Goal: Information Seeking & Learning: Check status

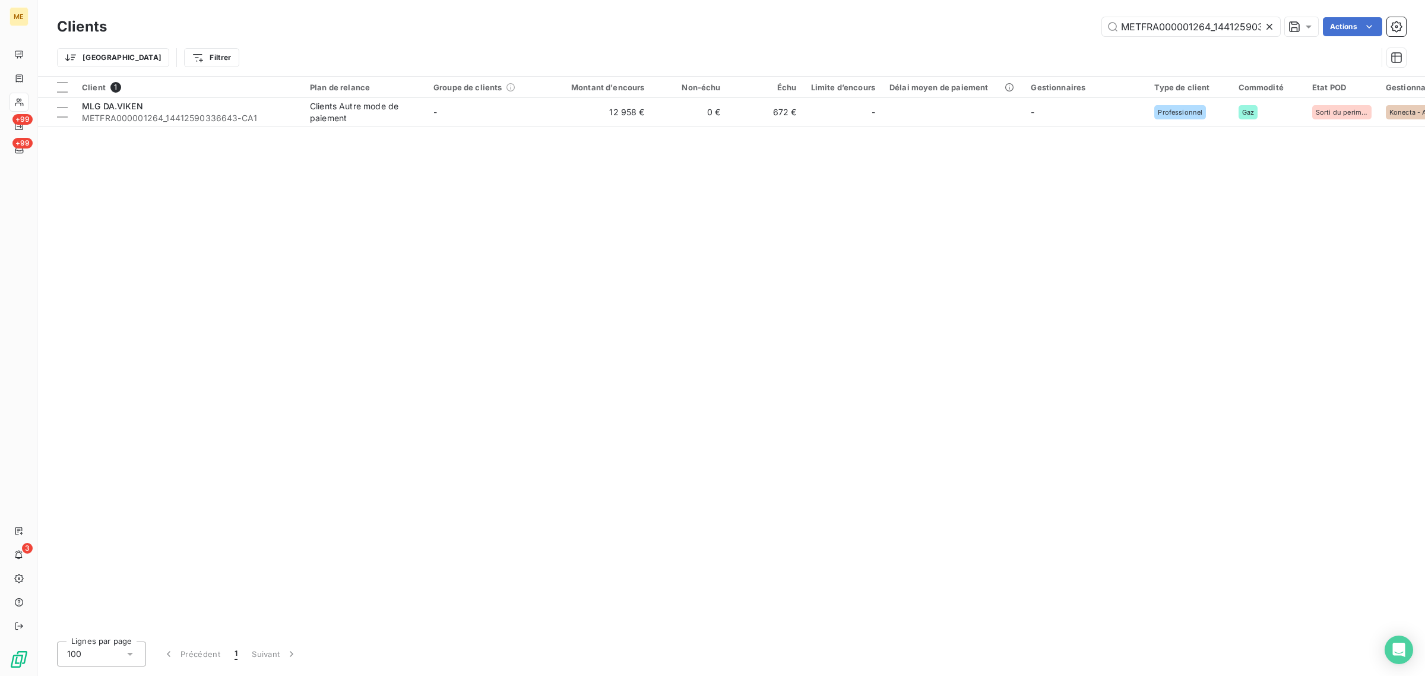
click at [1264, 24] on icon at bounding box center [1269, 27] width 12 height 12
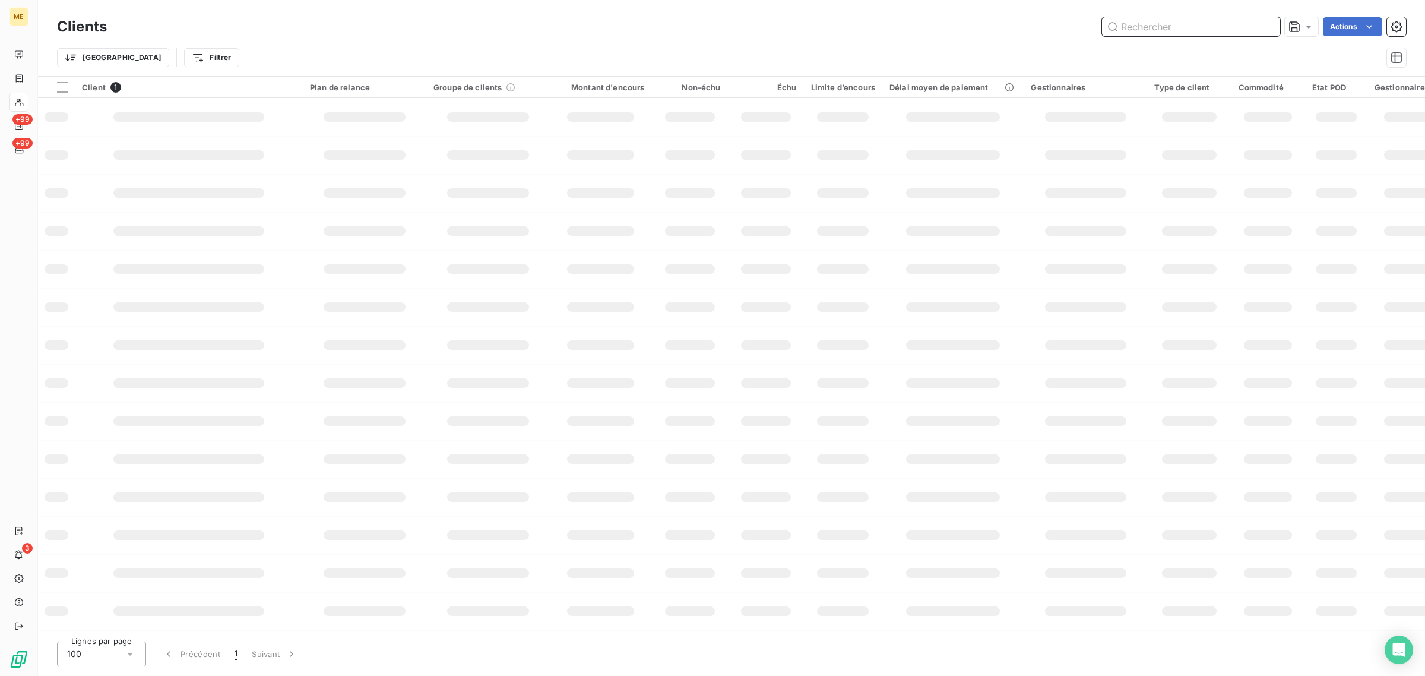
click at [1169, 24] on input "text" at bounding box center [1191, 26] width 178 height 19
paste input "METFRA000020012"
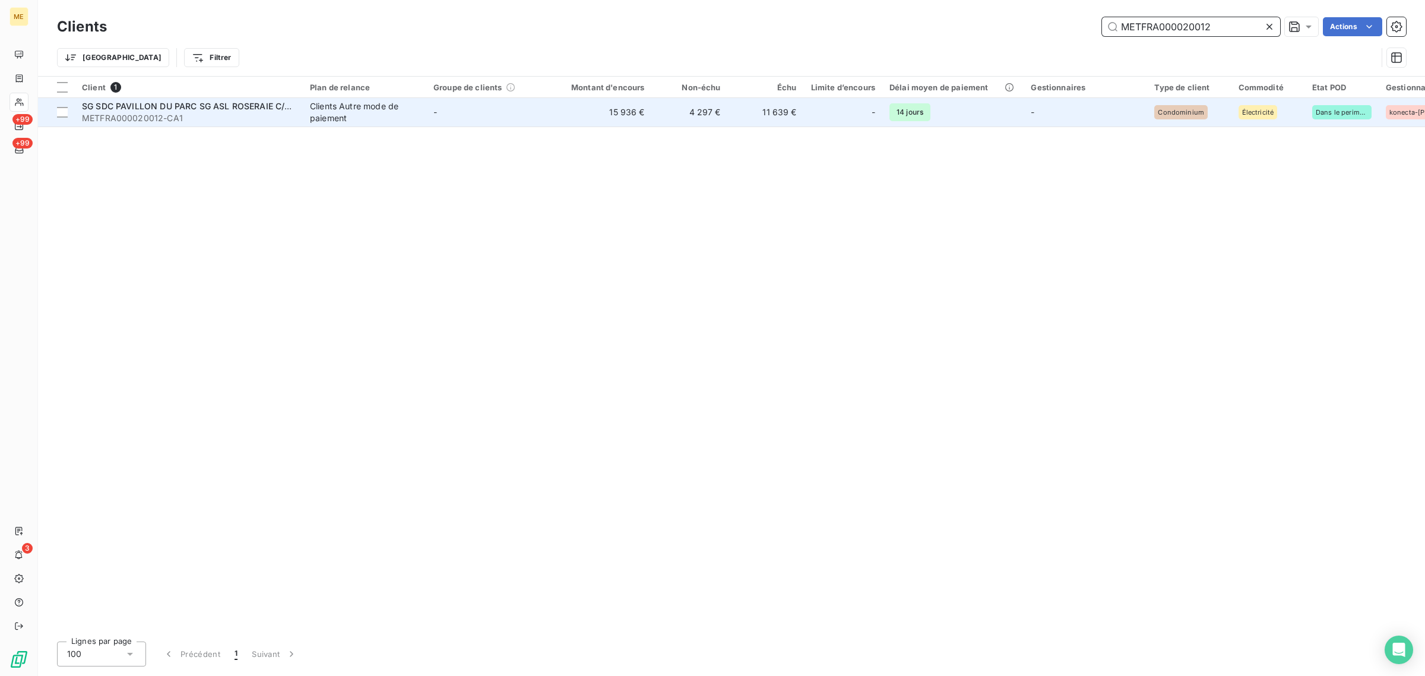
type input "METFRA000020012"
click at [619, 104] on td "15 936 €" at bounding box center [601, 112] width 102 height 28
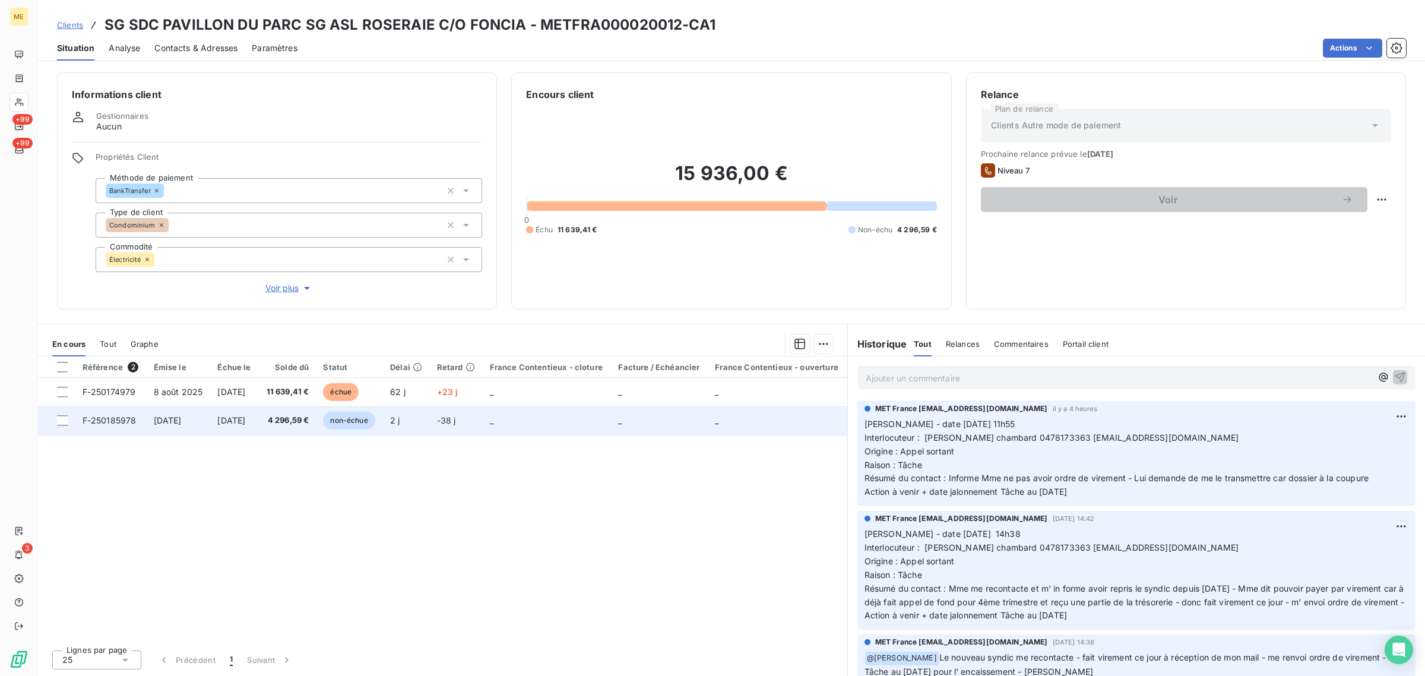
drag, startPoint x: 1103, startPoint y: 496, endPoint x: 846, endPoint y: 424, distance: 266.7
click at [846, 424] on div "En cours Tout Graphe Référence 2 Émise le Échue le Solde dû Statut Délai Retard…" at bounding box center [731, 500] width 1387 height 352
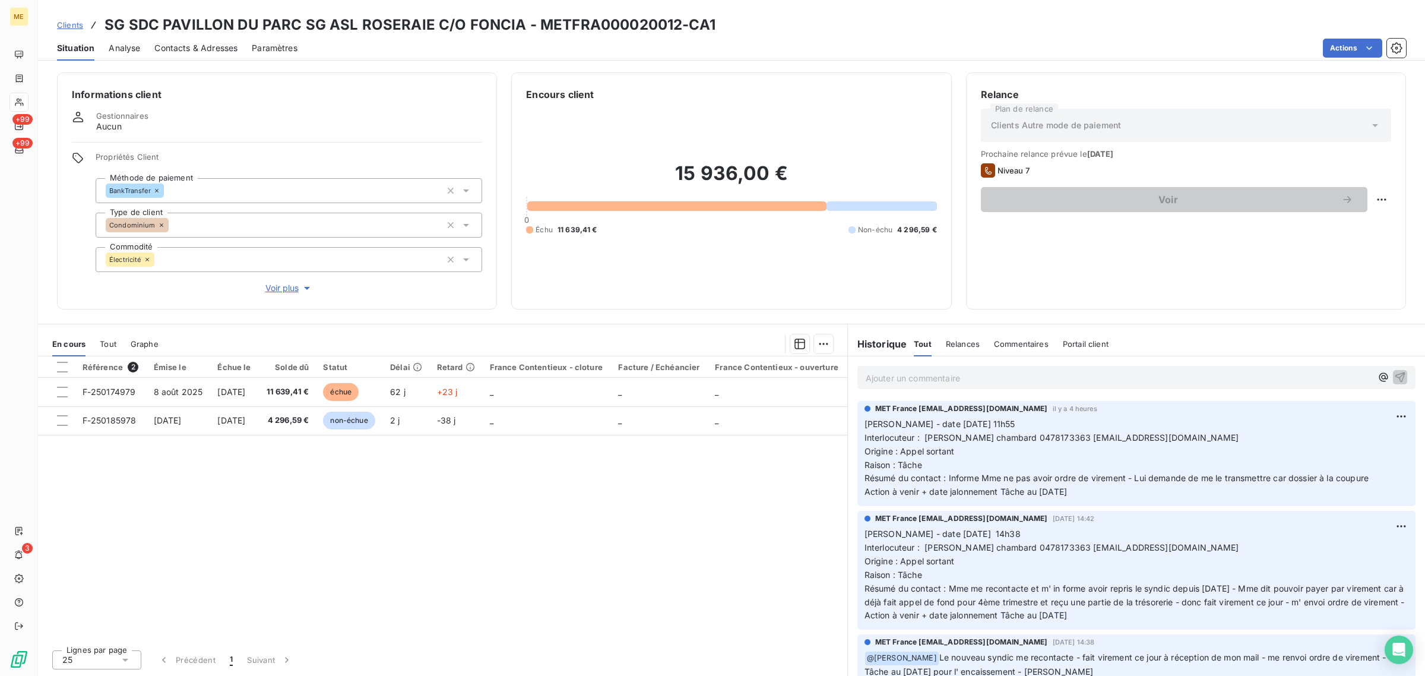
click at [930, 446] on span "Origine : Appel sortant" at bounding box center [909, 451] width 90 height 10
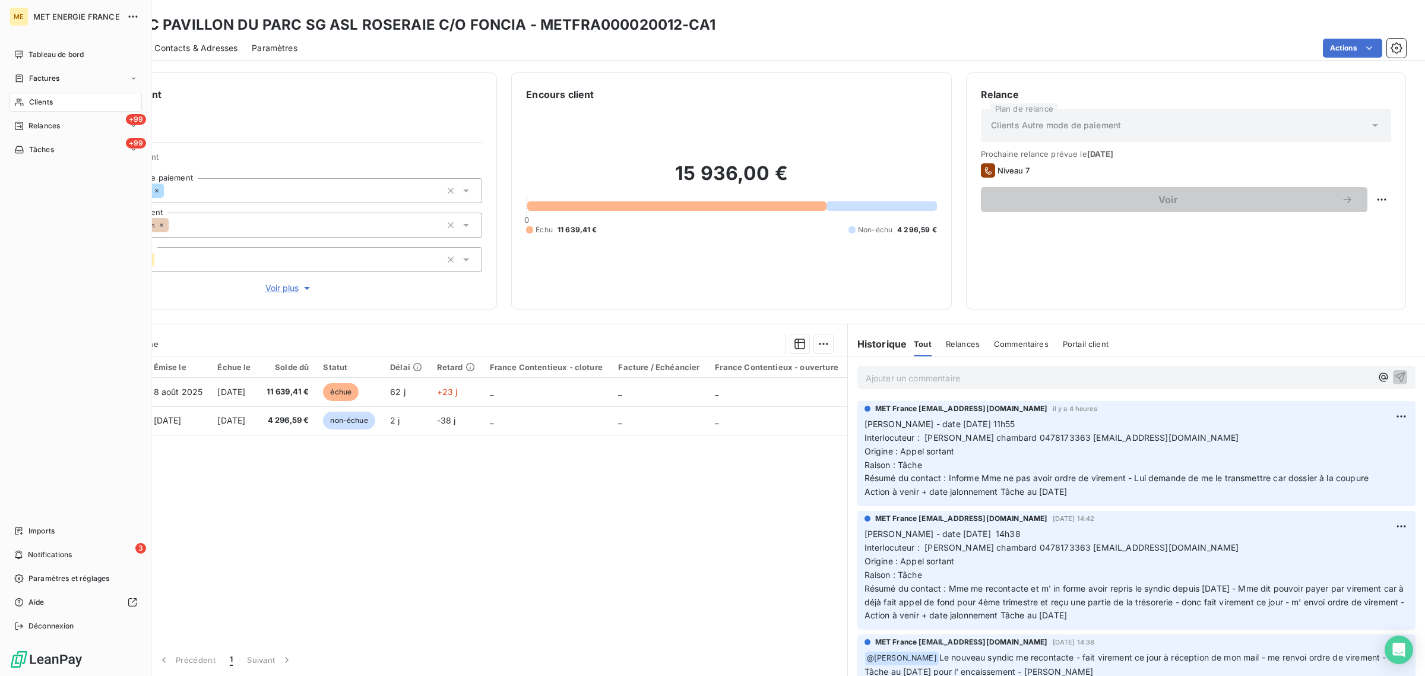
click at [29, 100] on span "Clients" at bounding box center [41, 102] width 24 height 11
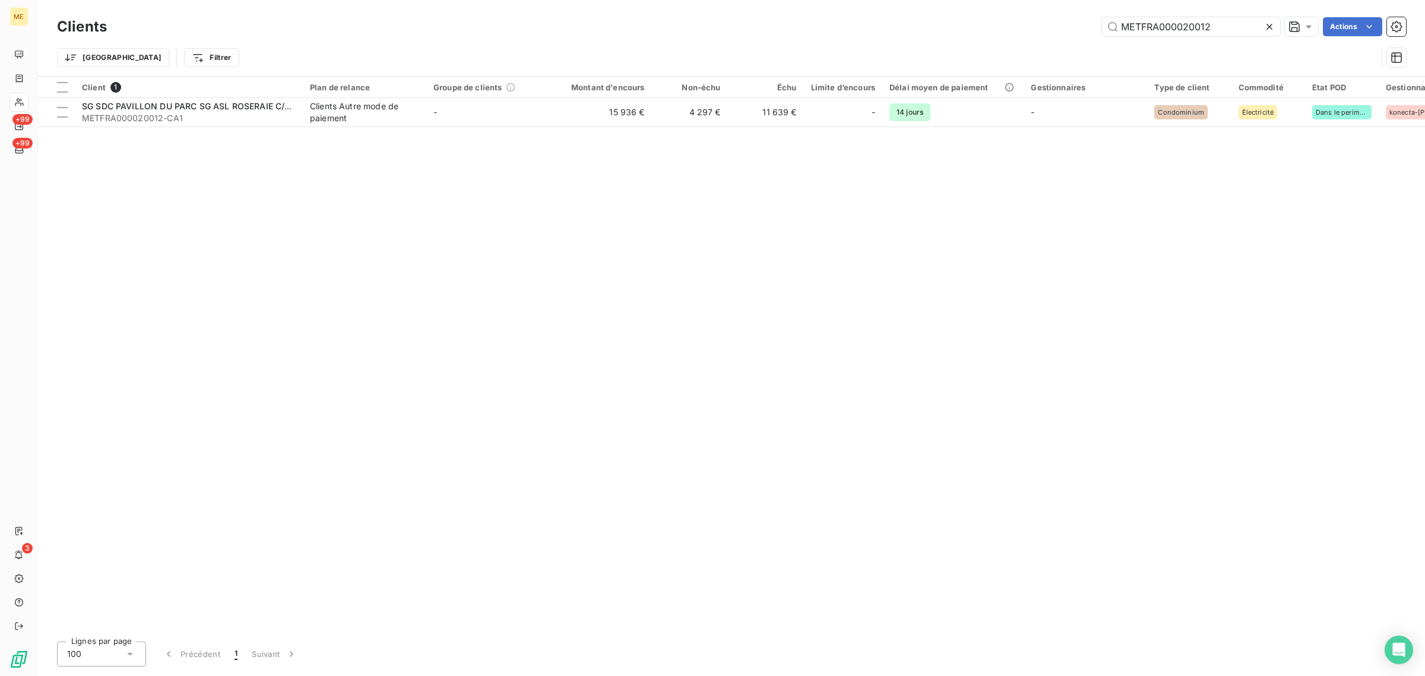
drag, startPoint x: 1235, startPoint y: 28, endPoint x: 963, endPoint y: 27, distance: 272.5
click at [963, 27] on div "METFRA000020012 Actions" at bounding box center [763, 26] width 1285 height 19
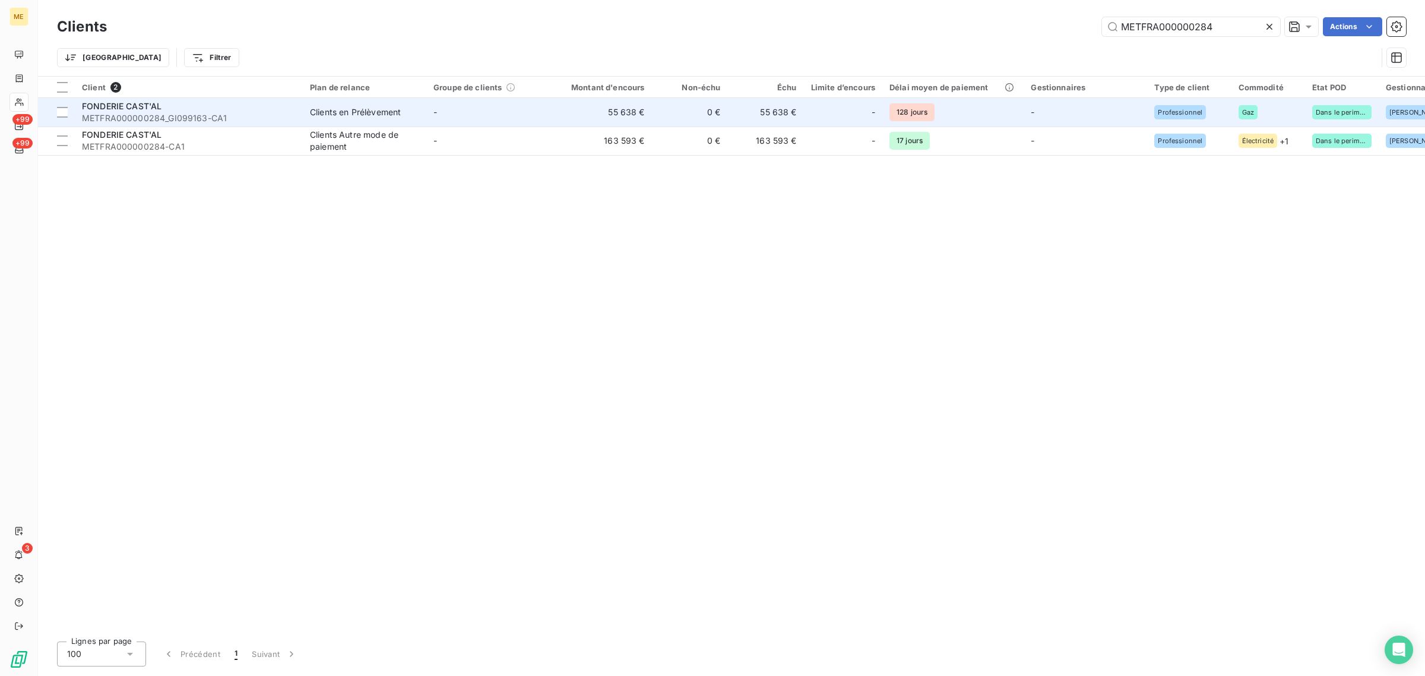
type input "METFRA000000284"
click at [542, 118] on td "-" at bounding box center [487, 112] width 123 height 28
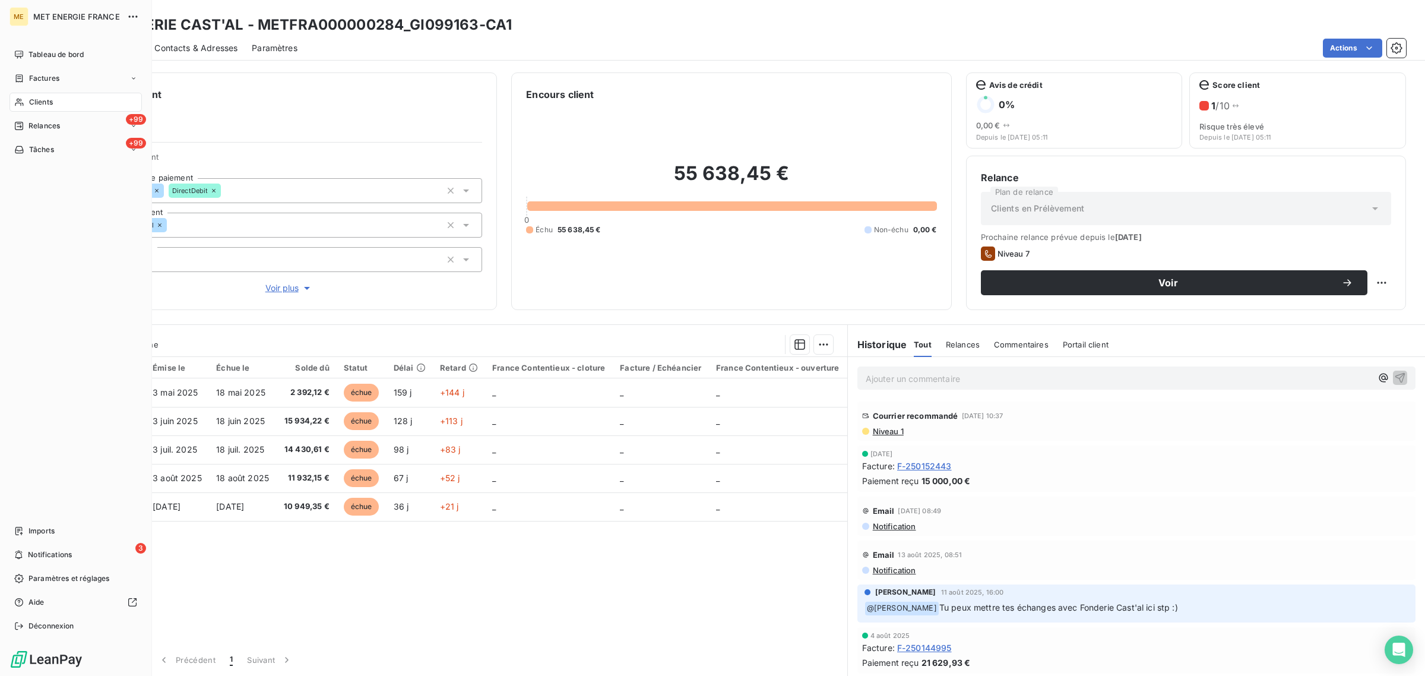
click at [29, 102] on span "Clients" at bounding box center [41, 102] width 24 height 11
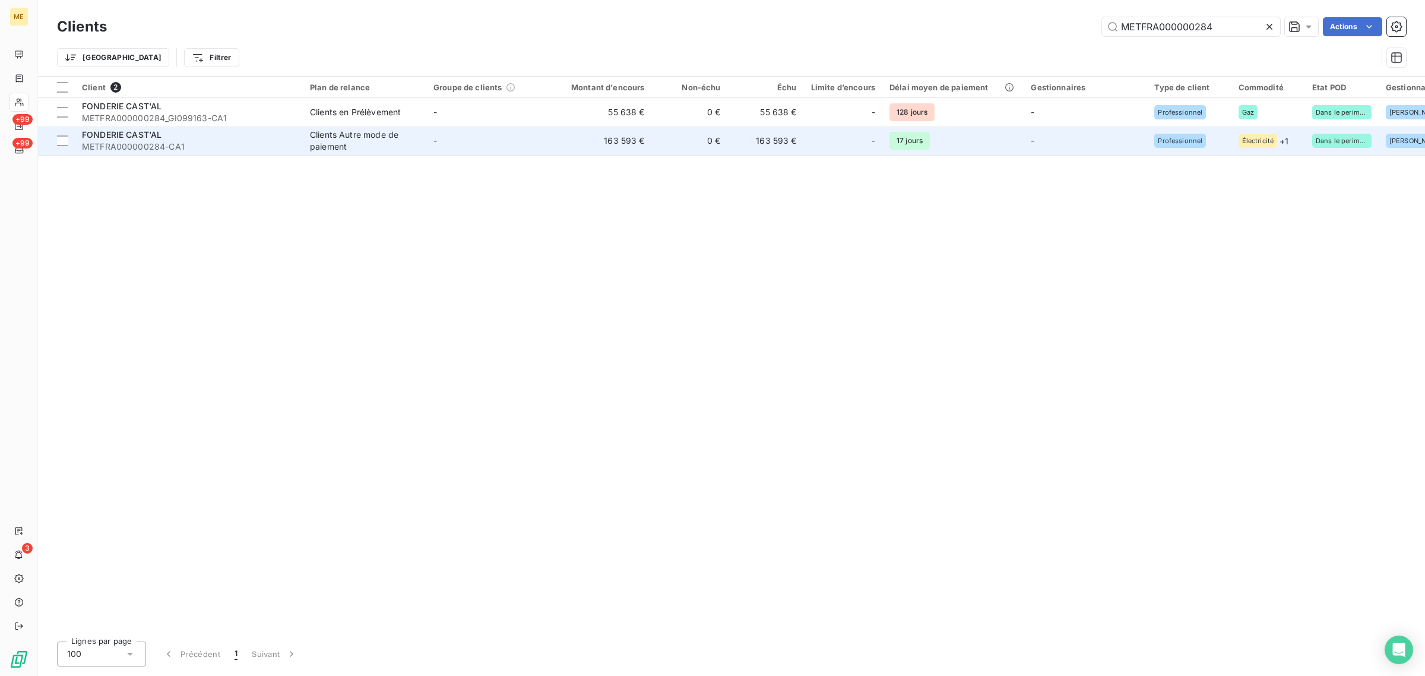
click at [877, 147] on td "-" at bounding box center [843, 140] width 78 height 28
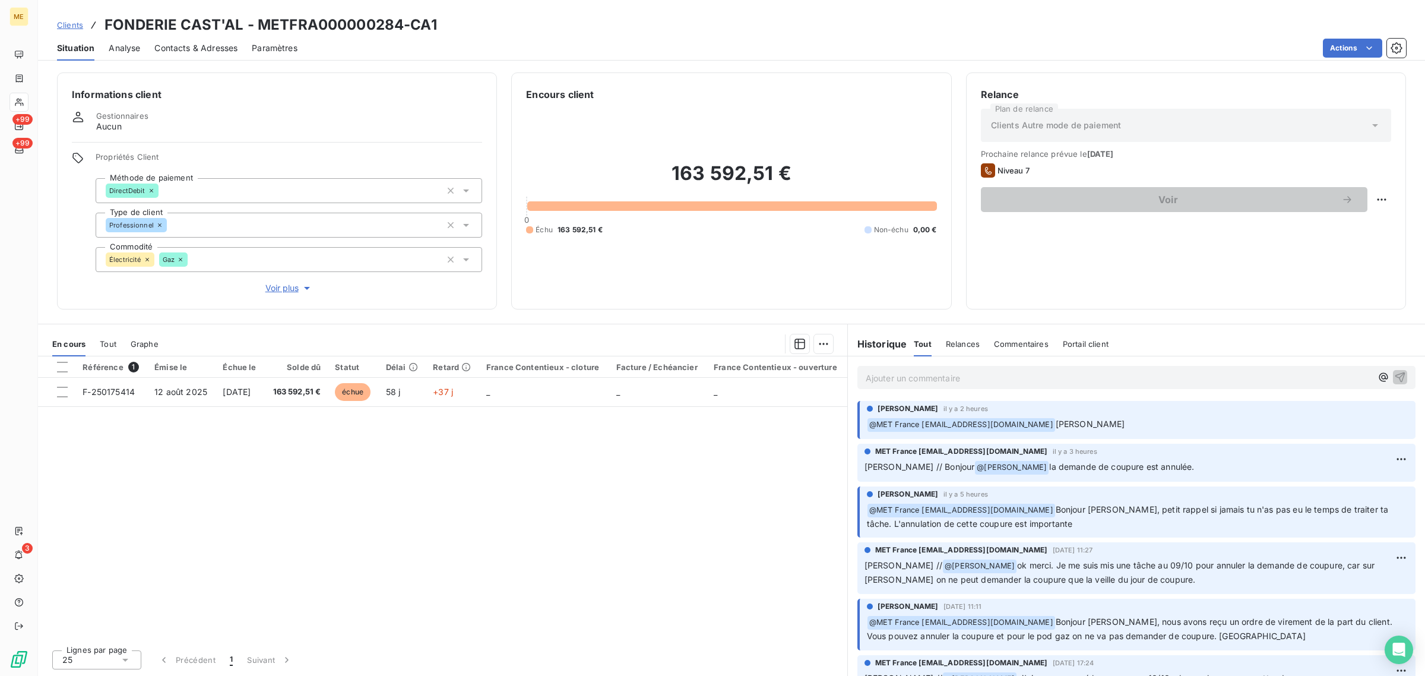
drag, startPoint x: 1092, startPoint y: 426, endPoint x: 1131, endPoint y: 429, distance: 39.3
click at [1133, 426] on p "﻿ @ MET [GEOGRAPHIC_DATA] [EMAIL_ADDRESS][DOMAIN_NAME] [PERSON_NAME]" at bounding box center [1137, 424] width 541 height 14
drag, startPoint x: 1023, startPoint y: 468, endPoint x: 1193, endPoint y: 468, distance: 170.4
click at [1193, 468] on p "[PERSON_NAME] // Bonjour @ [PERSON_NAME] la demande de coupure est annulée." at bounding box center [1136, 467] width 544 height 14
drag, startPoint x: 1149, startPoint y: 416, endPoint x: 1123, endPoint y: 423, distance: 27.1
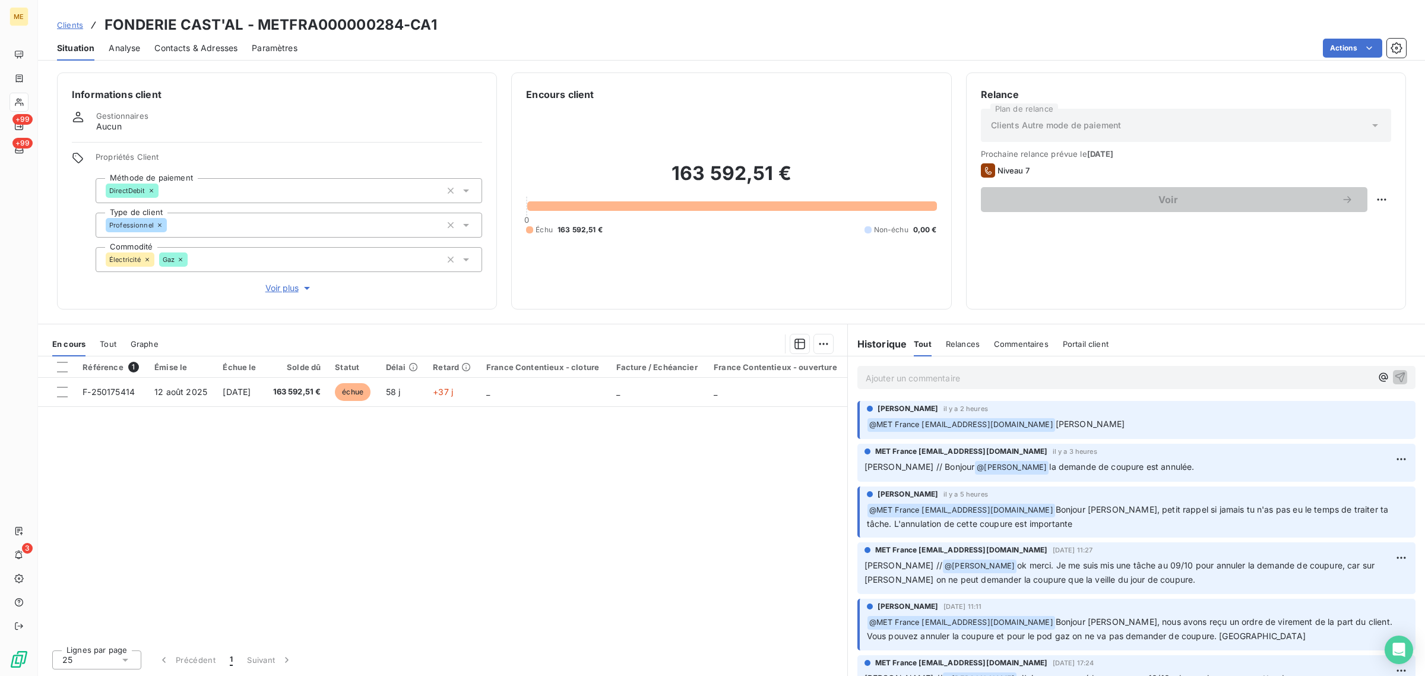
click at [1148, 416] on div "﻿ @ MET [GEOGRAPHIC_DATA] [EMAIL_ADDRESS][DOMAIN_NAME] [PERSON_NAME]" at bounding box center [1137, 423] width 541 height 15
drag, startPoint x: 1096, startPoint y: 420, endPoint x: 1064, endPoint y: 420, distance: 32.1
click at [1069, 420] on span "[PERSON_NAME]" at bounding box center [1089, 424] width 69 height 10
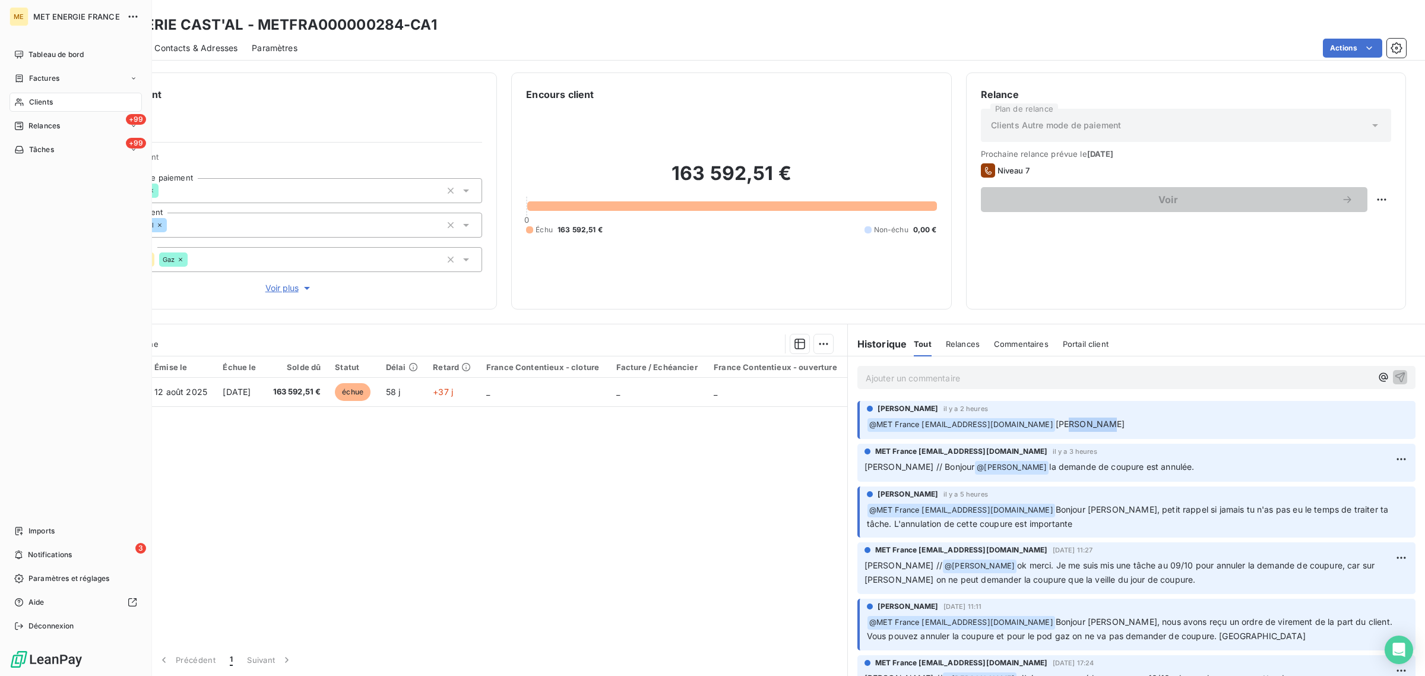
click at [18, 99] on icon at bounding box center [19, 101] width 10 height 9
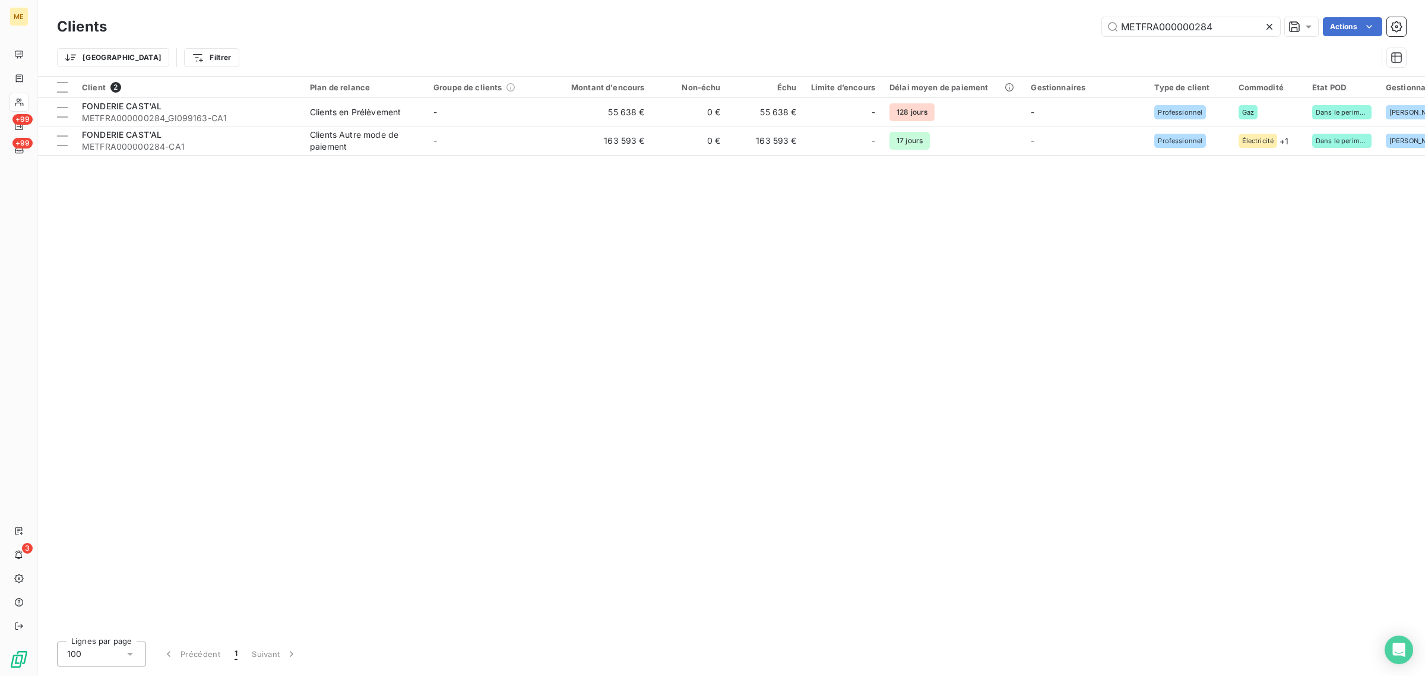
drag, startPoint x: 1229, startPoint y: 24, endPoint x: 990, endPoint y: 20, distance: 239.3
click at [1001, 18] on div "METFRA000000284 Actions" at bounding box center [763, 26] width 1285 height 19
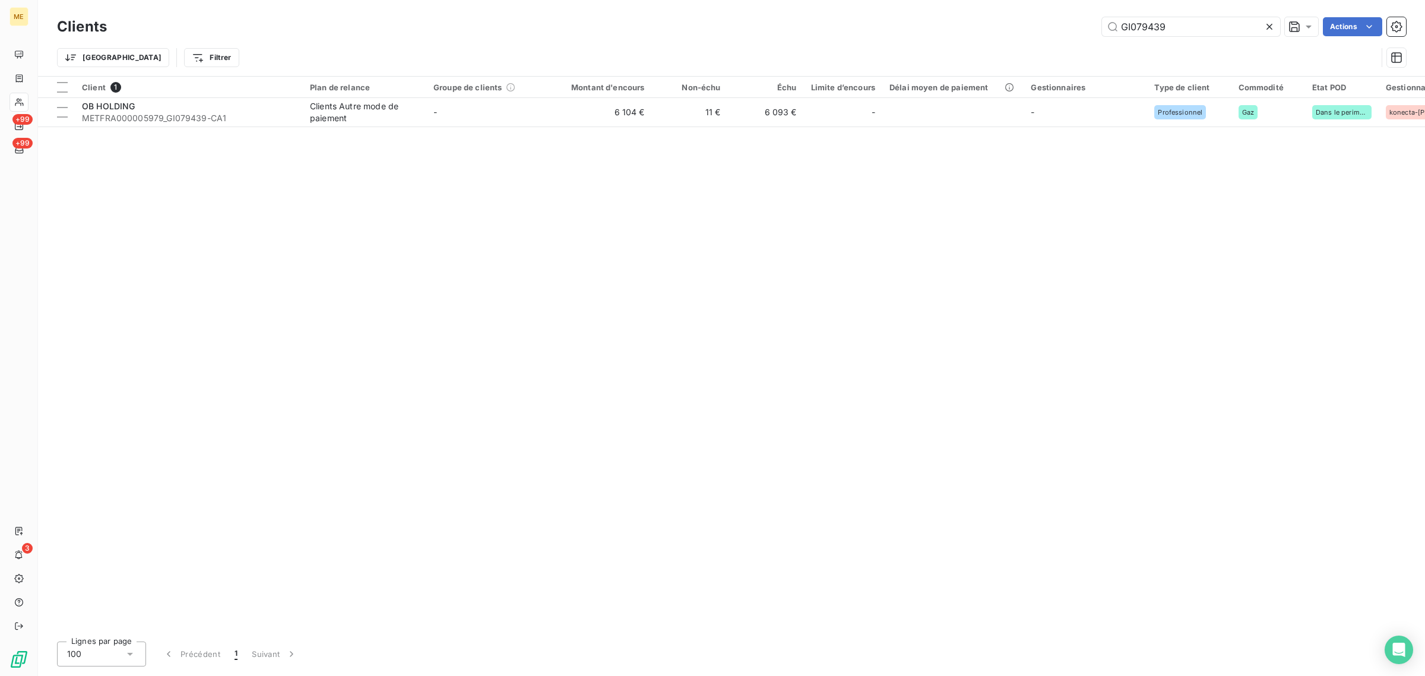
type input "GI079439"
click at [500, 131] on div "Client 1 Plan de relance Groupe de clients Montant d'encours Non-échu Échu Limi…" at bounding box center [731, 354] width 1387 height 555
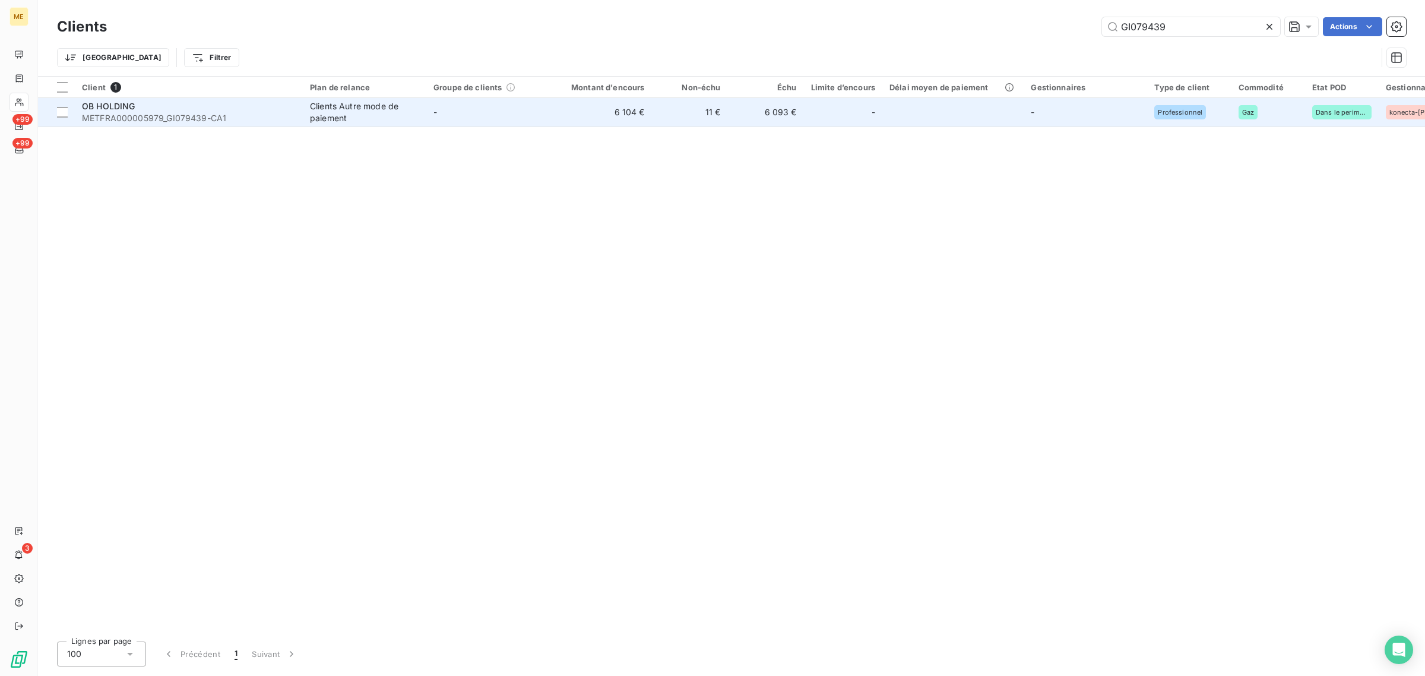
click at [509, 110] on td "-" at bounding box center [487, 112] width 123 height 28
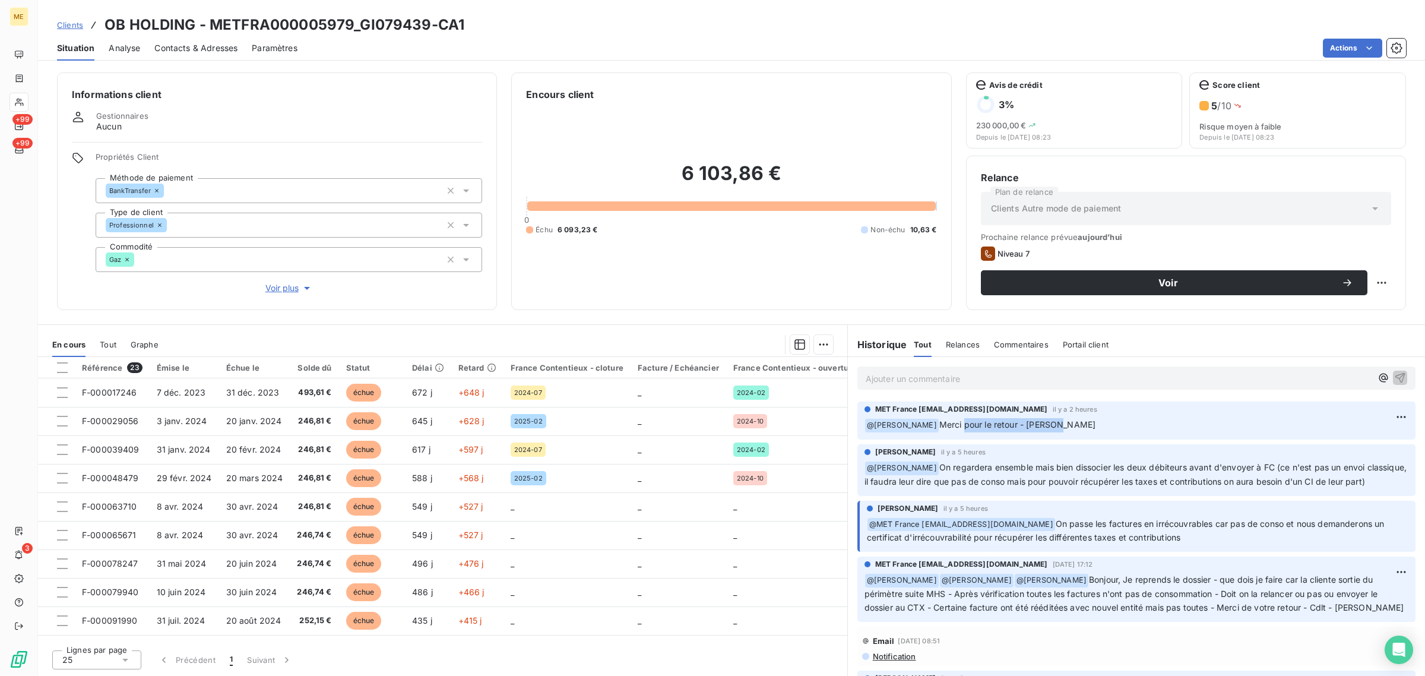
drag, startPoint x: 963, startPoint y: 426, endPoint x: 1076, endPoint y: 420, distance: 112.3
click at [1077, 421] on p "﻿ @ [PERSON_NAME] pour le retour - [PERSON_NAME]" at bounding box center [1136, 425] width 544 height 14
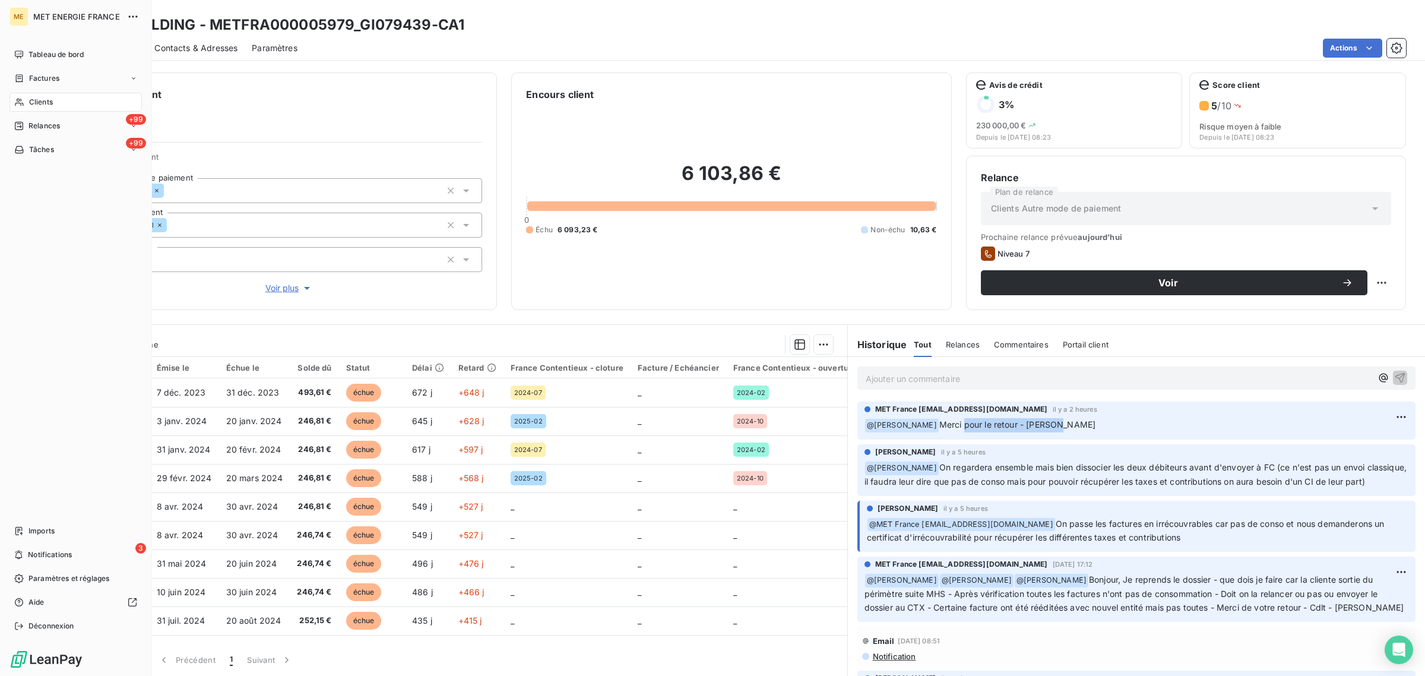
click at [20, 102] on icon at bounding box center [19, 101] width 10 height 9
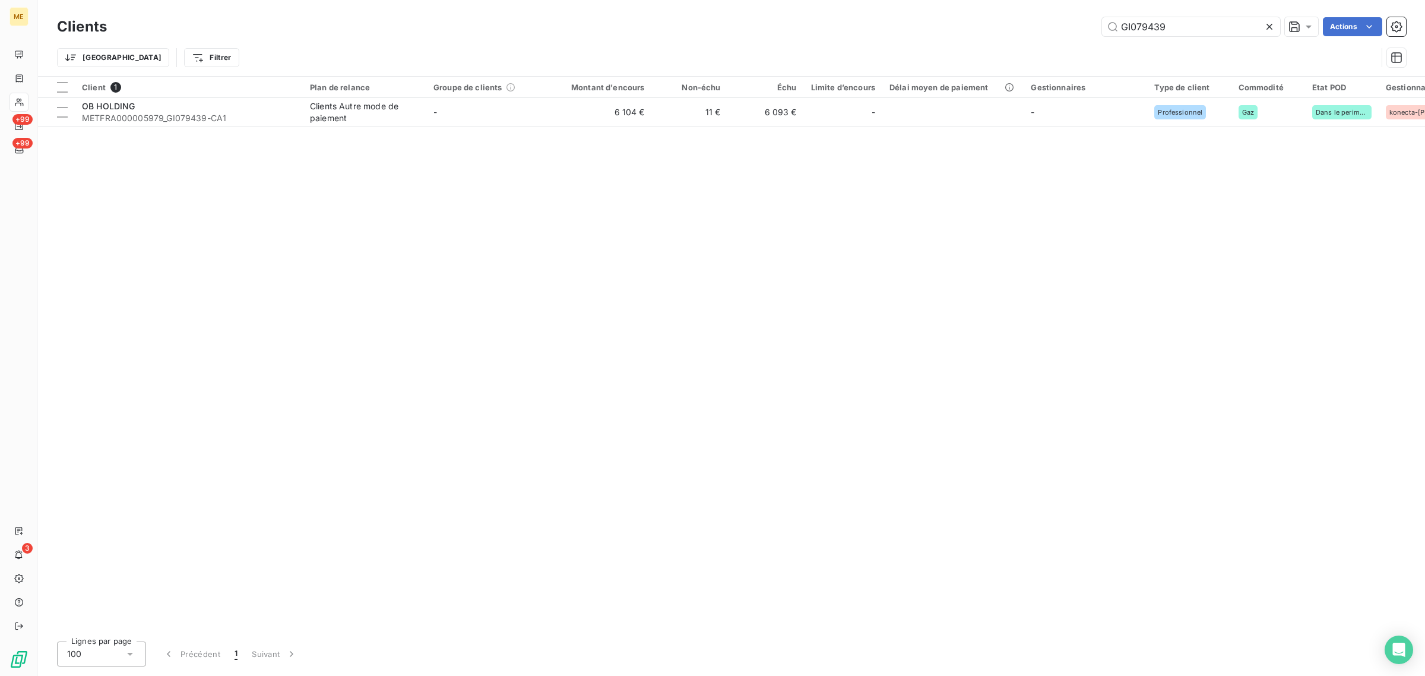
drag, startPoint x: 1177, startPoint y: 18, endPoint x: 990, endPoint y: 31, distance: 187.5
click at [997, 33] on div "GI079439 Actions" at bounding box center [763, 26] width 1285 height 19
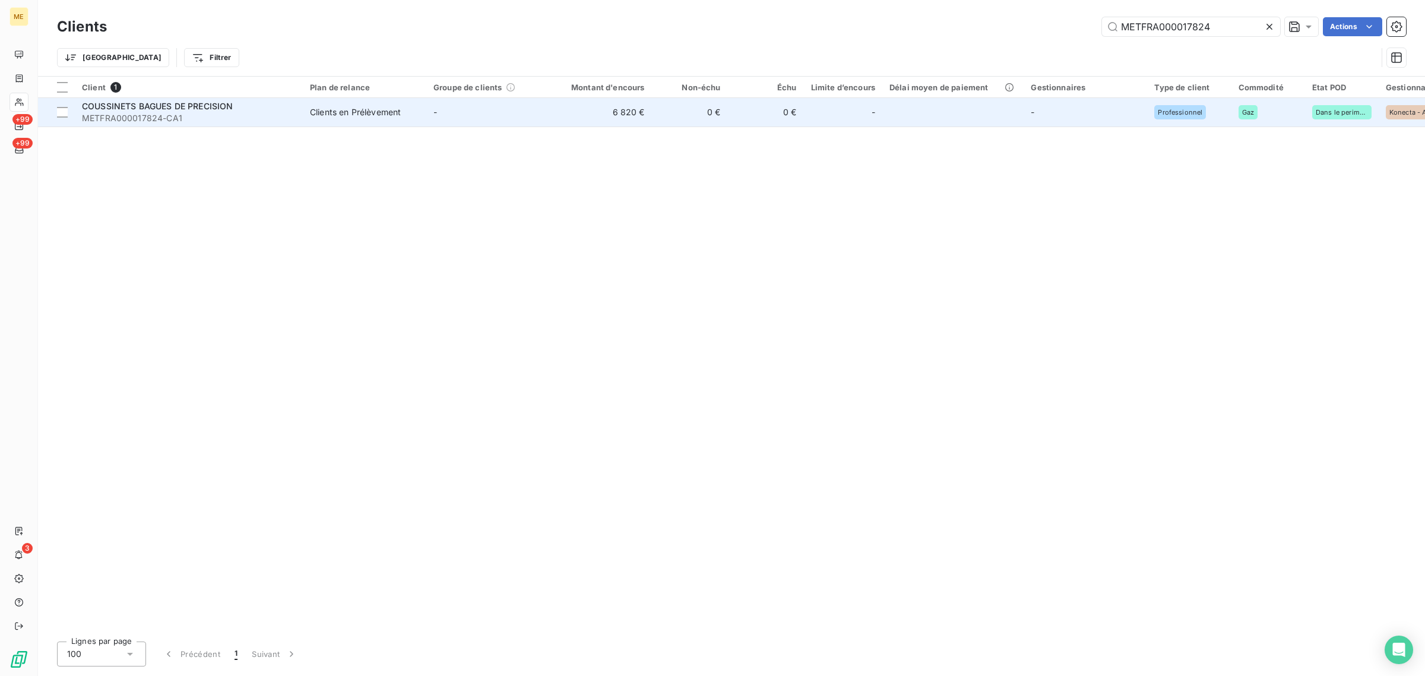
type input "METFRA000017824"
click at [568, 109] on td "6 820 €" at bounding box center [601, 112] width 102 height 28
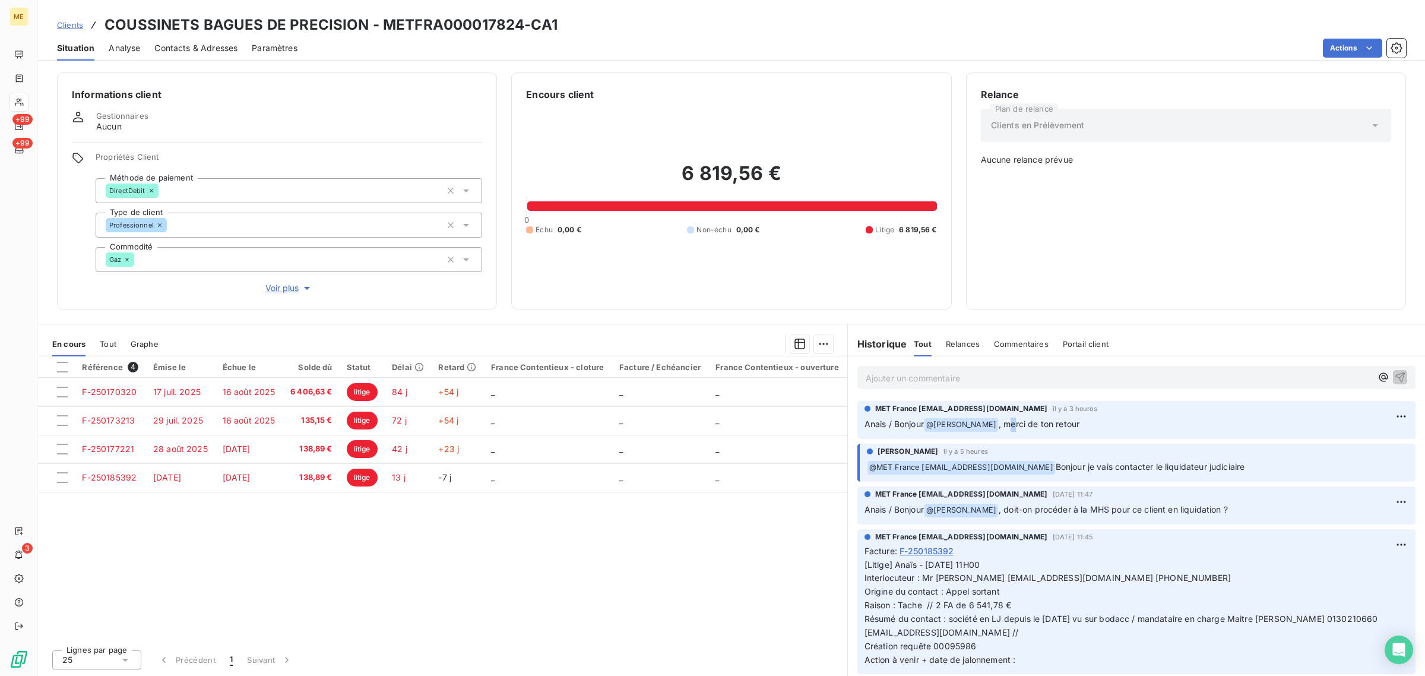
drag, startPoint x: 1013, startPoint y: 426, endPoint x: 1081, endPoint y: 426, distance: 67.7
click at [1079, 426] on span ", merci de ton retour" at bounding box center [1039, 424] width 81 height 10
click at [782, 559] on div "Référence 4 Émise le Échue le Solde dû Statut Délai Retard France Contentieux -…" at bounding box center [442, 498] width 809 height 284
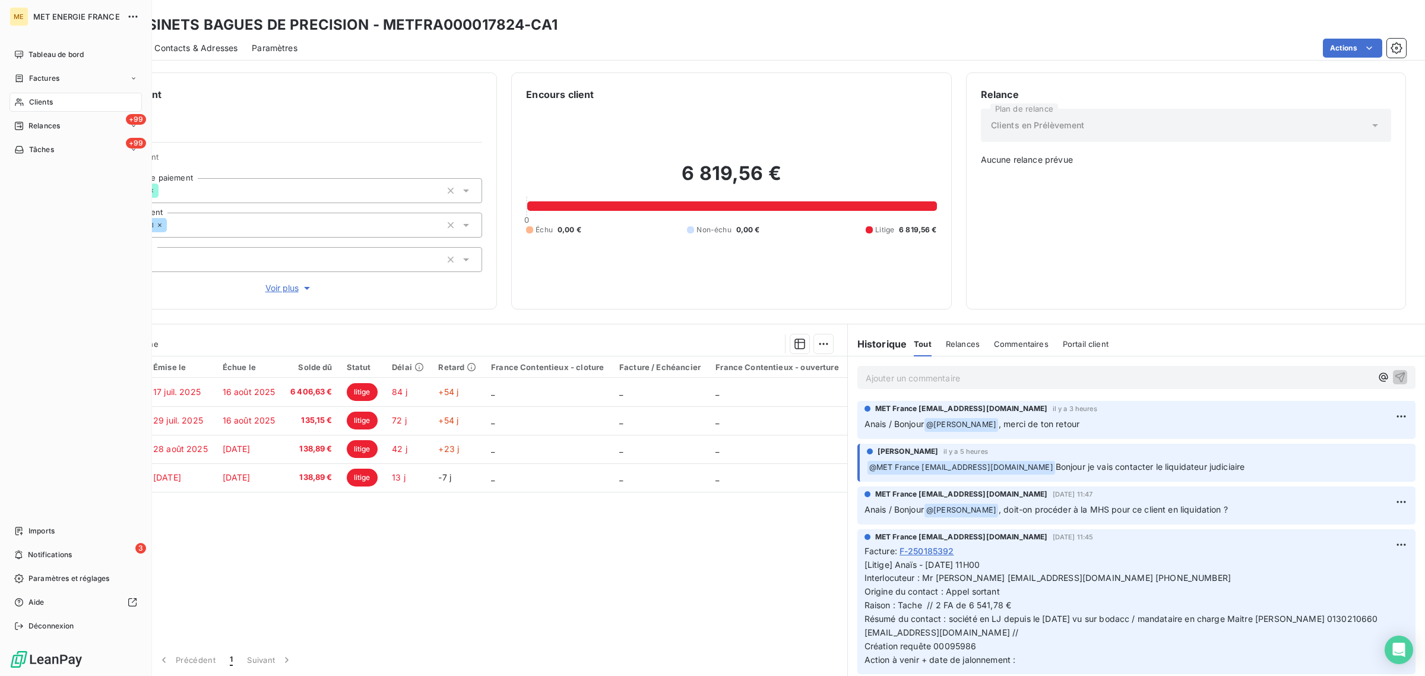
click at [27, 98] on div "Clients" at bounding box center [75, 102] width 132 height 19
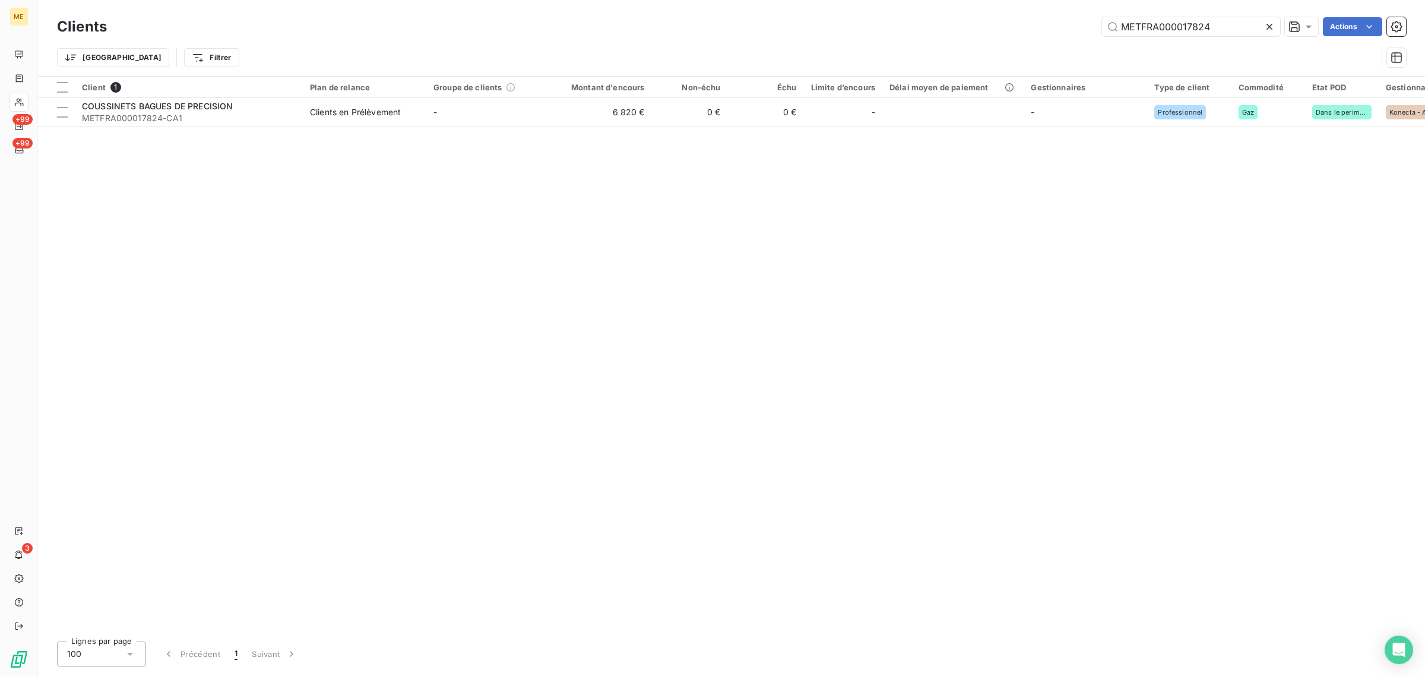
drag, startPoint x: 1228, startPoint y: 31, endPoint x: 912, endPoint y: 11, distance: 316.5
click at [912, 11] on div "Clients METFRA000017824 Actions Trier Filtrer" at bounding box center [731, 38] width 1387 height 76
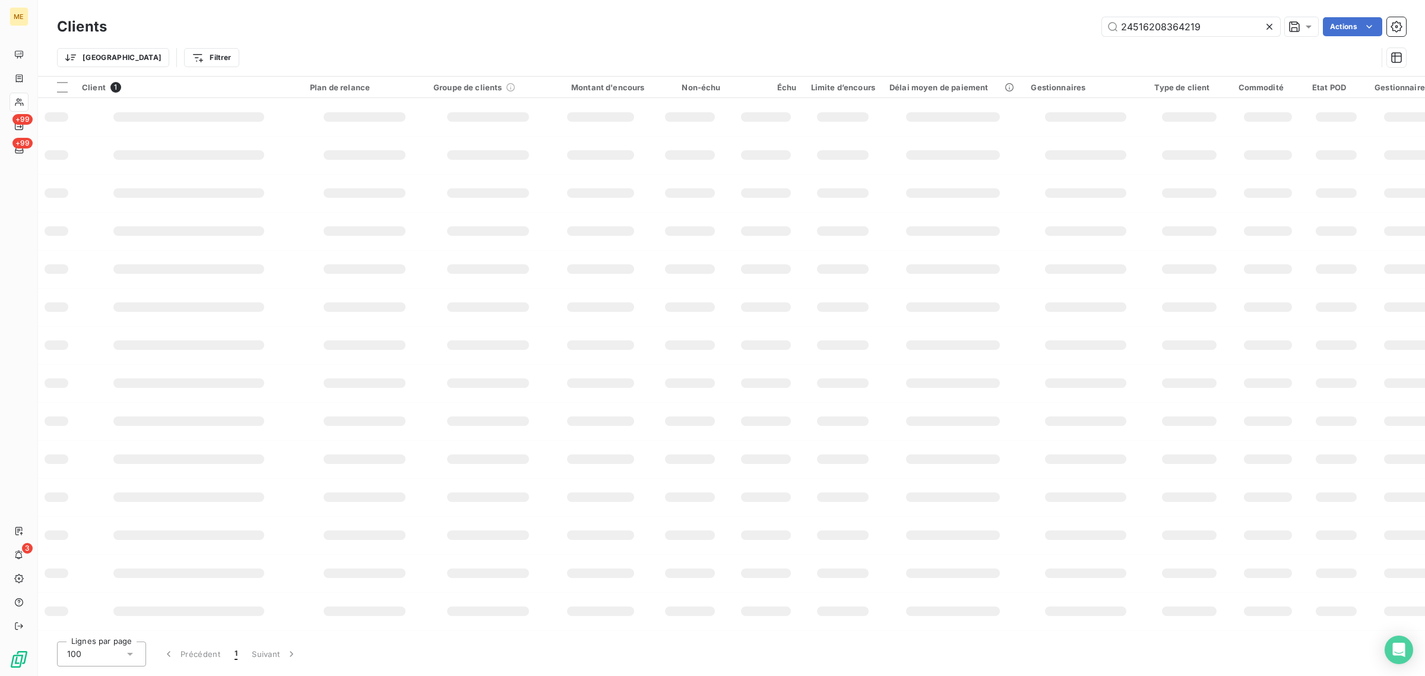
type input "24516208364219"
click at [576, 119] on div at bounding box center [600, 116] width 67 height 9
click at [944, 46] on div "Trier Filtrer" at bounding box center [717, 57] width 1320 height 23
click at [553, 36] on div "24516208364219 Actions" at bounding box center [763, 26] width 1285 height 19
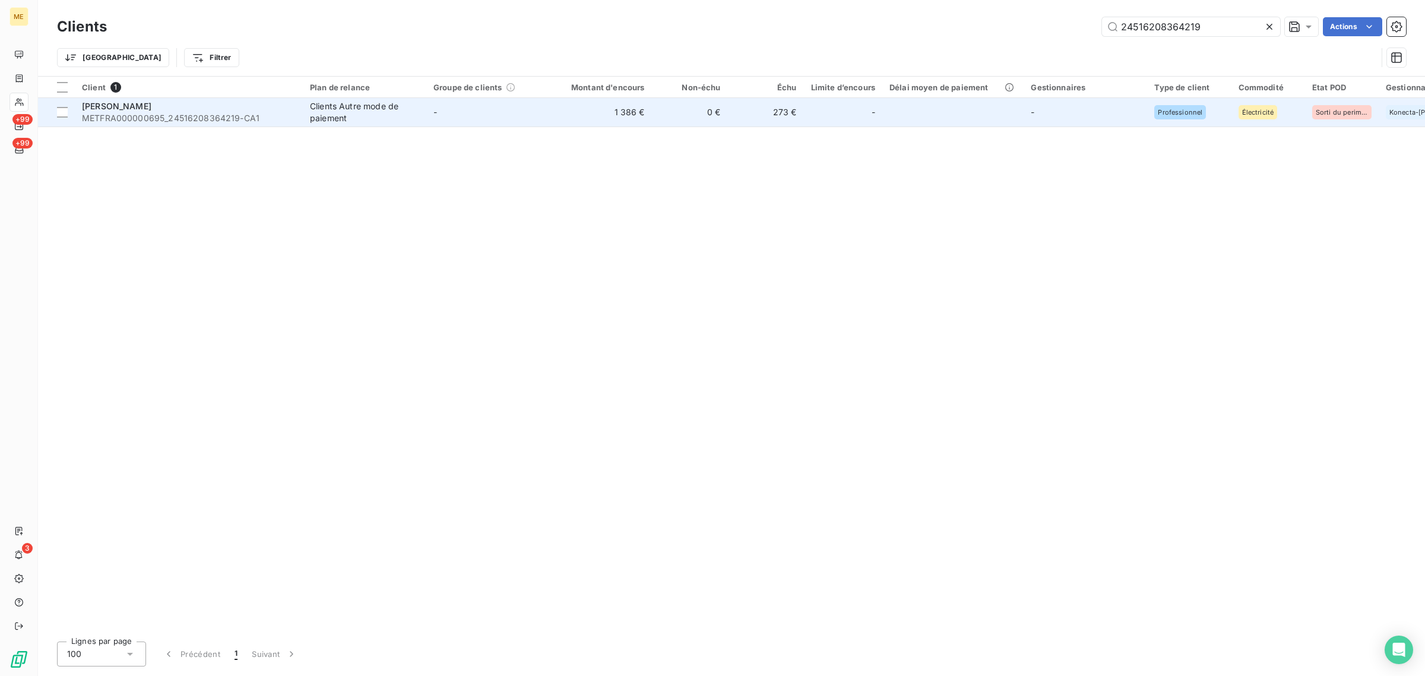
click at [534, 111] on td "-" at bounding box center [487, 112] width 123 height 28
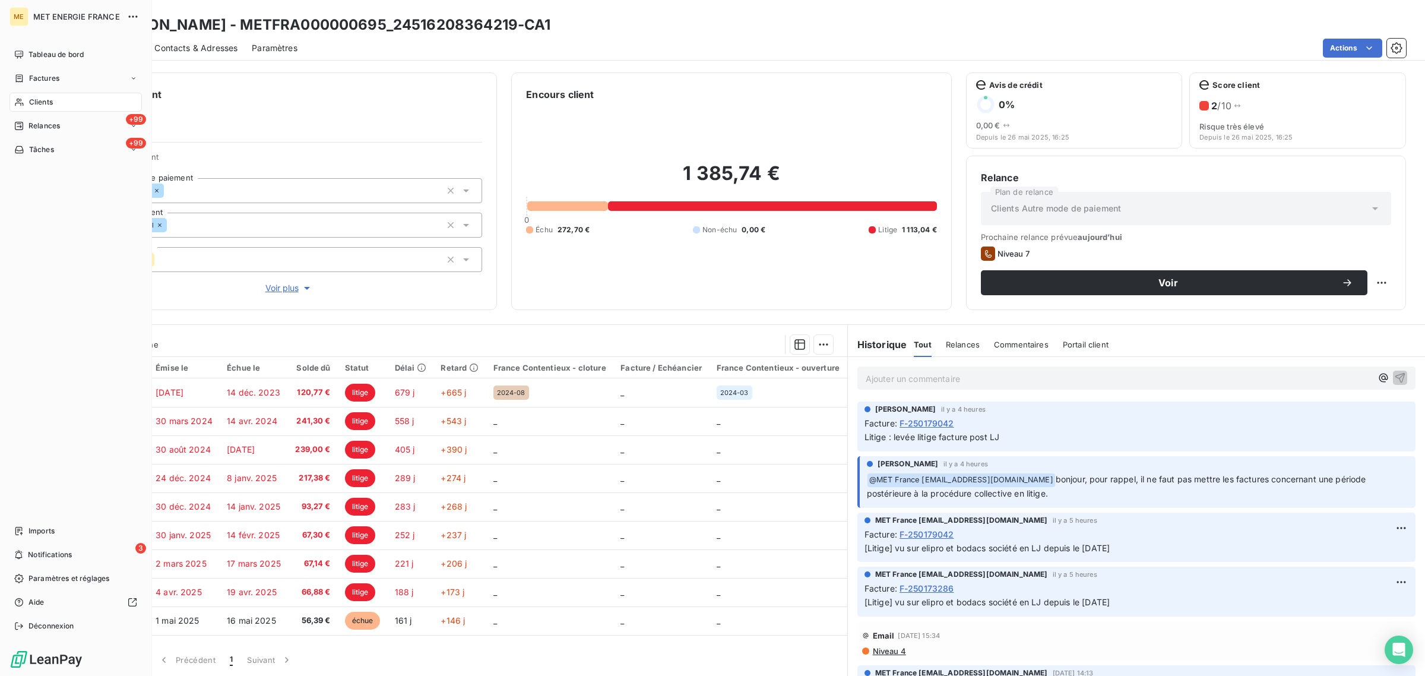
click at [33, 99] on span "Clients" at bounding box center [41, 102] width 24 height 11
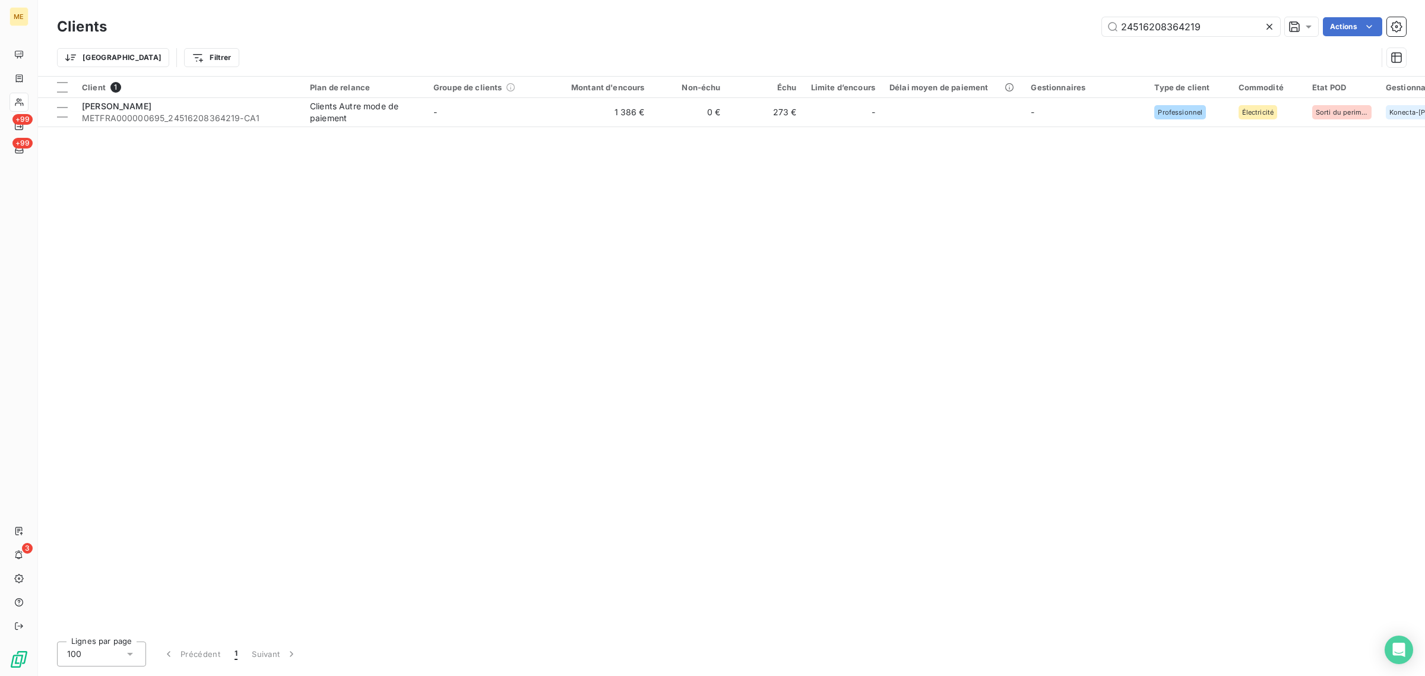
drag, startPoint x: 1175, startPoint y: 27, endPoint x: 895, endPoint y: 27, distance: 280.8
click at [895, 27] on div "24516208364219 Actions" at bounding box center [763, 26] width 1285 height 19
type input "23323733673581"
click at [569, 125] on td "879 €" at bounding box center [601, 112] width 102 height 28
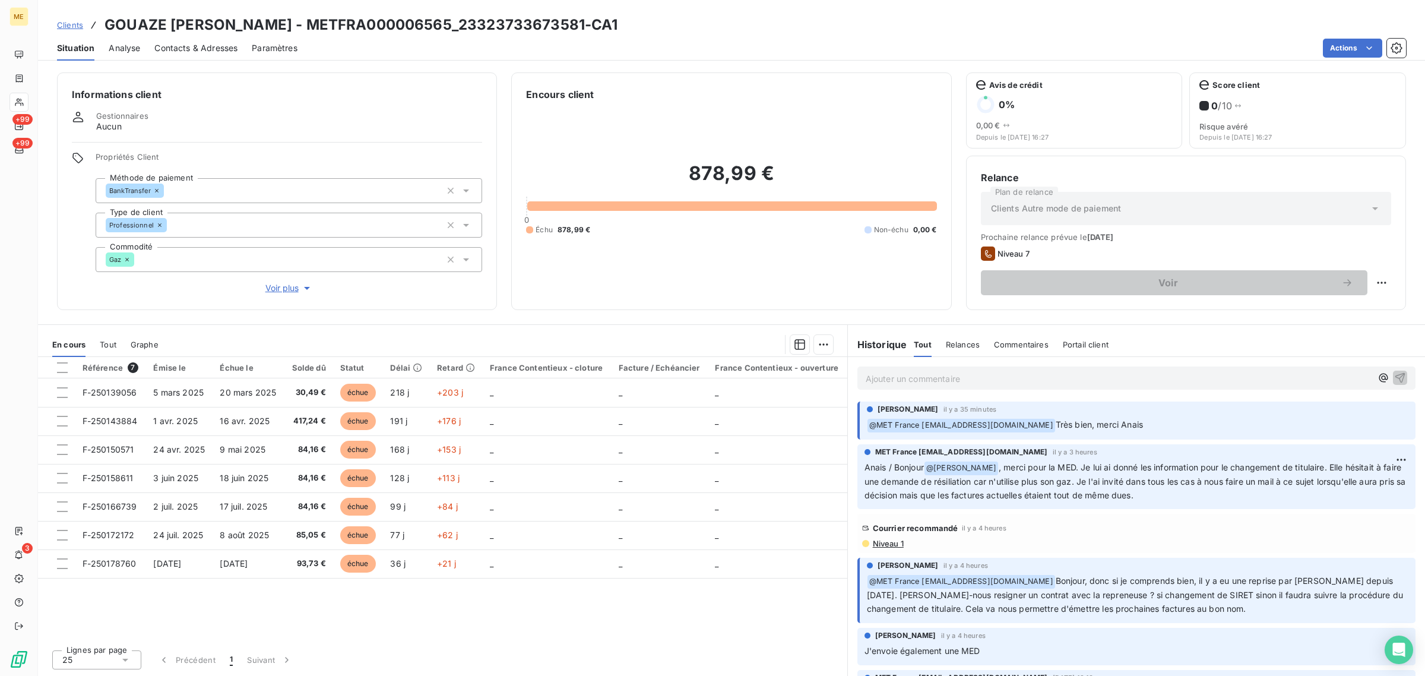
drag, startPoint x: 1092, startPoint y: 429, endPoint x: 1178, endPoint y: 429, distance: 86.1
click at [1178, 429] on p "﻿ @ MET [GEOGRAPHIC_DATA] [EMAIL_ADDRESS][DOMAIN_NAME] Très bien, merci Anais" at bounding box center [1137, 425] width 541 height 14
click at [1161, 425] on p "﻿ @ MET [GEOGRAPHIC_DATA] [EMAIL_ADDRESS][DOMAIN_NAME] Très bien, merci Anais" at bounding box center [1137, 425] width 541 height 14
drag, startPoint x: 1108, startPoint y: 426, endPoint x: 1076, endPoint y: 429, distance: 32.2
click at [1076, 429] on p "﻿ @ MET [GEOGRAPHIC_DATA] [EMAIL_ADDRESS][DOMAIN_NAME] Très bien, merci Anais" at bounding box center [1137, 425] width 541 height 14
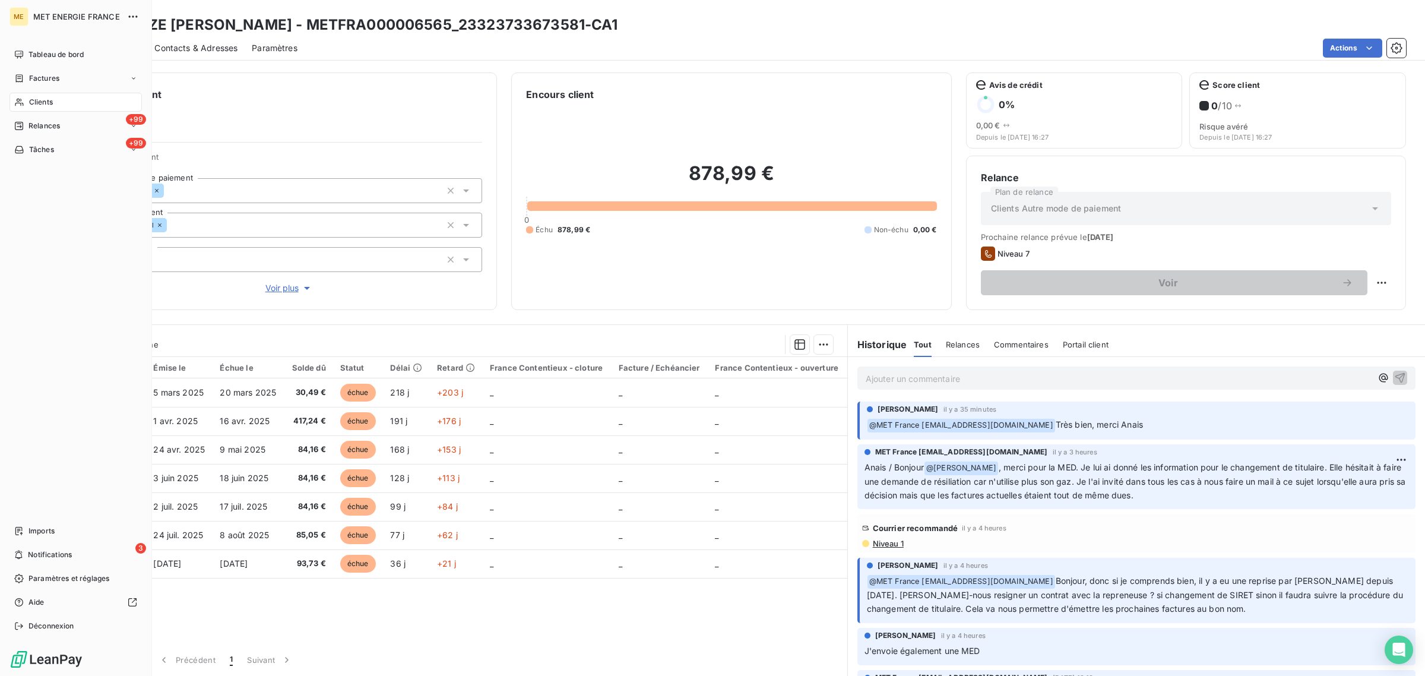
click at [31, 99] on span "Clients" at bounding box center [41, 102] width 24 height 11
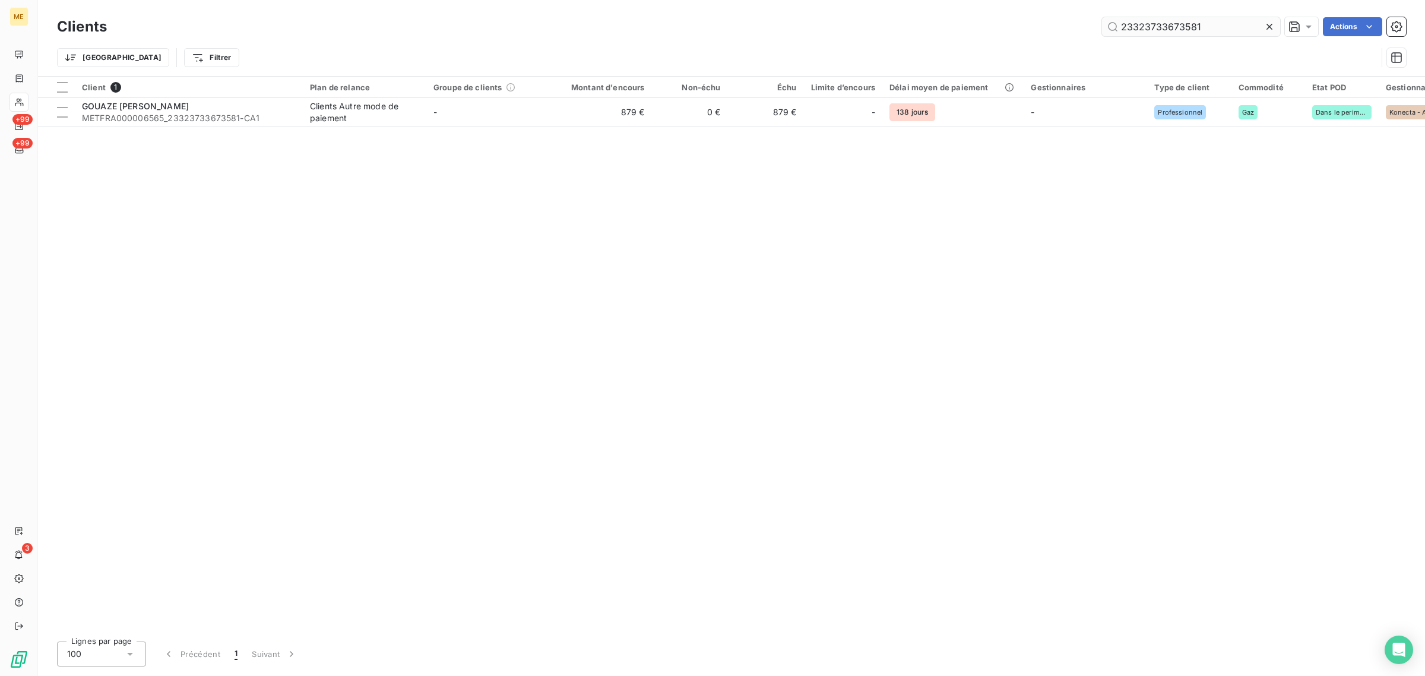
click at [1191, 28] on input "23323733673581" at bounding box center [1191, 26] width 178 height 19
drag, startPoint x: 1209, startPoint y: 28, endPoint x: 1042, endPoint y: 30, distance: 166.8
click at [1042, 30] on div "23323733673581 Actions" at bounding box center [763, 26] width 1285 height 19
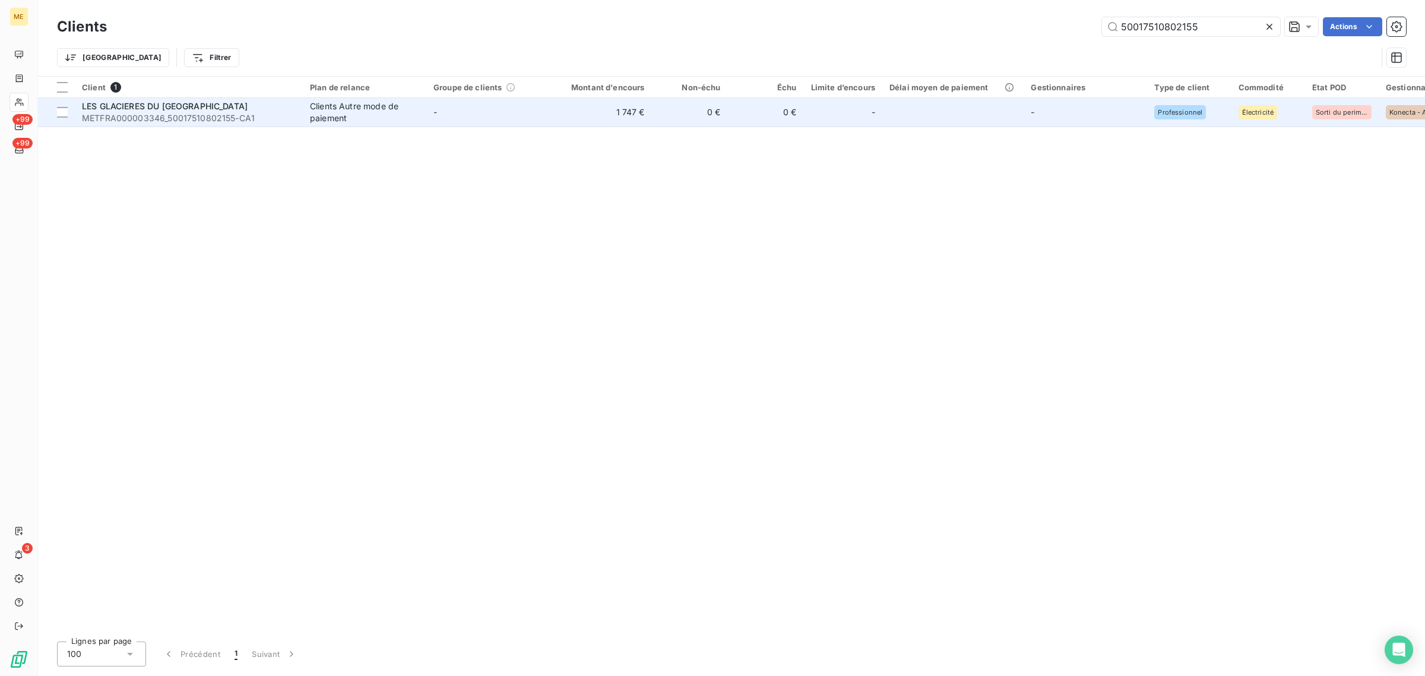
type input "50017510802155"
click at [592, 122] on td "1 747 €" at bounding box center [601, 112] width 102 height 28
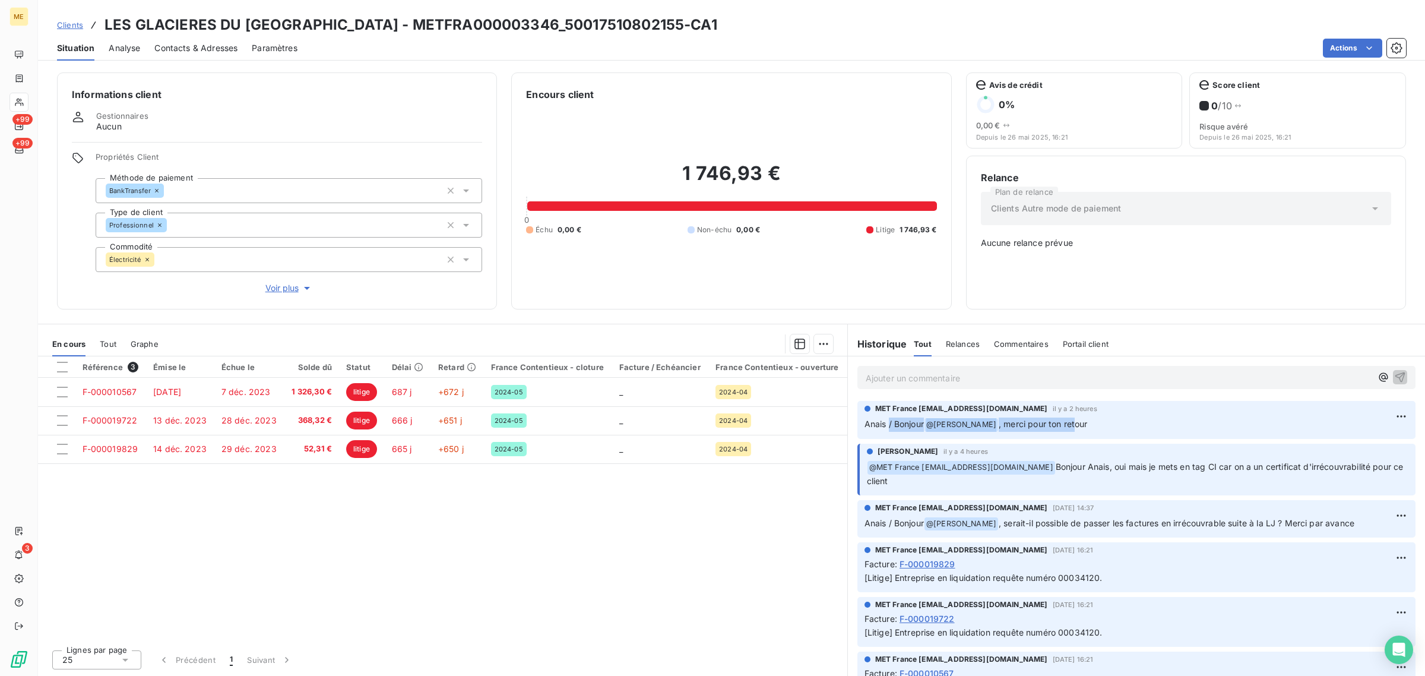
drag, startPoint x: 965, startPoint y: 430, endPoint x: 889, endPoint y: 431, distance: 76.6
click at [889, 431] on p "Anais / Bonjour @ [PERSON_NAME] , merci pour ton retour" at bounding box center [1136, 424] width 544 height 14
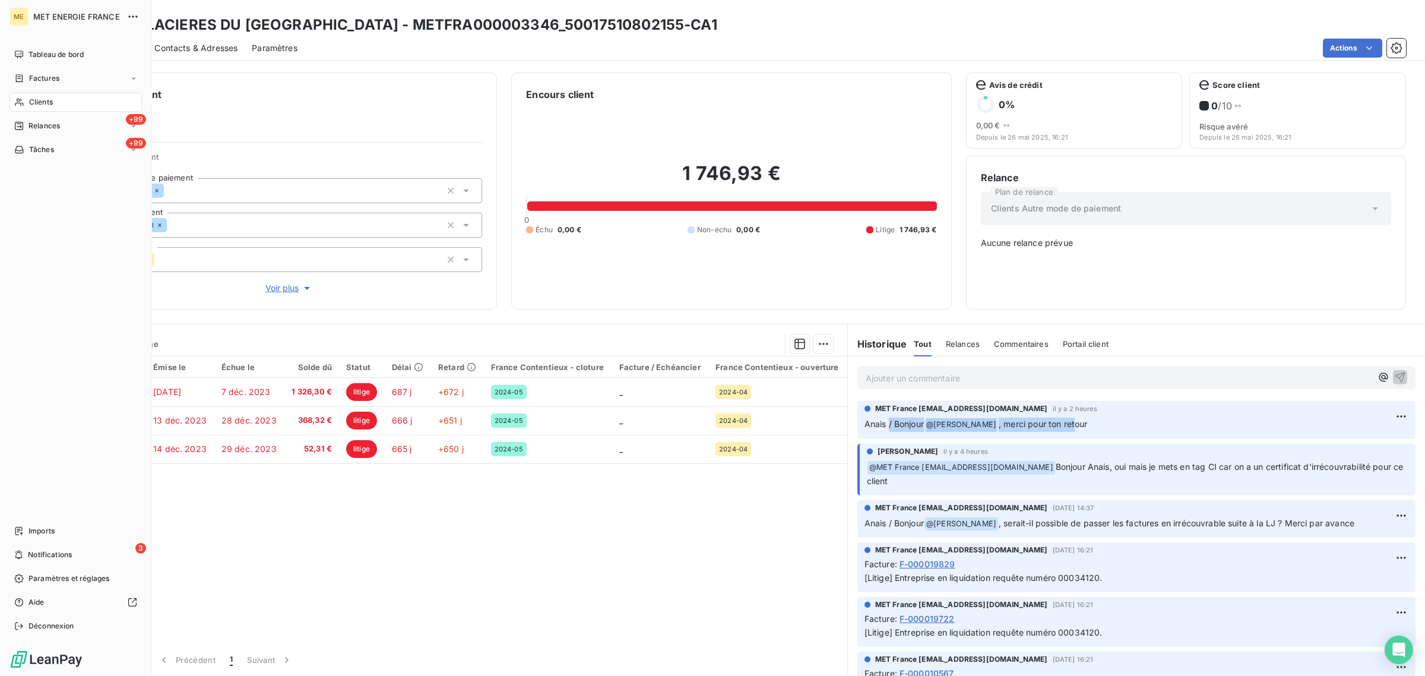
click at [43, 93] on div "Clients" at bounding box center [75, 102] width 132 height 19
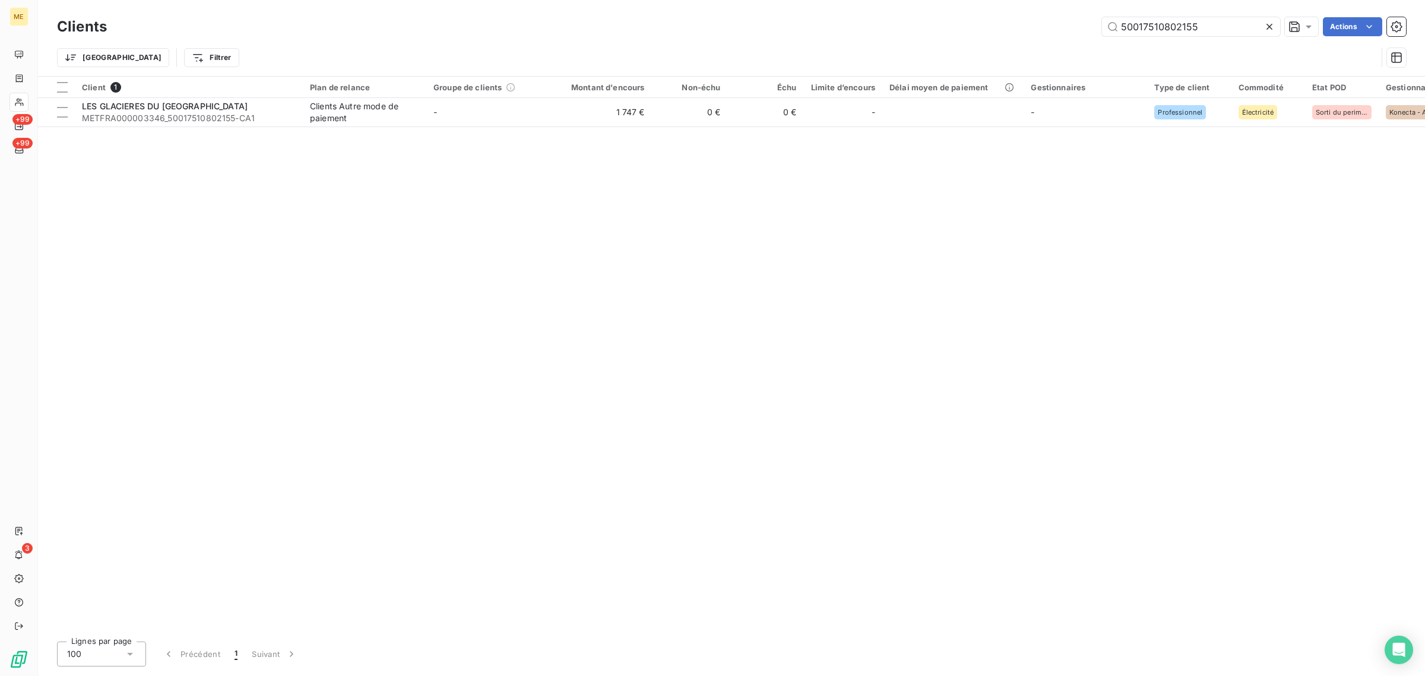
drag, startPoint x: 1206, startPoint y: 27, endPoint x: 969, endPoint y: 30, distance: 236.9
click at [971, 30] on div "50017510802155 Actions" at bounding box center [763, 26] width 1285 height 19
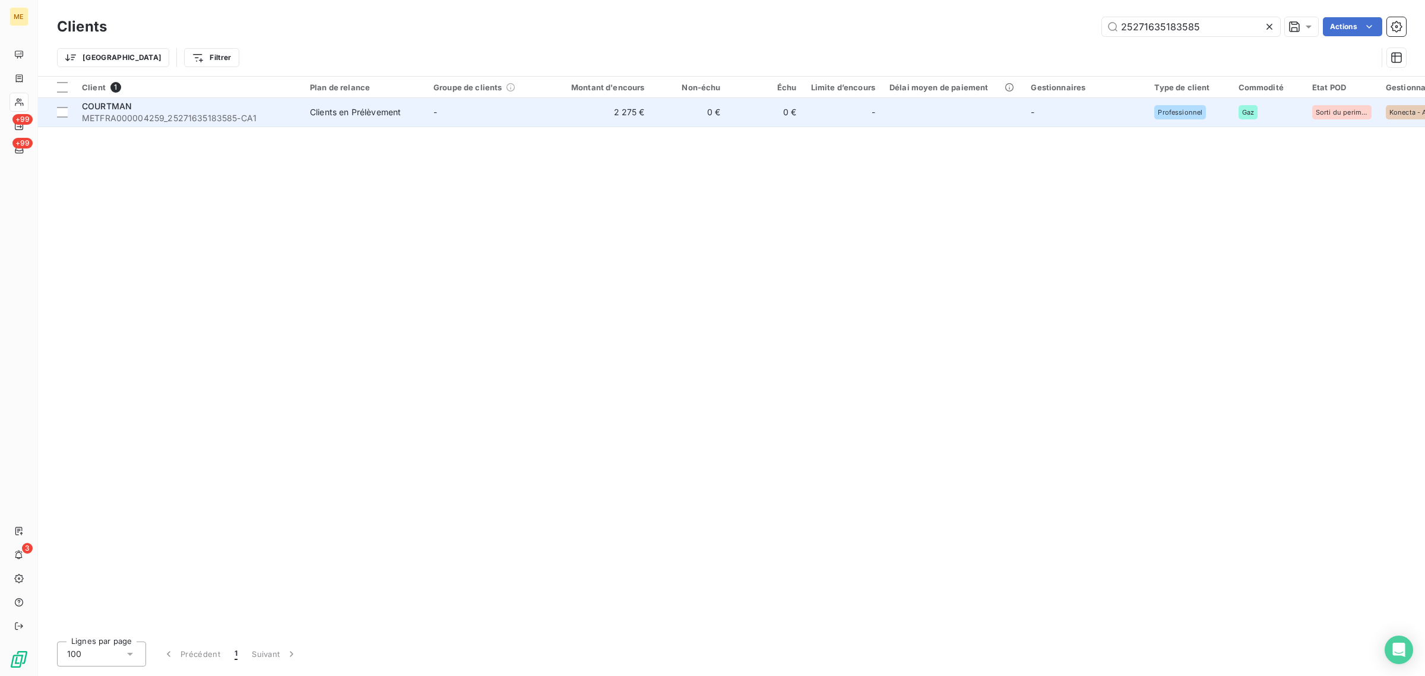
type input "25271635183585"
click at [669, 115] on td "0 €" at bounding box center [690, 112] width 76 height 28
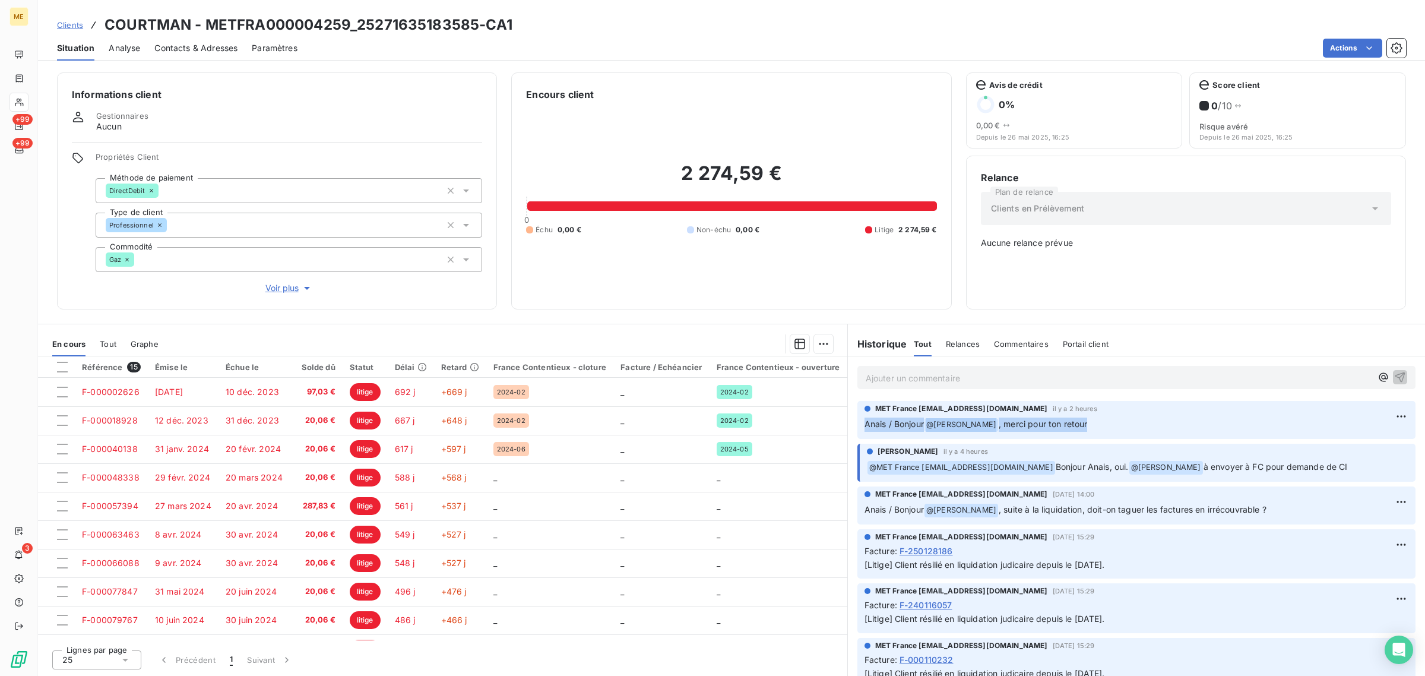
drag, startPoint x: 1124, startPoint y: 437, endPoint x: 853, endPoint y: 434, distance: 270.7
click at [853, 434] on div "MET France [EMAIL_ADDRESS][DOMAIN_NAME] il y a 2 heures Anais / Bonjour @ [PERS…" at bounding box center [1136, 419] width 577 height 43
click at [1146, 427] on p "Anais / Bonjour @ [PERSON_NAME] , merci pour ton retour" at bounding box center [1136, 424] width 544 height 14
drag, startPoint x: 1316, startPoint y: 470, endPoint x: 1351, endPoint y: 470, distance: 34.4
click at [1351, 470] on p "﻿ @ MET [GEOGRAPHIC_DATA] [EMAIL_ADDRESS][DOMAIN_NAME] Bonjour Anais, oui. @ [P…" at bounding box center [1137, 467] width 541 height 14
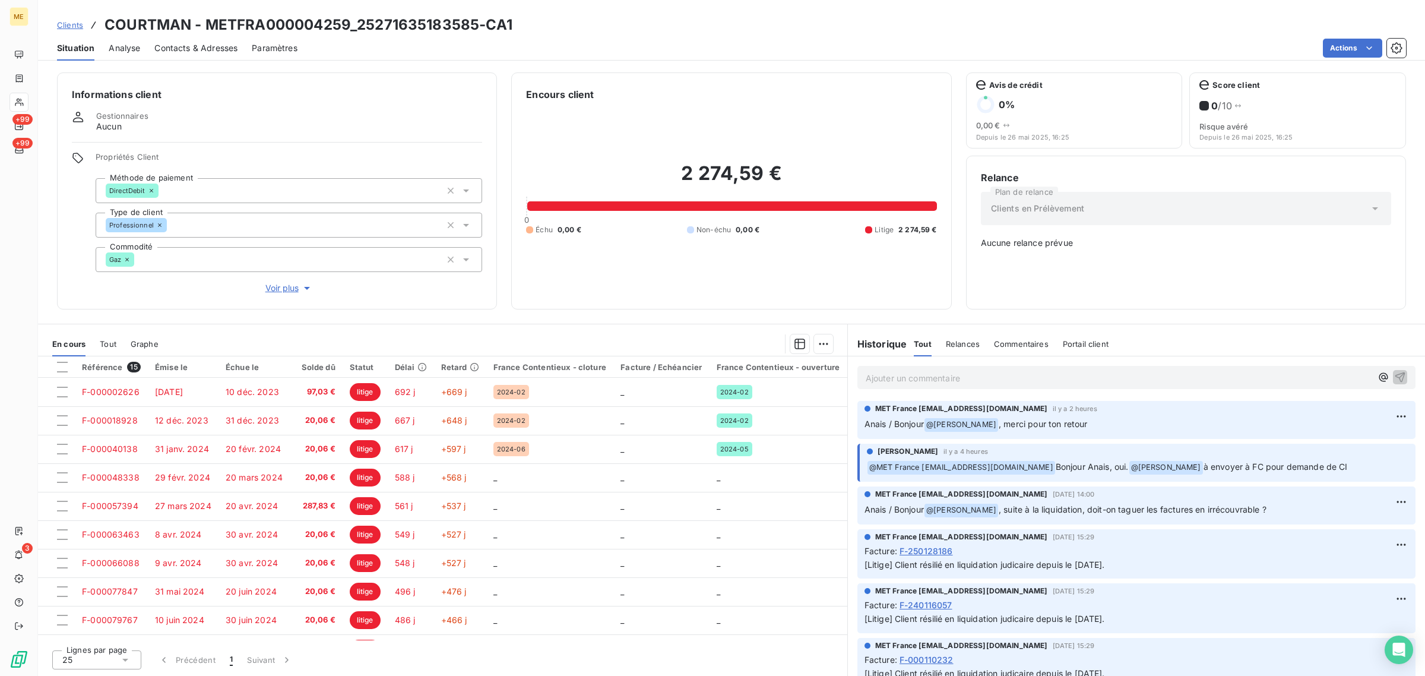
click at [1364, 469] on p "﻿ @ MET [GEOGRAPHIC_DATA] [EMAIL_ADDRESS][DOMAIN_NAME] Bonjour Anais, oui. @ [P…" at bounding box center [1137, 467] width 541 height 14
click at [1356, 464] on p "﻿ @ MET [GEOGRAPHIC_DATA] [EMAIL_ADDRESS][DOMAIN_NAME] Bonjour Anais, oui. @ [P…" at bounding box center [1137, 467] width 541 height 14
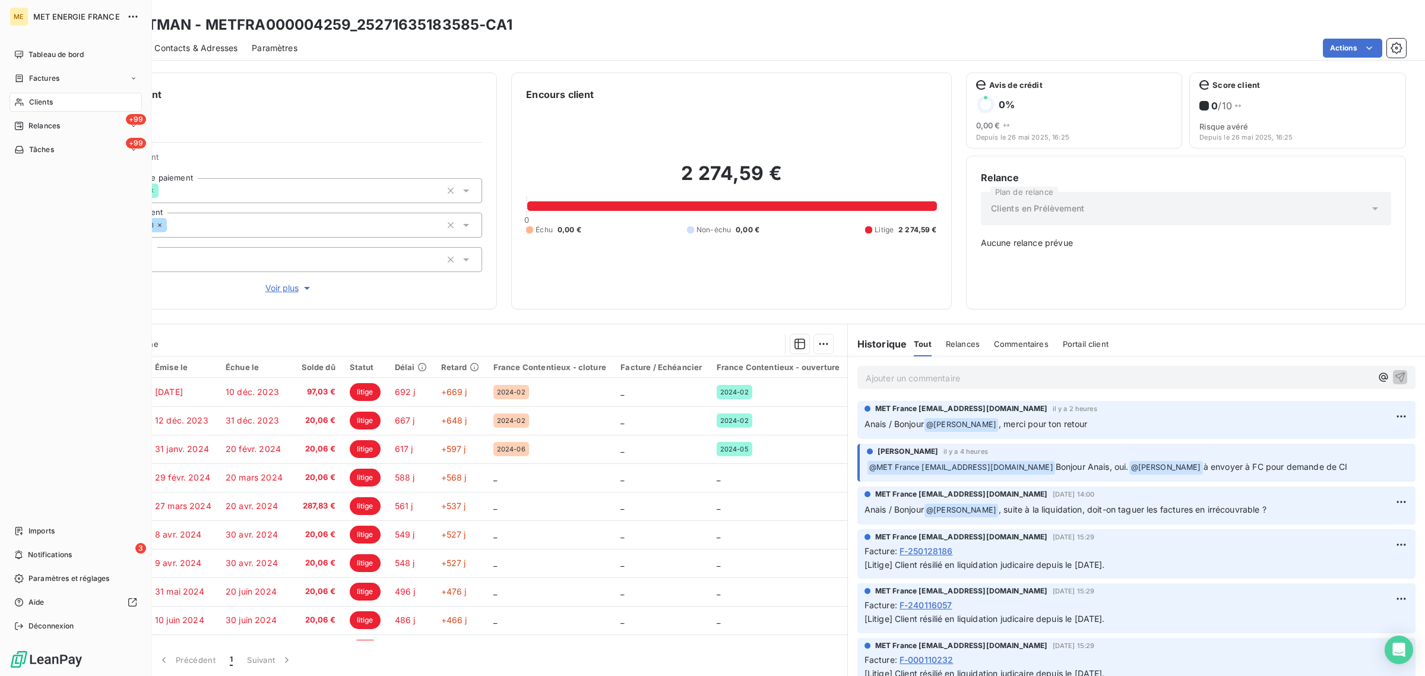
click at [26, 98] on div "Clients" at bounding box center [75, 102] width 132 height 19
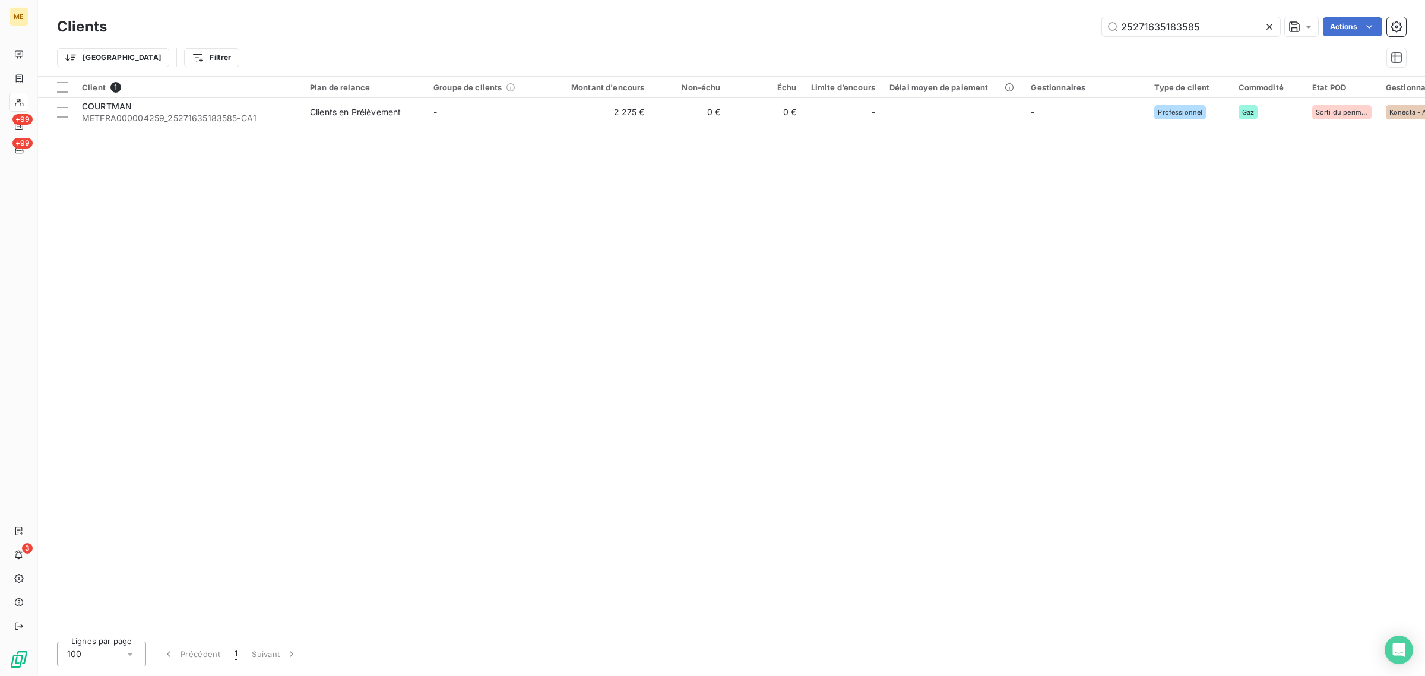
drag, startPoint x: 1218, startPoint y: 18, endPoint x: 1008, endPoint y: 37, distance: 210.4
click at [1008, 37] on div "Clients 25271635183585 Actions" at bounding box center [731, 26] width 1349 height 25
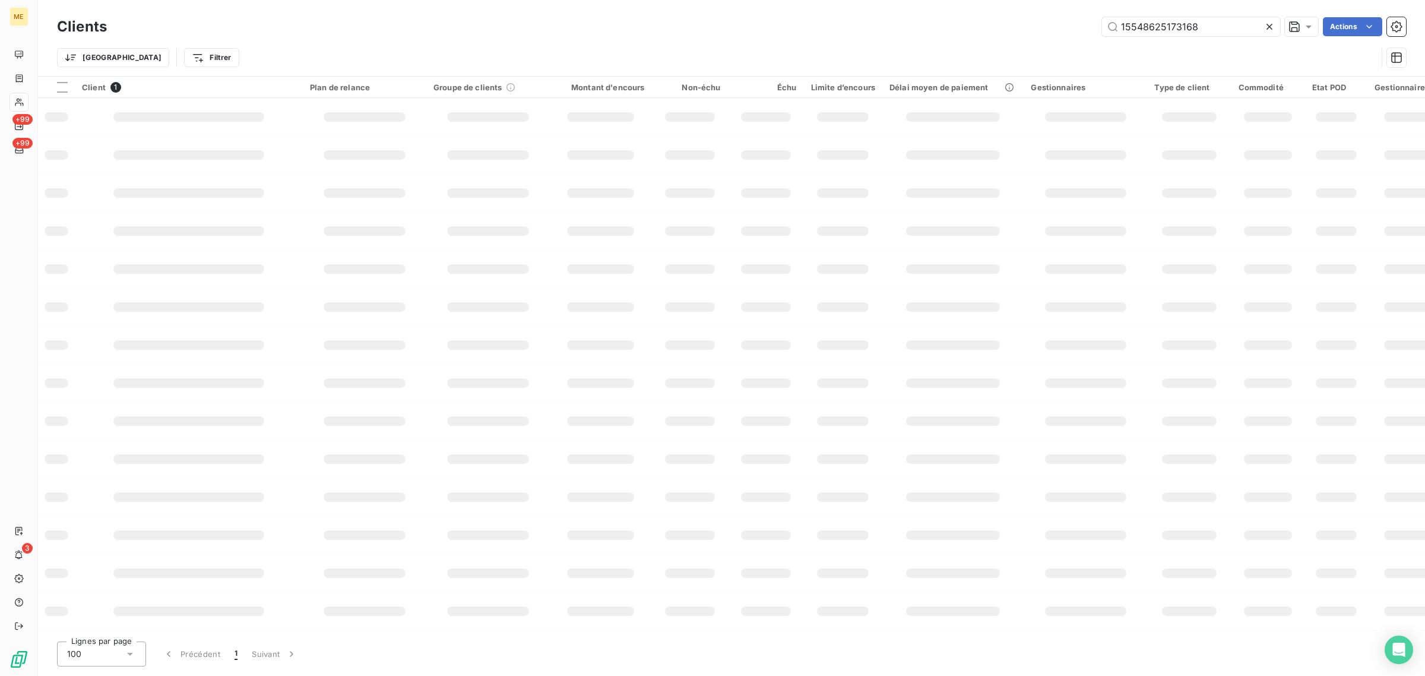
type input "15548625173168"
click at [541, 40] on div "Trier Filtrer" at bounding box center [731, 57] width 1349 height 37
click at [1200, 28] on input "15548625173168" at bounding box center [1191, 26] width 178 height 19
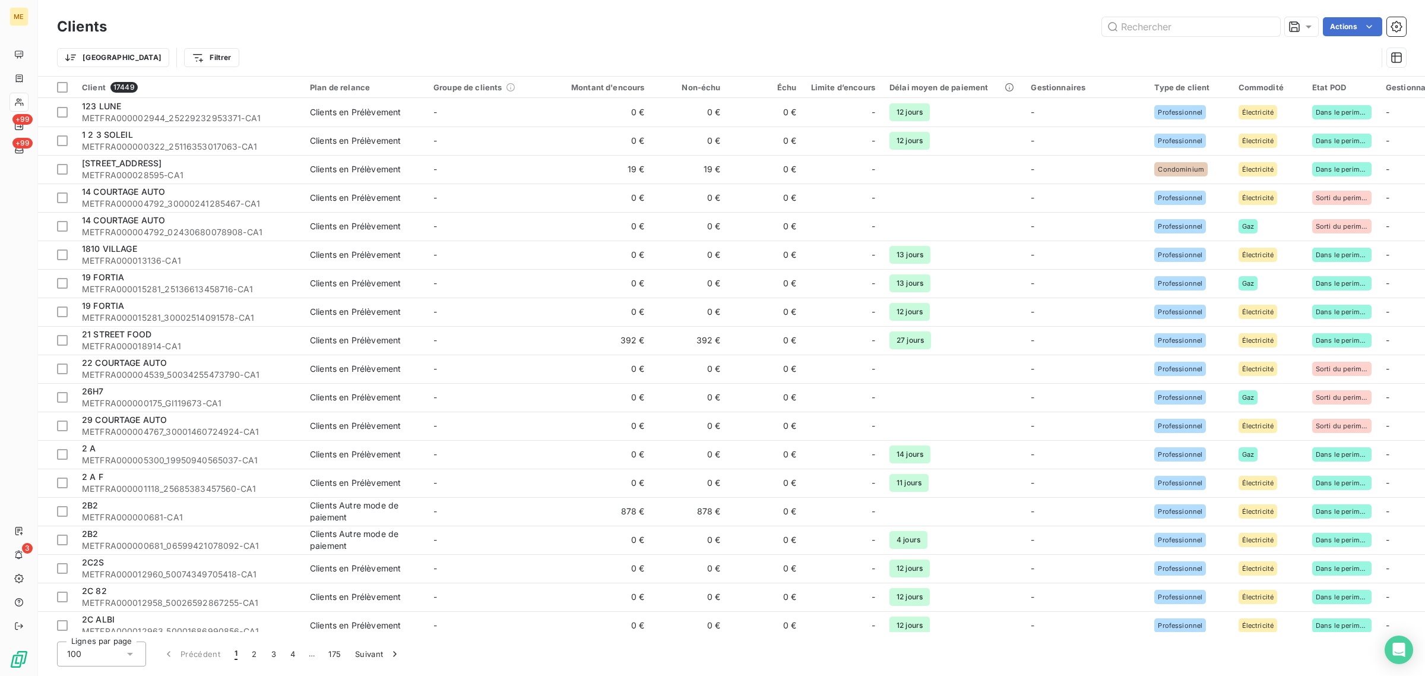
click at [1124, 37] on div "Clients Actions" at bounding box center [731, 26] width 1349 height 25
click at [1135, 33] on input "text" at bounding box center [1191, 26] width 178 height 19
paste input "15548625173168"
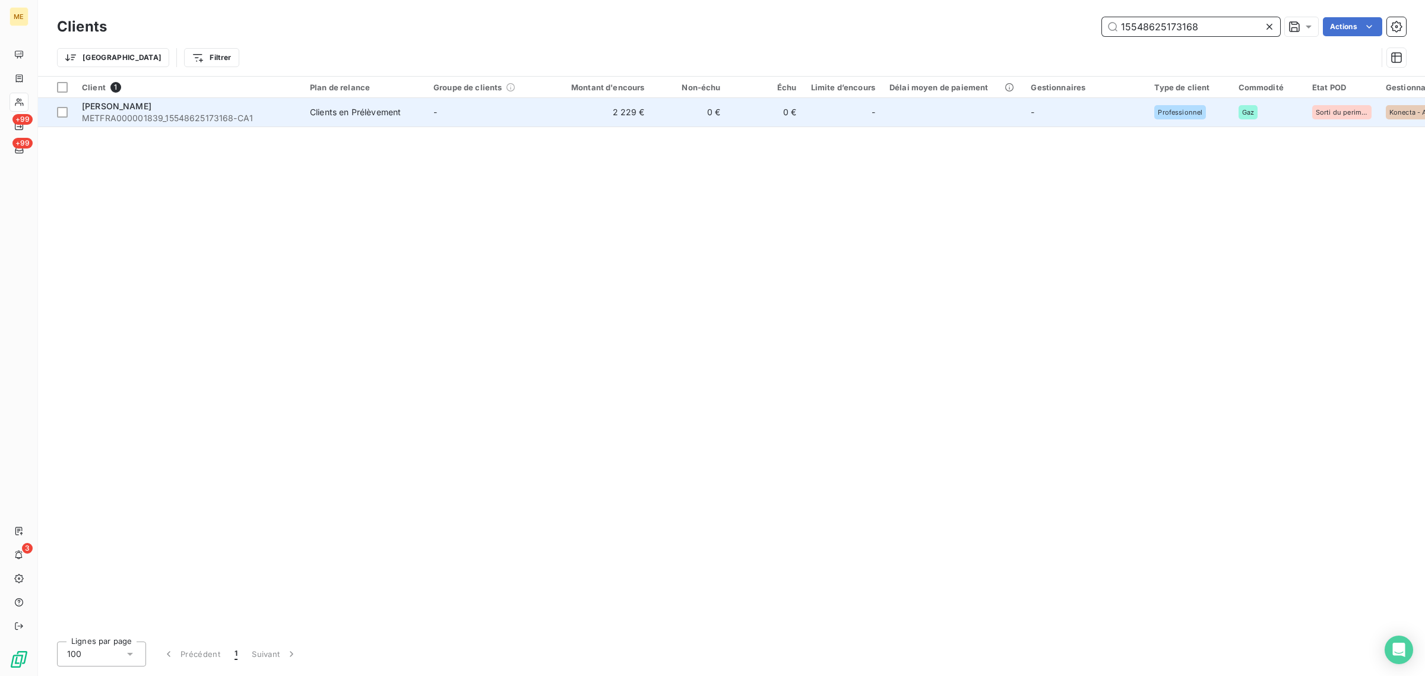
type input "15548625173168"
click at [550, 109] on td "2 229 €" at bounding box center [601, 112] width 102 height 28
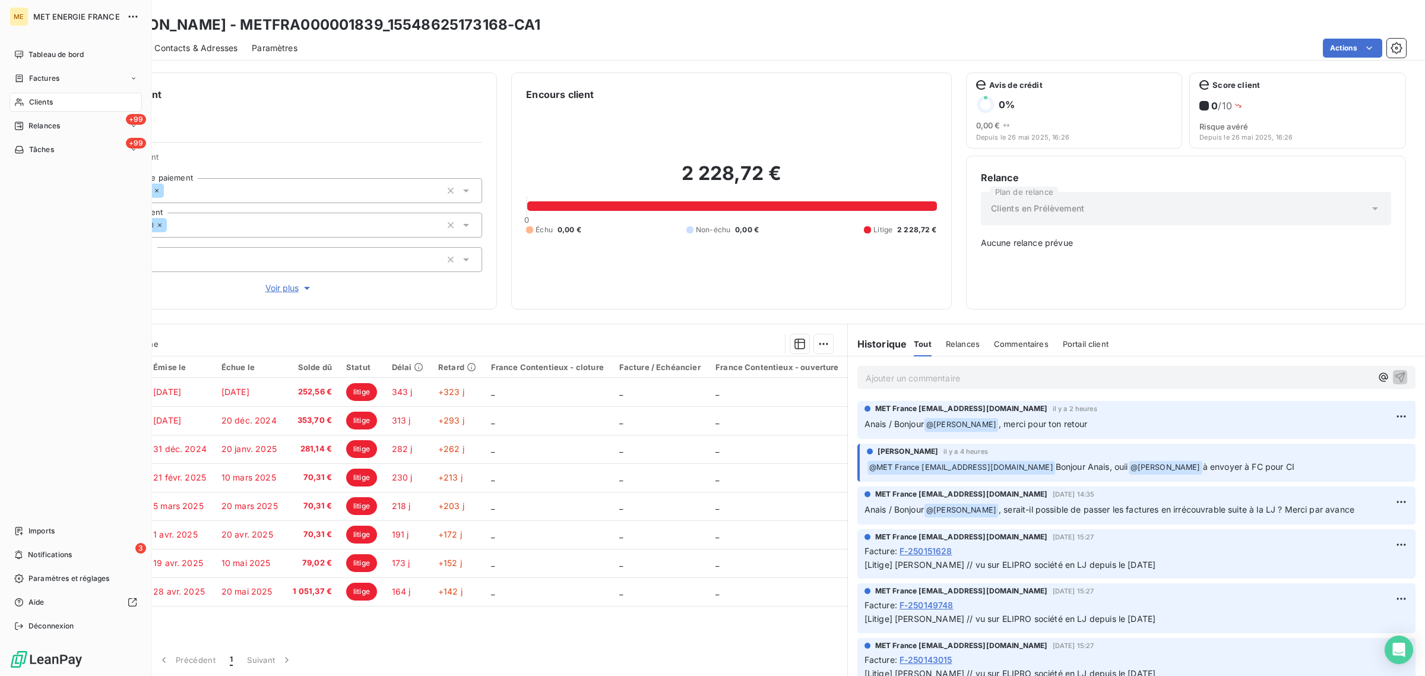
click at [34, 101] on span "Clients" at bounding box center [41, 102] width 24 height 11
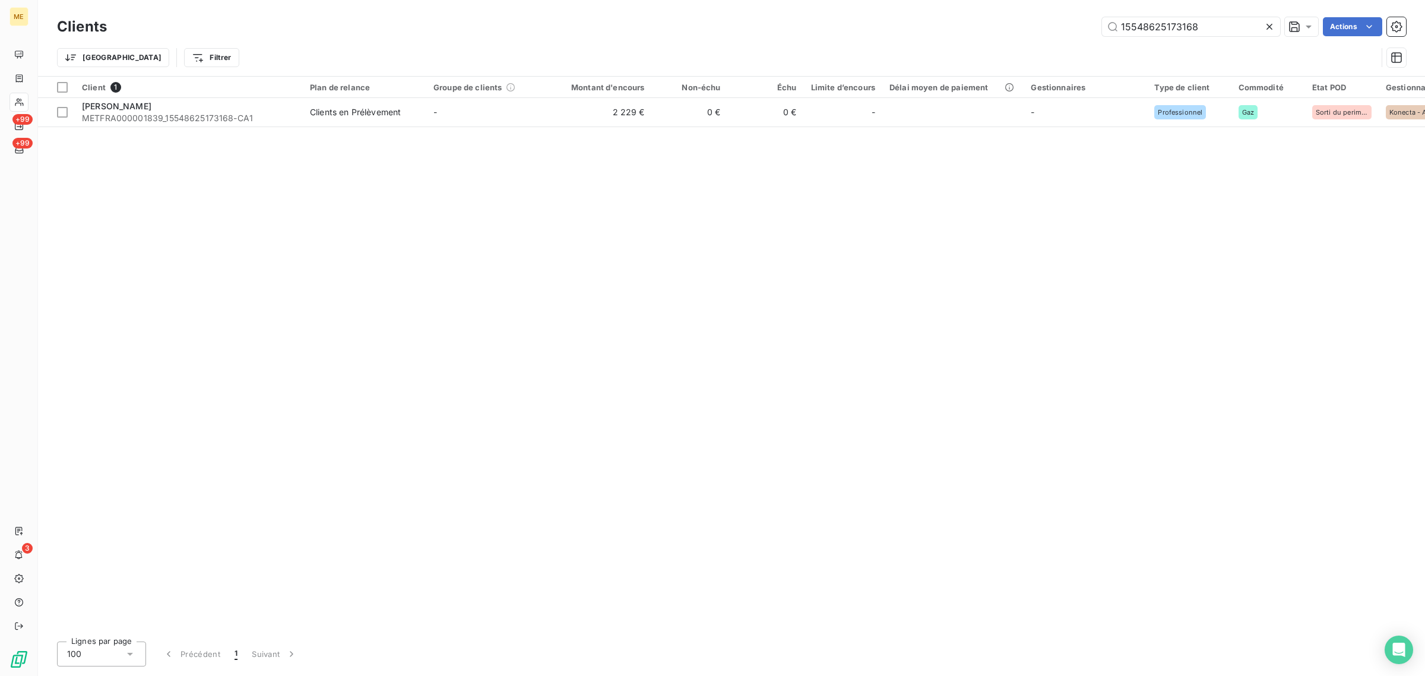
drag, startPoint x: 1206, startPoint y: 28, endPoint x: 934, endPoint y: 30, distance: 271.9
click at [939, 30] on div "15548625173168 Actions" at bounding box center [763, 26] width 1285 height 19
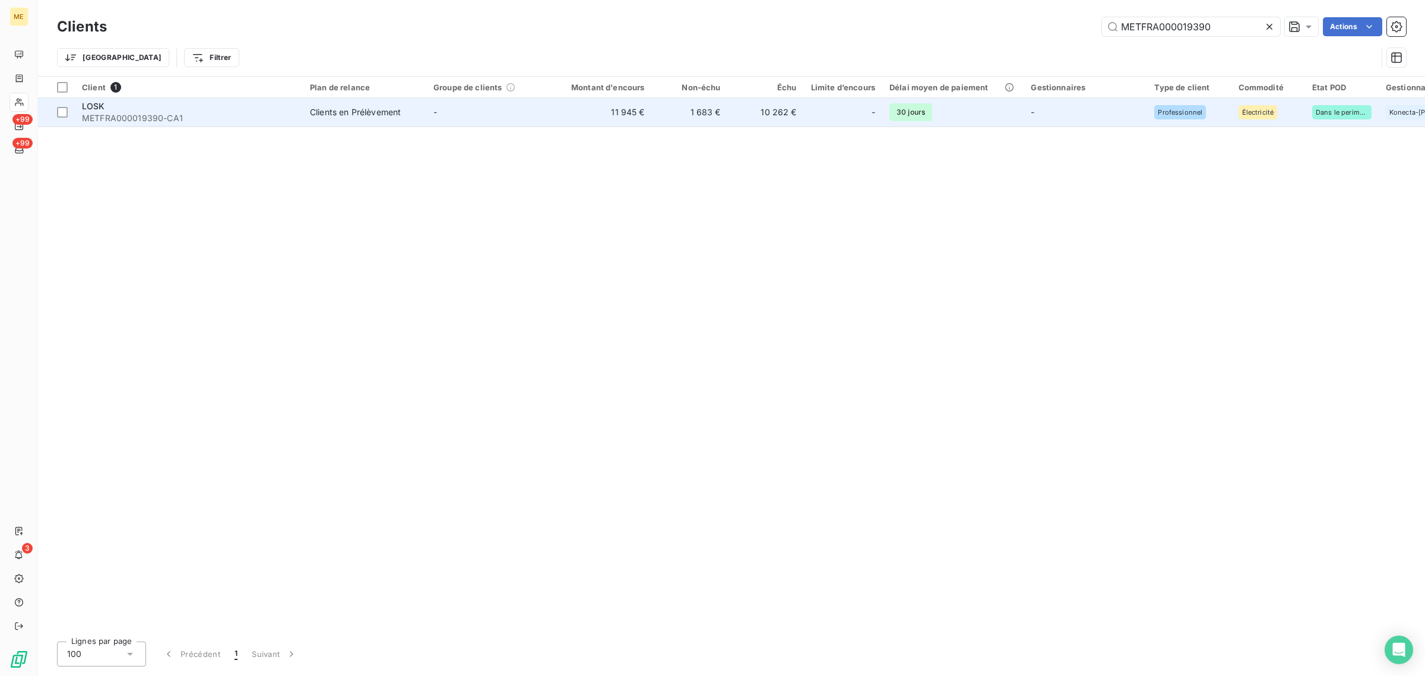
type input "METFRA000019390"
click at [793, 119] on td "10 262 €" at bounding box center [766, 112] width 76 height 28
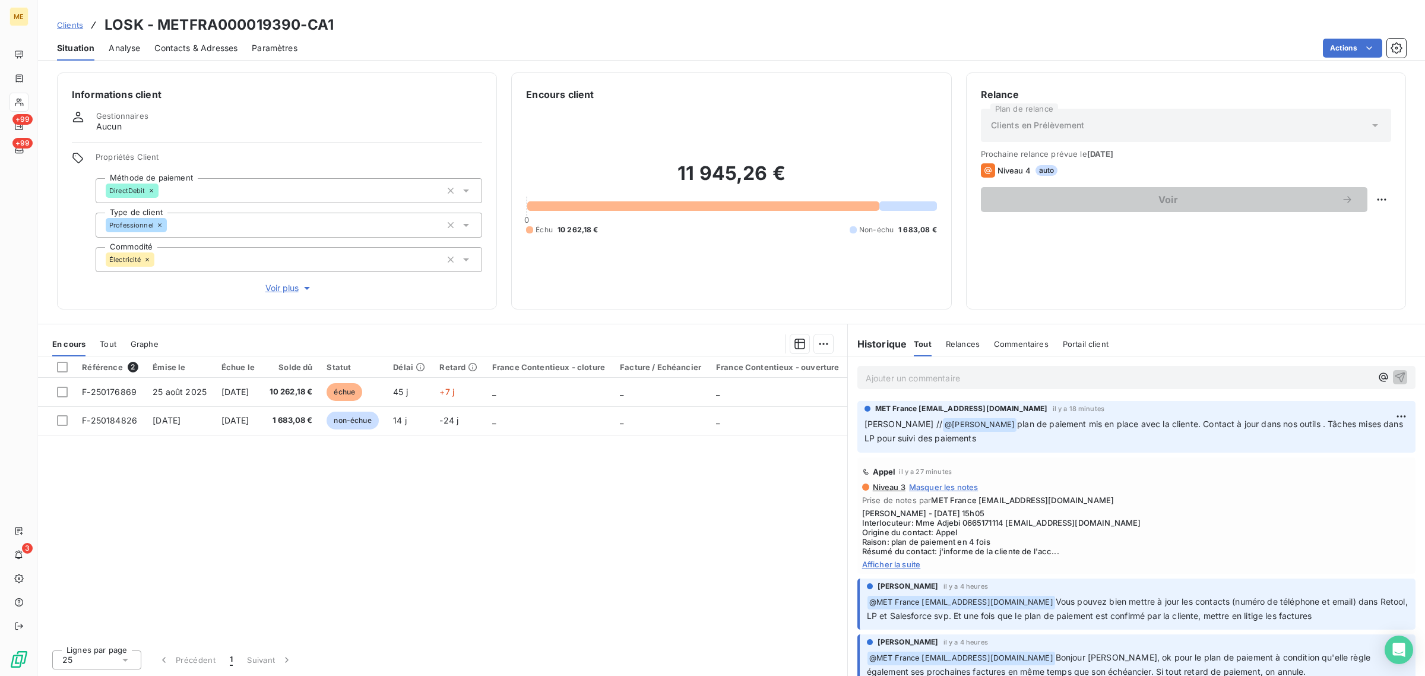
drag, startPoint x: 968, startPoint y: 435, endPoint x: 861, endPoint y: 429, distance: 107.0
click at [861, 429] on div "MET France met-france@recouvrement.met.com il y a 18 minutes Sylvain // @ Bélin…" at bounding box center [1136, 427] width 558 height 52
click at [731, 517] on div "Référence 2 Émise le Échue le Solde dû Statut Délai Retard France Contentieux -…" at bounding box center [442, 498] width 809 height 284
click at [578, 456] on div "Référence 2 Émise le Échue le Solde dû Statut Délai Retard France Contentieux -…" at bounding box center [442, 498] width 809 height 284
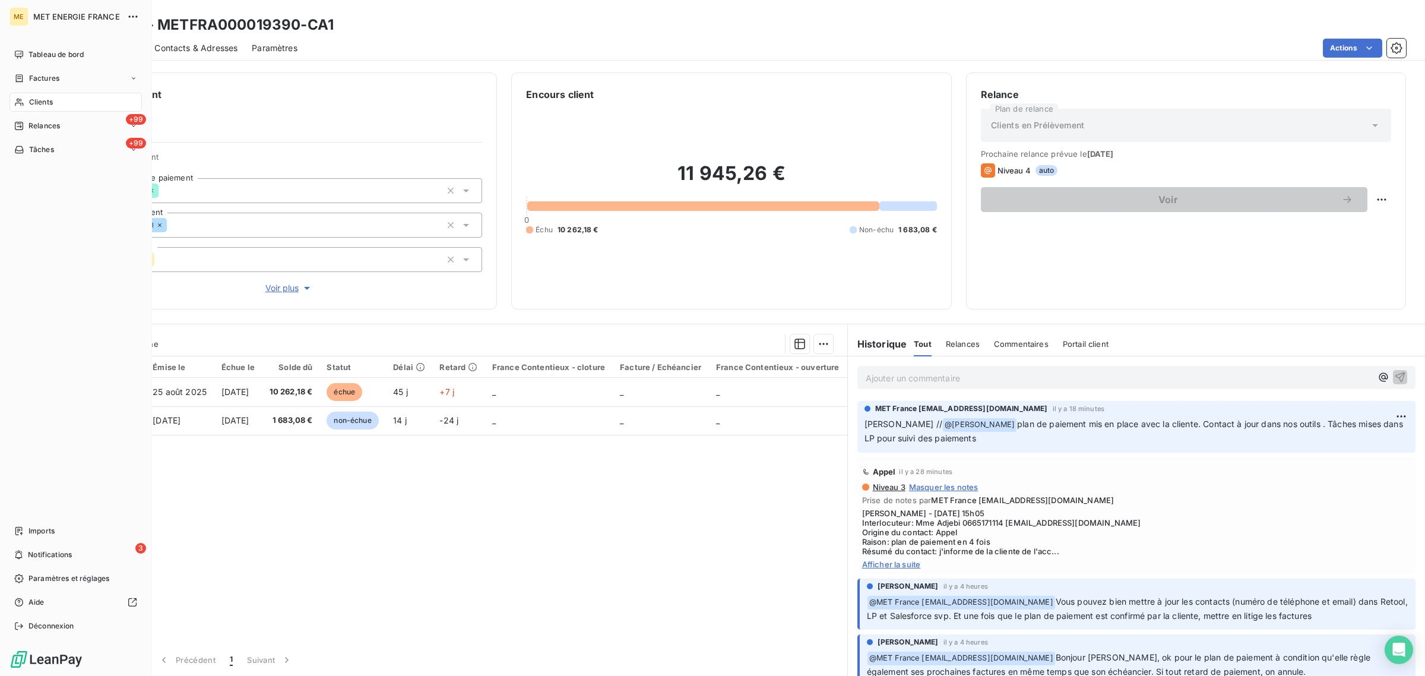
click at [27, 100] on div "Clients" at bounding box center [75, 102] width 132 height 19
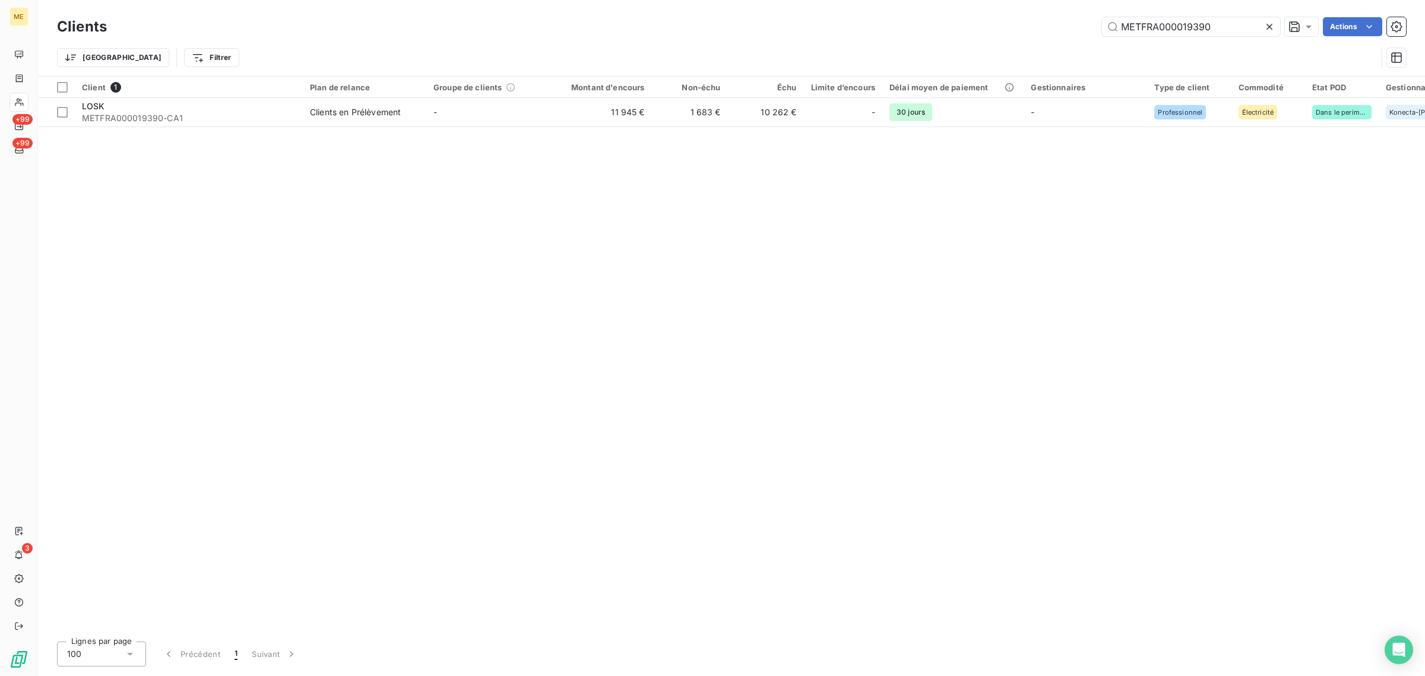
drag, startPoint x: 1230, startPoint y: 24, endPoint x: 901, endPoint y: 26, distance: 329.5
click at [904, 25] on div "METFRA000019390 Actions" at bounding box center [763, 26] width 1285 height 19
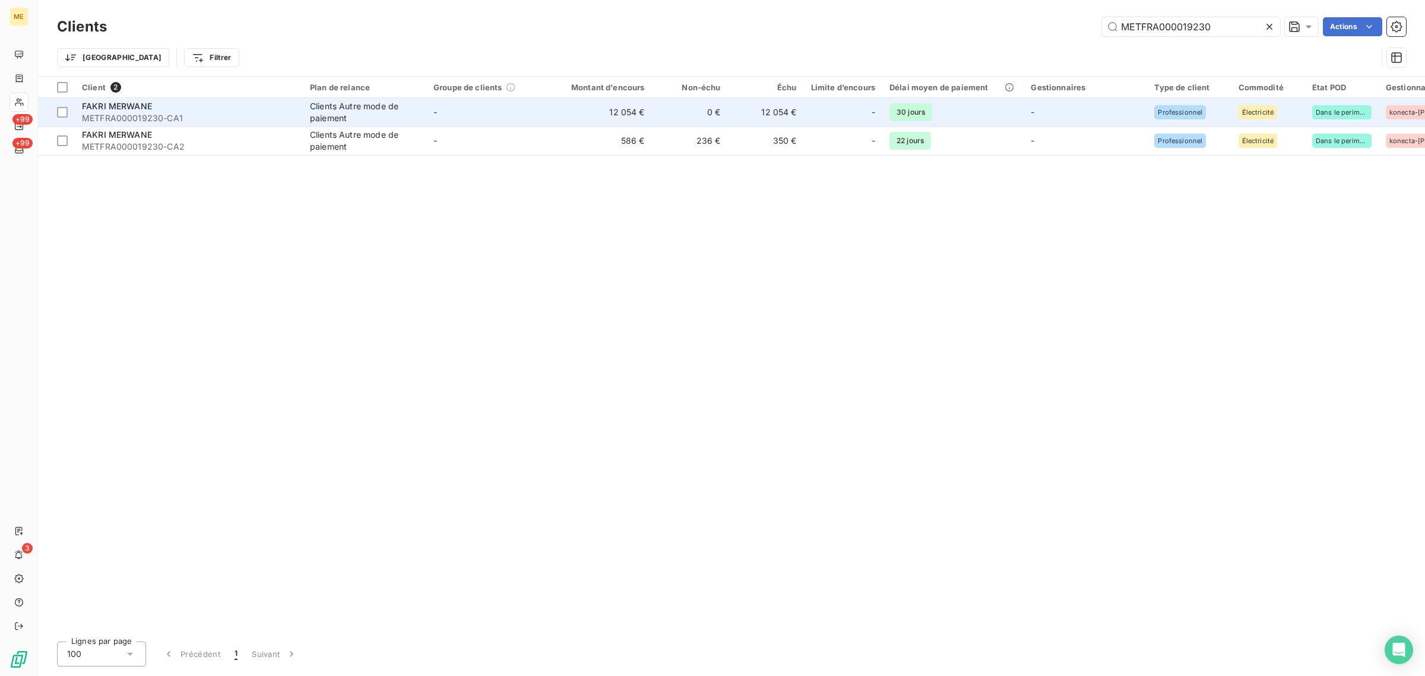
type input "METFRA000019230"
click at [588, 119] on td "12 054 €" at bounding box center [601, 112] width 102 height 28
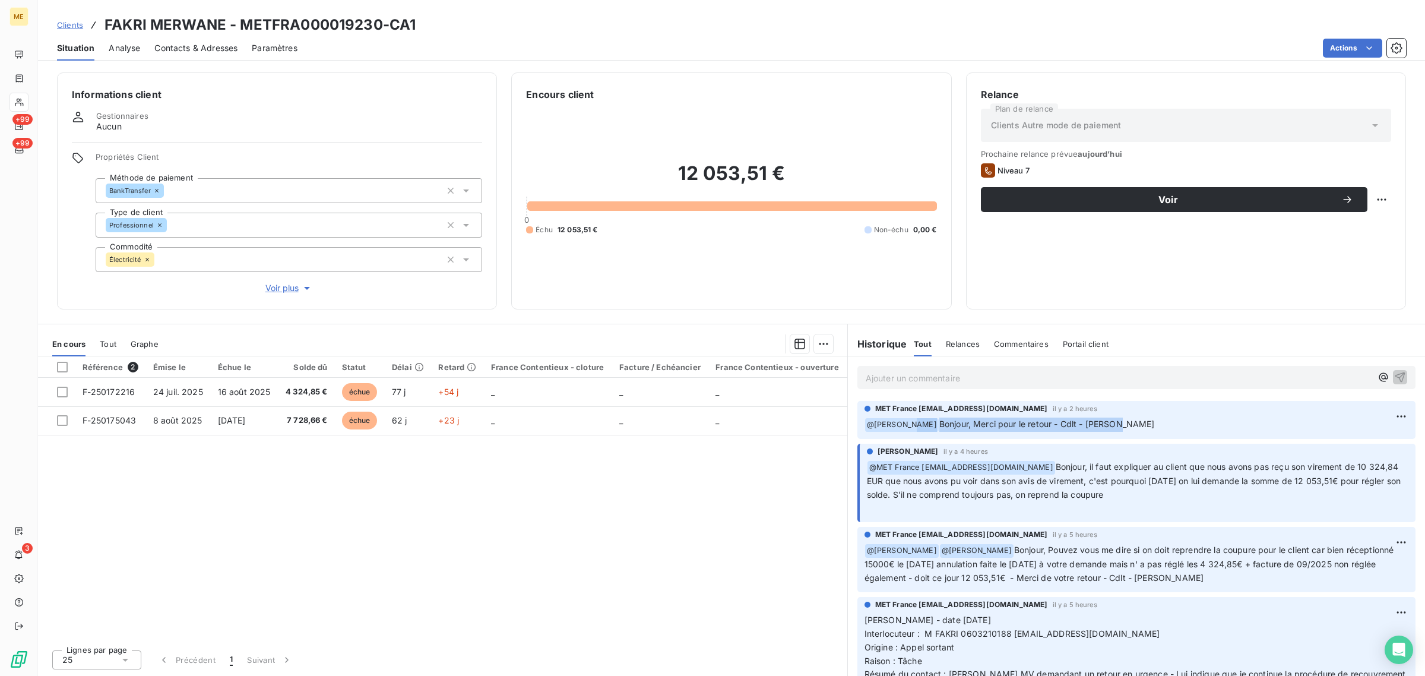
drag, startPoint x: 1112, startPoint y: 423, endPoint x: 909, endPoint y: 423, distance: 203.0
click at [909, 423] on p "﻿ @ Bélinda Thomont Bonjour, Merci pour le retour - Cdlt - Valérie" at bounding box center [1136, 424] width 544 height 14
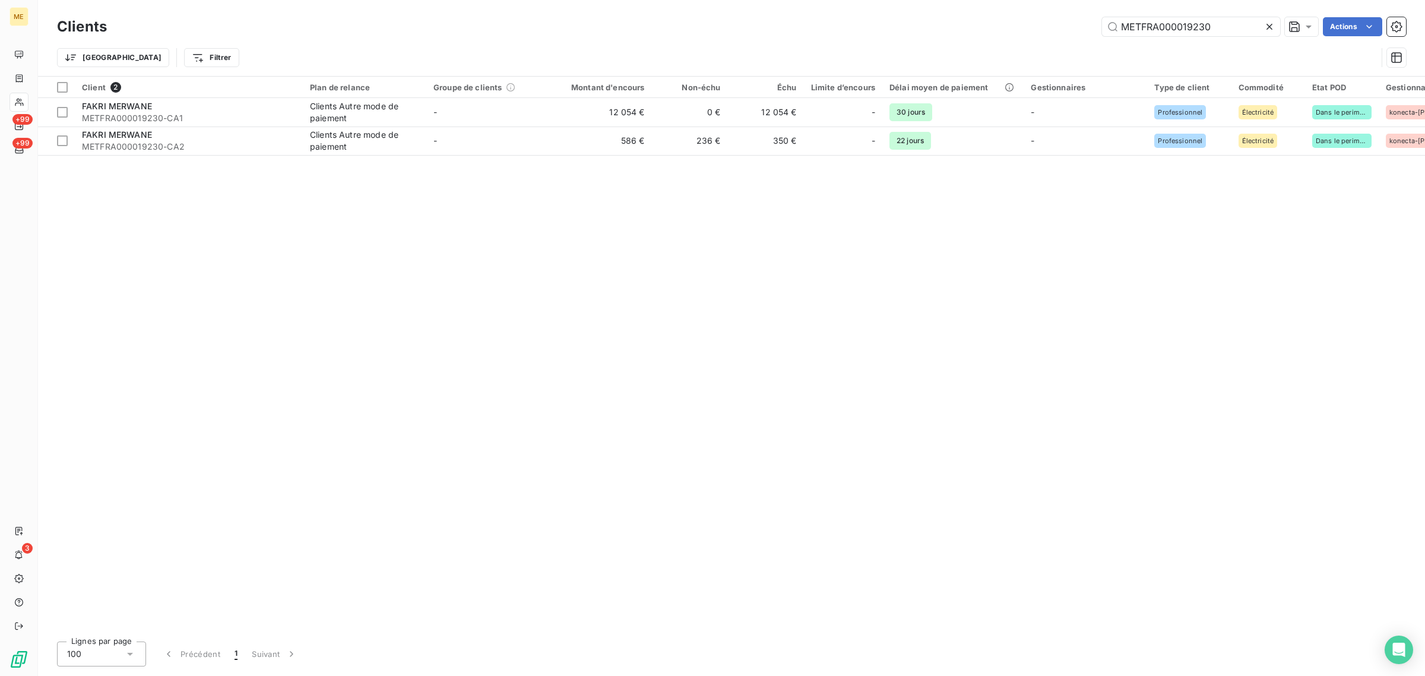
drag, startPoint x: 1212, startPoint y: 28, endPoint x: 1010, endPoint y: 30, distance: 201.3
click at [1010, 30] on div "METFRA000019230 Actions" at bounding box center [763, 26] width 1285 height 19
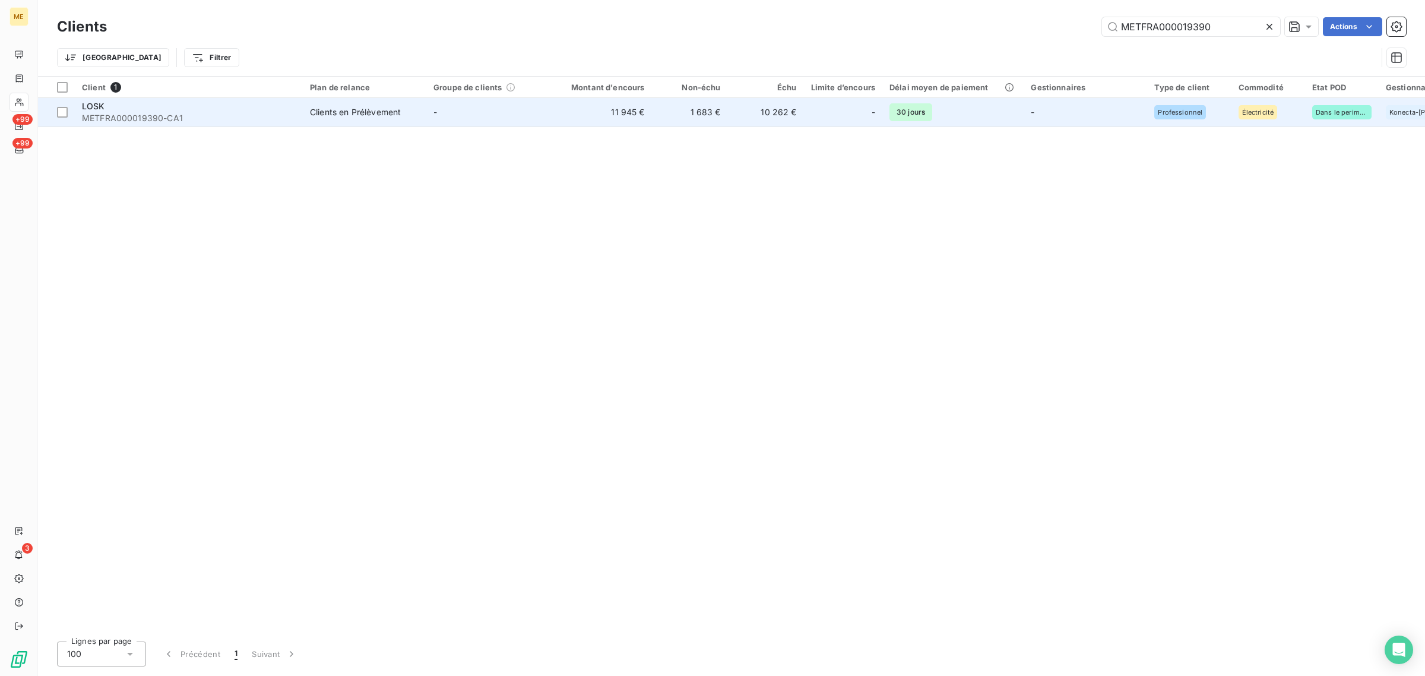
type input "METFRA000019390"
click at [548, 104] on td "-" at bounding box center [487, 112] width 123 height 28
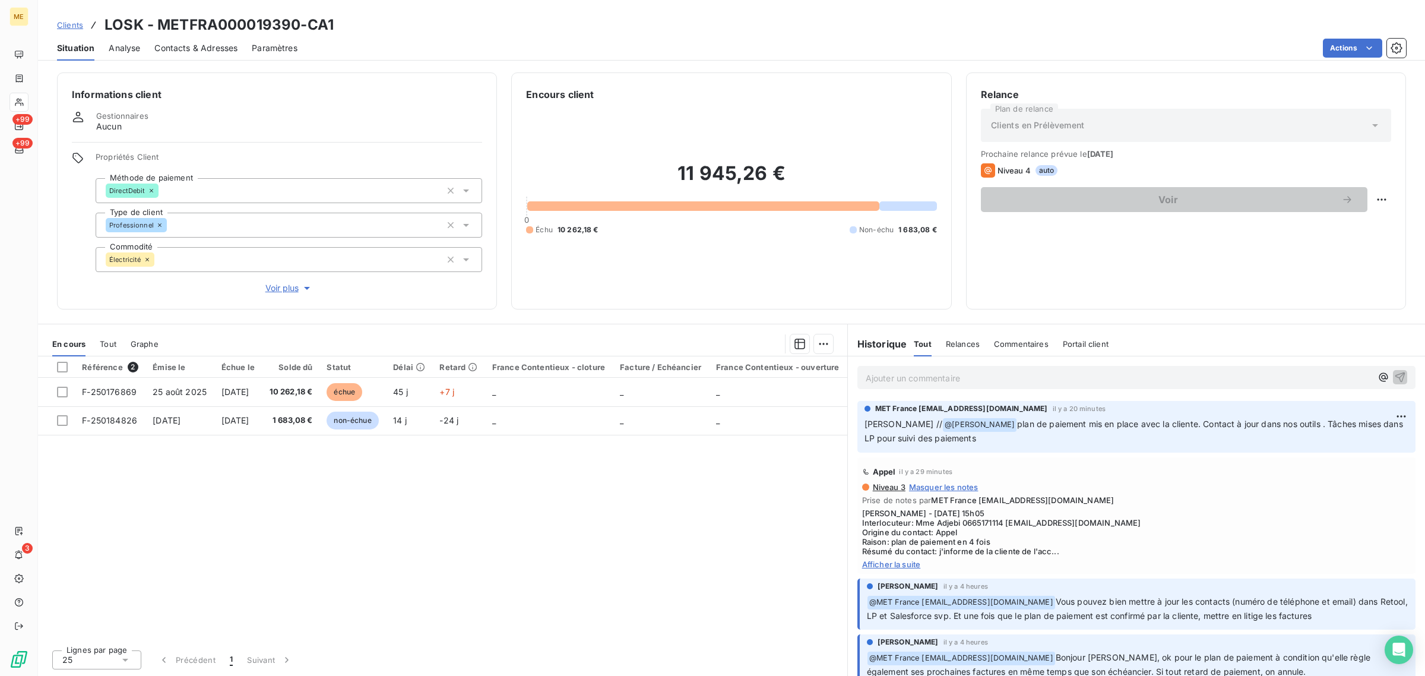
drag, startPoint x: 898, startPoint y: 445, endPoint x: 850, endPoint y: 425, distance: 52.1
click at [850, 425] on div "MET France met-france@recouvrement.met.com il y a 20 minutes Sylvain // @ Bélin…" at bounding box center [1136, 426] width 577 height 56
click at [1013, 430] on p "Sylvain // @ Bélinda Thomont plan de paiement mis en place avec la cliente. Con…" at bounding box center [1136, 431] width 544 height 28
drag, startPoint x: 926, startPoint y: 438, endPoint x: 859, endPoint y: 422, distance: 69.0
click at [859, 422] on div "MET France met-france@recouvrement.met.com il y a 20 minutes Sylvain // @ Bélin…" at bounding box center [1136, 427] width 558 height 52
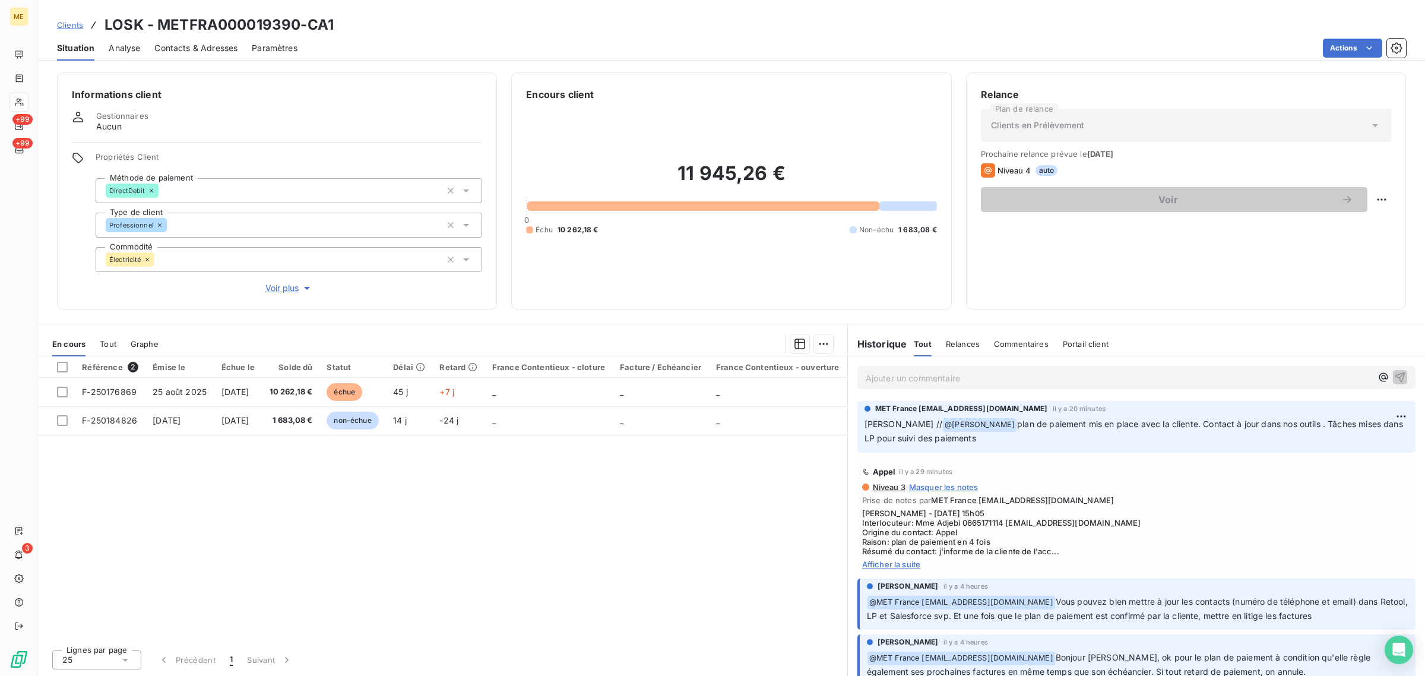
click at [1014, 439] on p "Sylvain // @ Bélinda Thomont plan de paiement mis en place avec la cliente. Con…" at bounding box center [1136, 431] width 544 height 28
drag, startPoint x: 985, startPoint y: 442, endPoint x: 874, endPoint y: 422, distance: 113.4
click at [874, 422] on p "Sylvain // @ Bélinda Thomont plan de paiement mis en place avec la cliente. Con…" at bounding box center [1136, 431] width 544 height 28
click at [987, 445] on div "MET France met-france@recouvrement.met.com il y a 20 minutes Sylvain // @ Bélin…" at bounding box center [1136, 427] width 558 height 52
drag, startPoint x: 972, startPoint y: 444, endPoint x: 853, endPoint y: 431, distance: 120.0
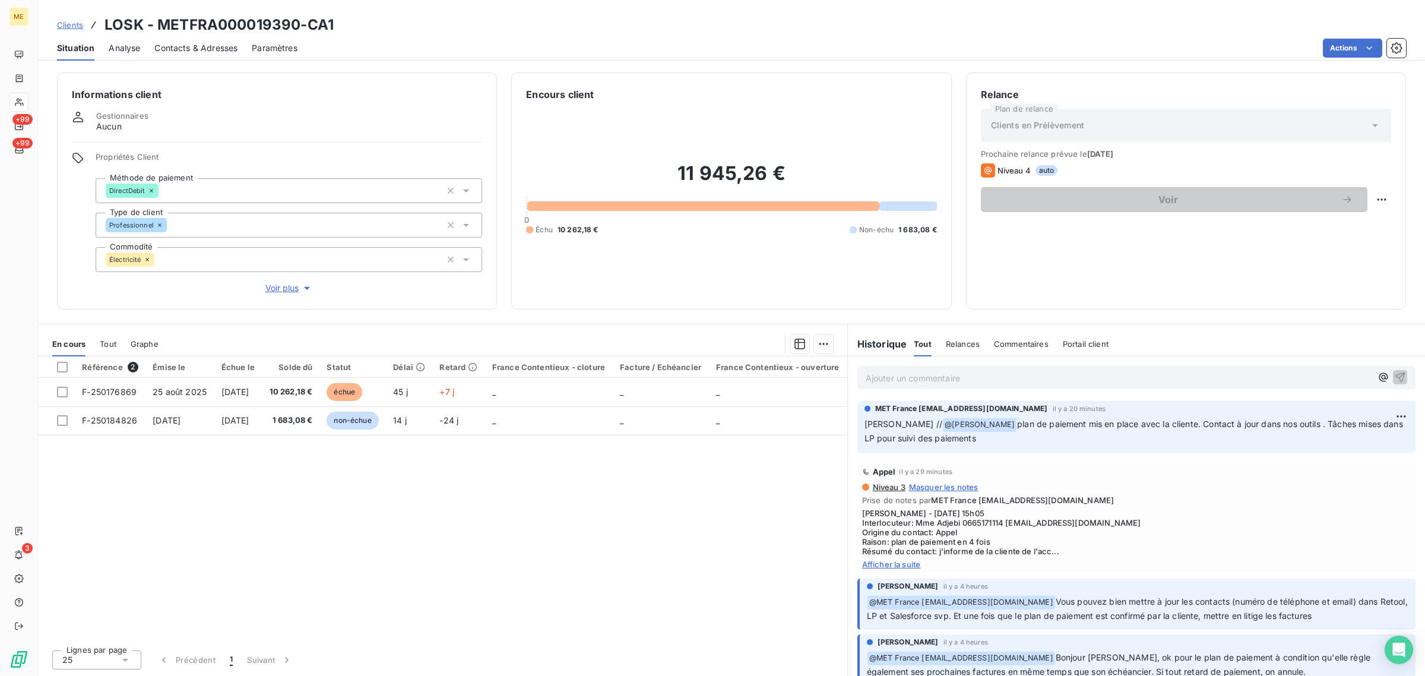
click at [853, 431] on div "MET France met-france@recouvrement.met.com il y a 20 minutes Sylvain // @ Bélin…" at bounding box center [1136, 426] width 577 height 56
click at [971, 438] on p "Sylvain // @ Bélinda Thomont plan de paiement mis en place avec la cliente. Con…" at bounding box center [1136, 431] width 544 height 28
drag, startPoint x: 971, startPoint y: 438, endPoint x: 865, endPoint y: 432, distance: 105.8
click at [865, 432] on p "Sylvain // @ Bélinda Thomont plan de paiement mis en place avec la cliente. Con…" at bounding box center [1136, 431] width 544 height 28
drag, startPoint x: 864, startPoint y: 420, endPoint x: 980, endPoint y: 438, distance: 116.4
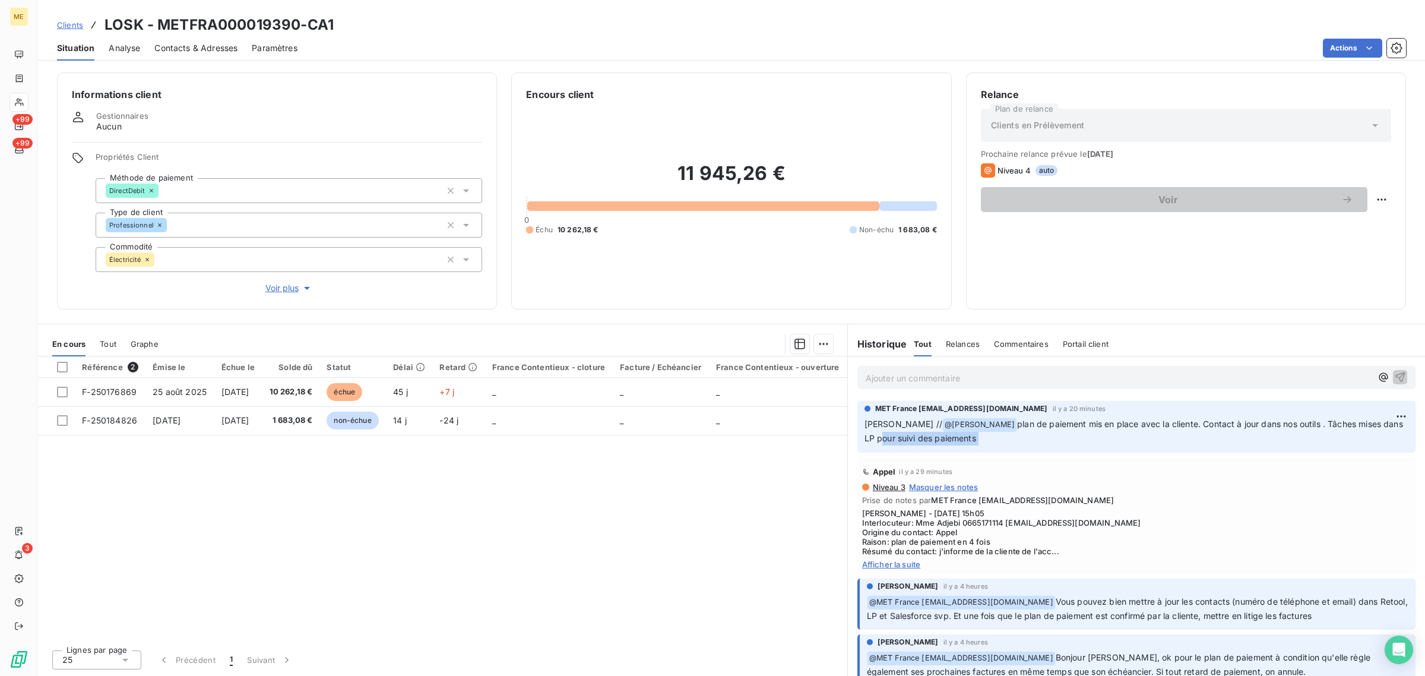
click at [980, 438] on p "Sylvain // @ Bélinda Thomont plan de paiement mis en place avec la cliente. Con…" at bounding box center [1136, 431] width 544 height 28
click at [18, 101] on icon at bounding box center [19, 103] width 8 height 8
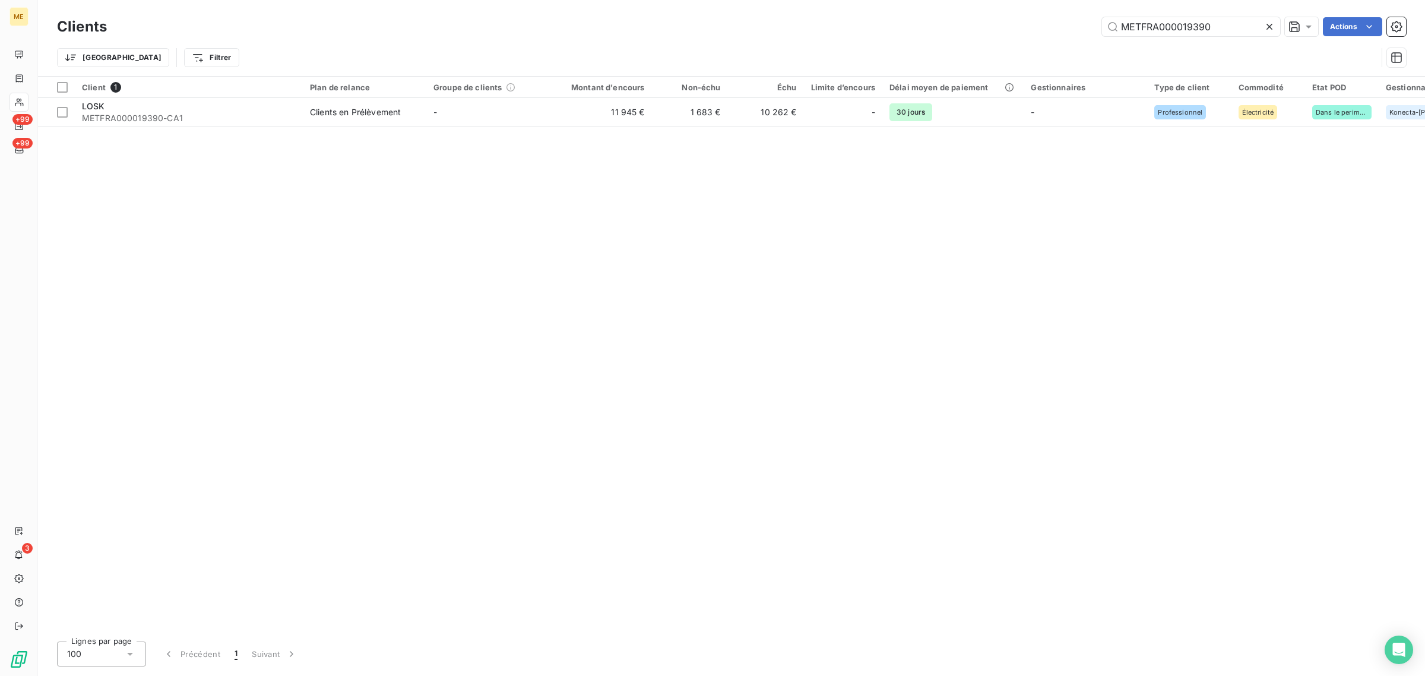
drag, startPoint x: 1212, startPoint y: 21, endPoint x: 1070, endPoint y: 26, distance: 141.3
click at [1070, 26] on div "METFRA000019390 Actions" at bounding box center [763, 26] width 1285 height 19
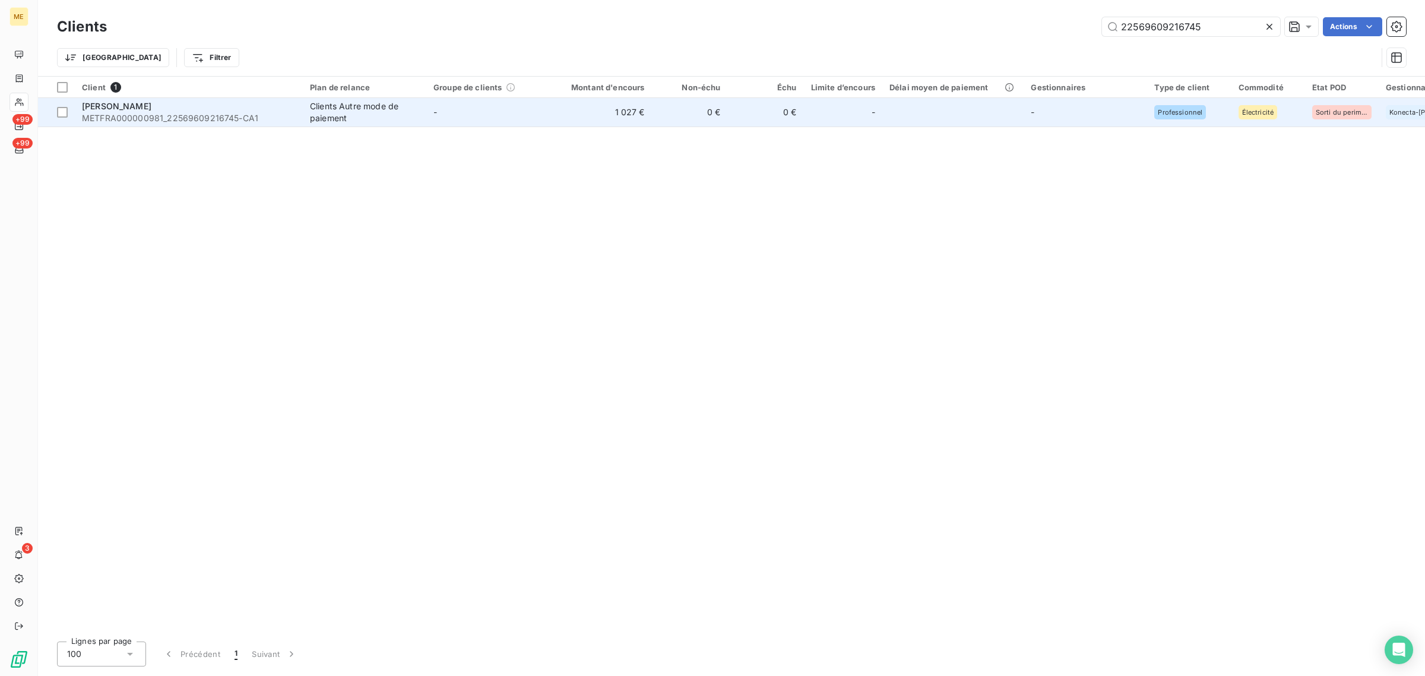
type input "22569609216745"
click at [566, 116] on td "1 027 €" at bounding box center [601, 112] width 102 height 28
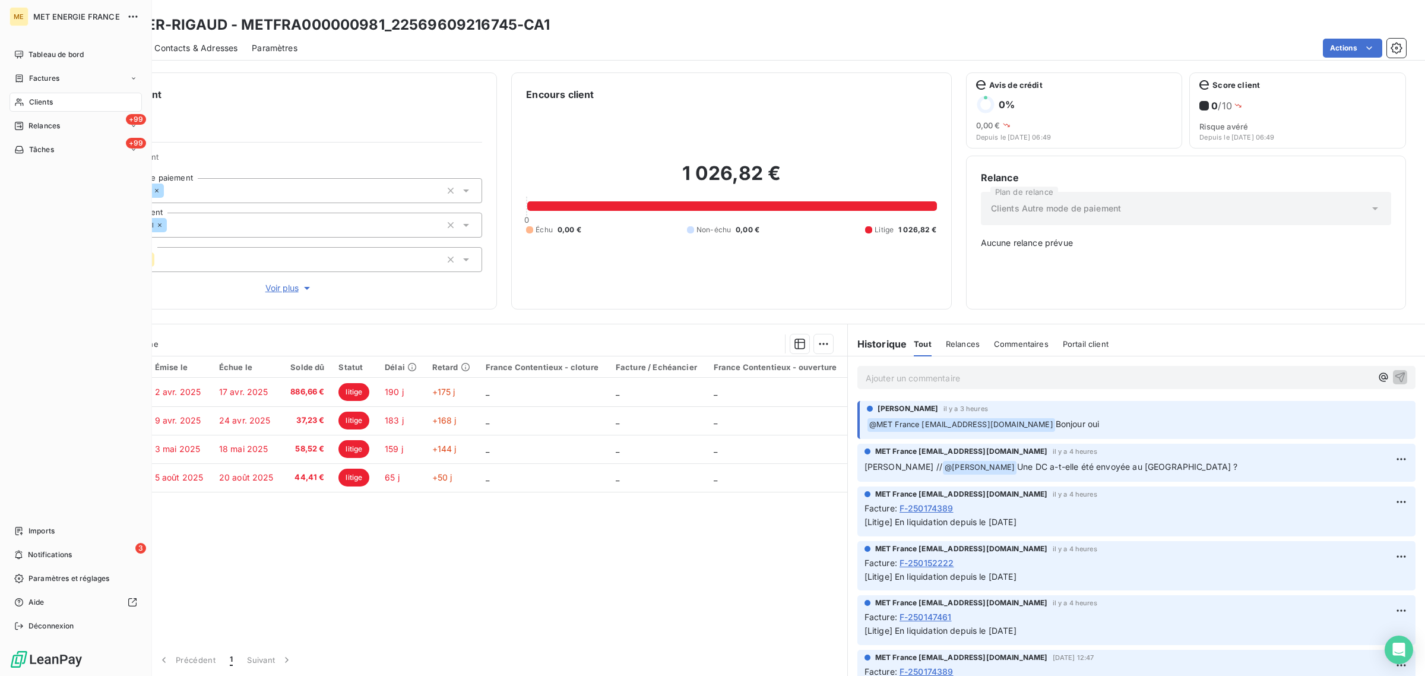
click at [31, 109] on div "Clients" at bounding box center [75, 102] width 132 height 19
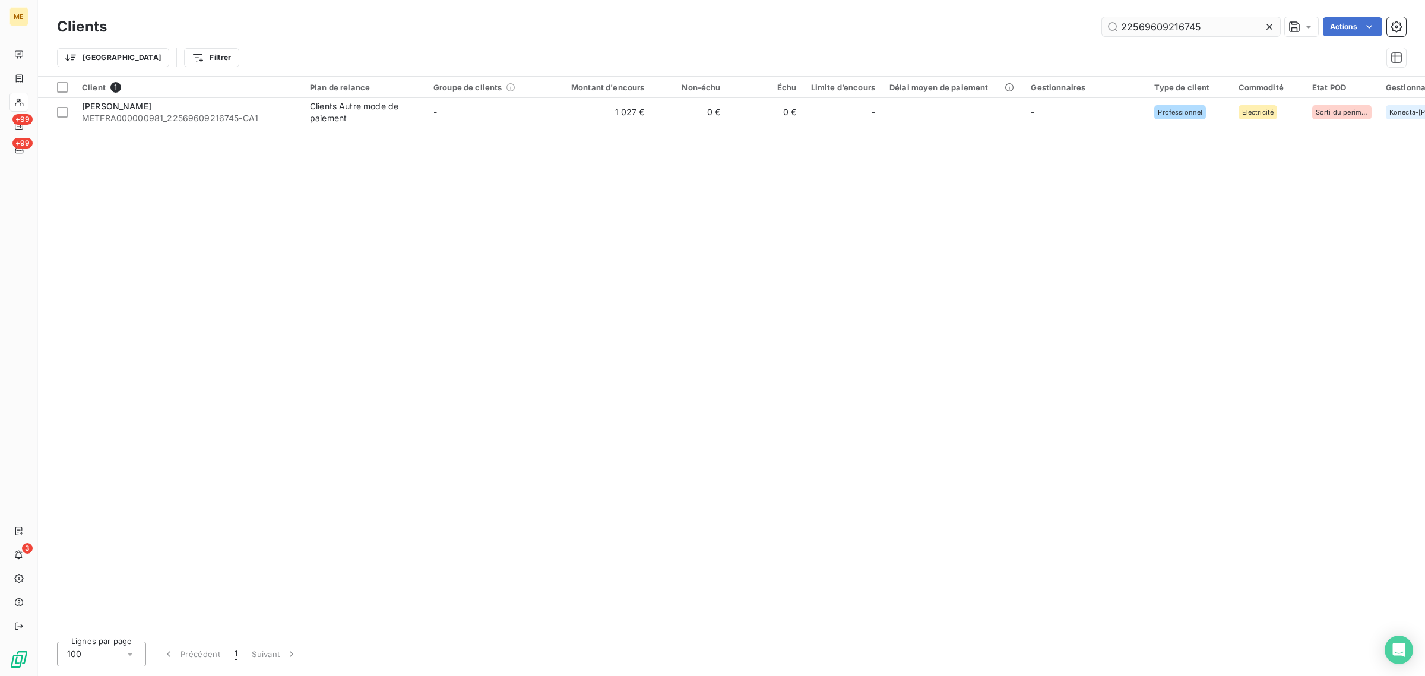
drag, startPoint x: 1205, startPoint y: 24, endPoint x: 984, endPoint y: 30, distance: 220.9
click at [1202, 24] on input "22569609216745" at bounding box center [1191, 26] width 178 height 19
drag, startPoint x: 1230, startPoint y: 34, endPoint x: 991, endPoint y: 23, distance: 238.9
click at [997, 23] on div "22569609216745 Actions" at bounding box center [763, 26] width 1285 height 19
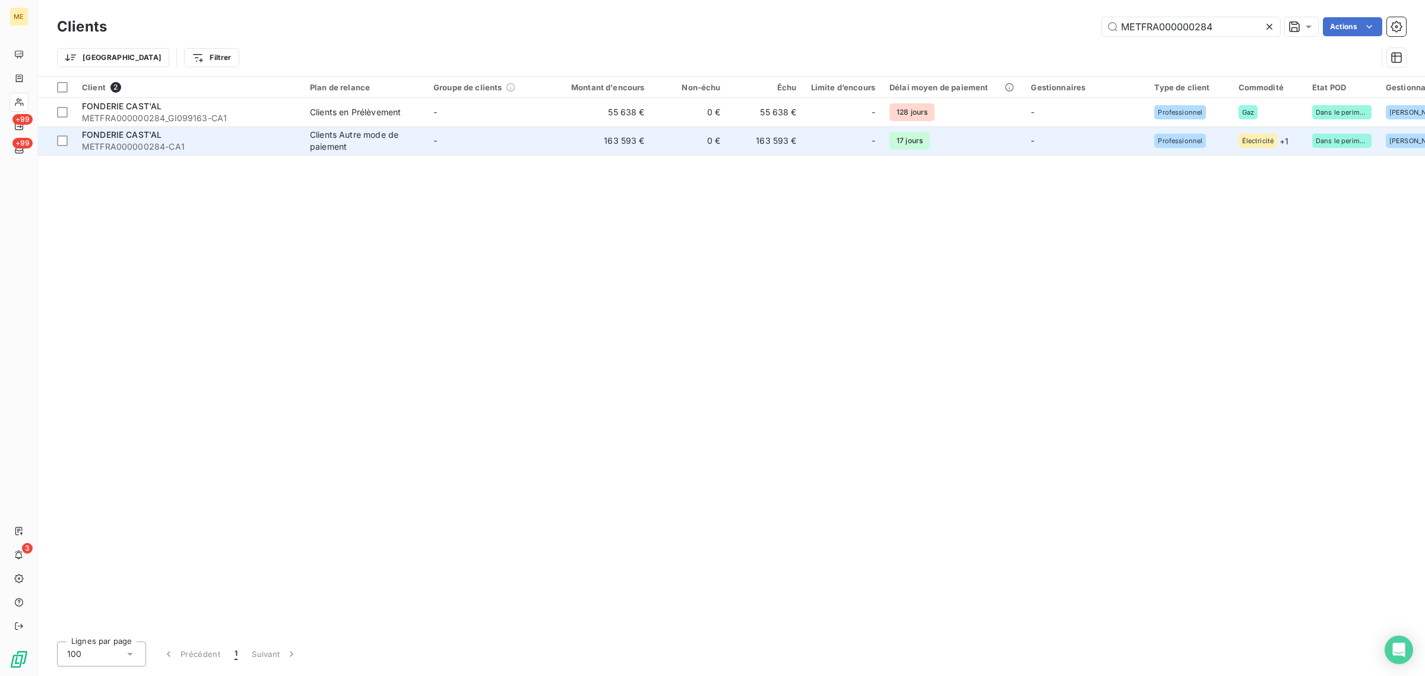
type input "METFRA000000284"
click at [556, 146] on td "163 593 €" at bounding box center [601, 140] width 102 height 28
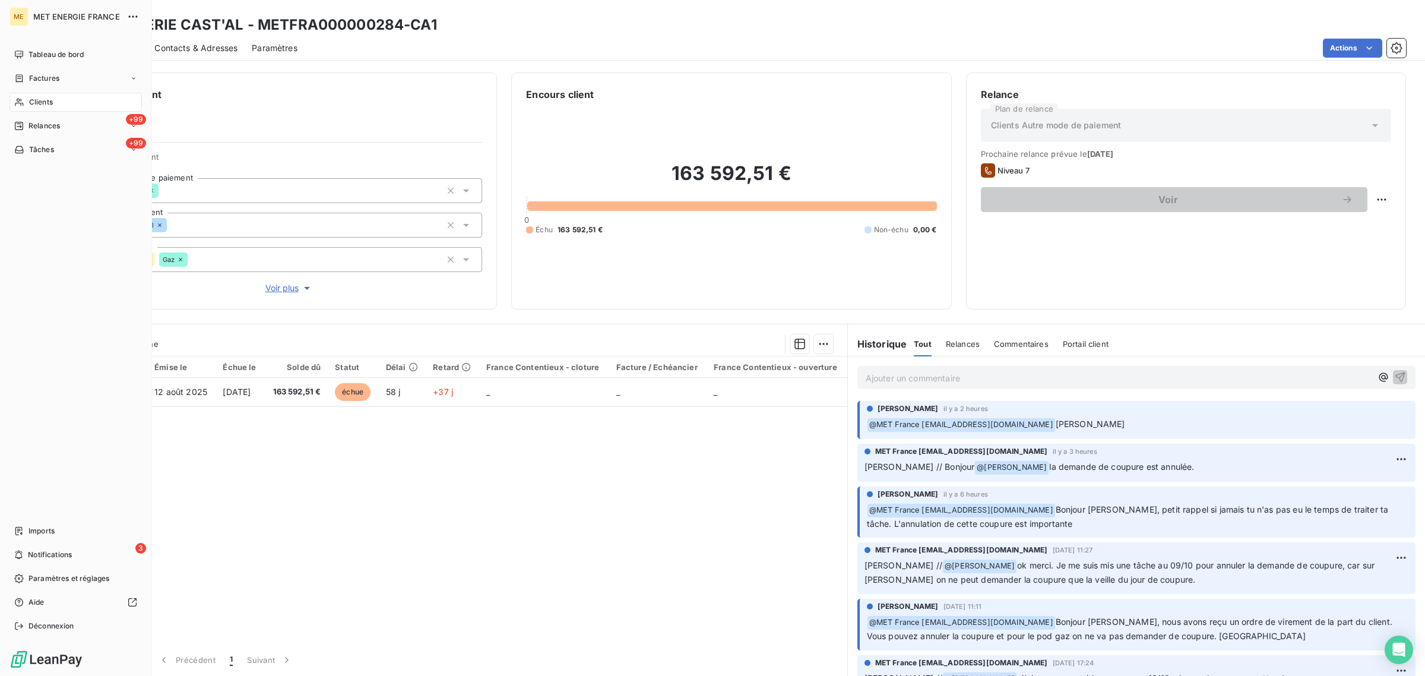
click at [27, 103] on div "Clients" at bounding box center [75, 102] width 132 height 19
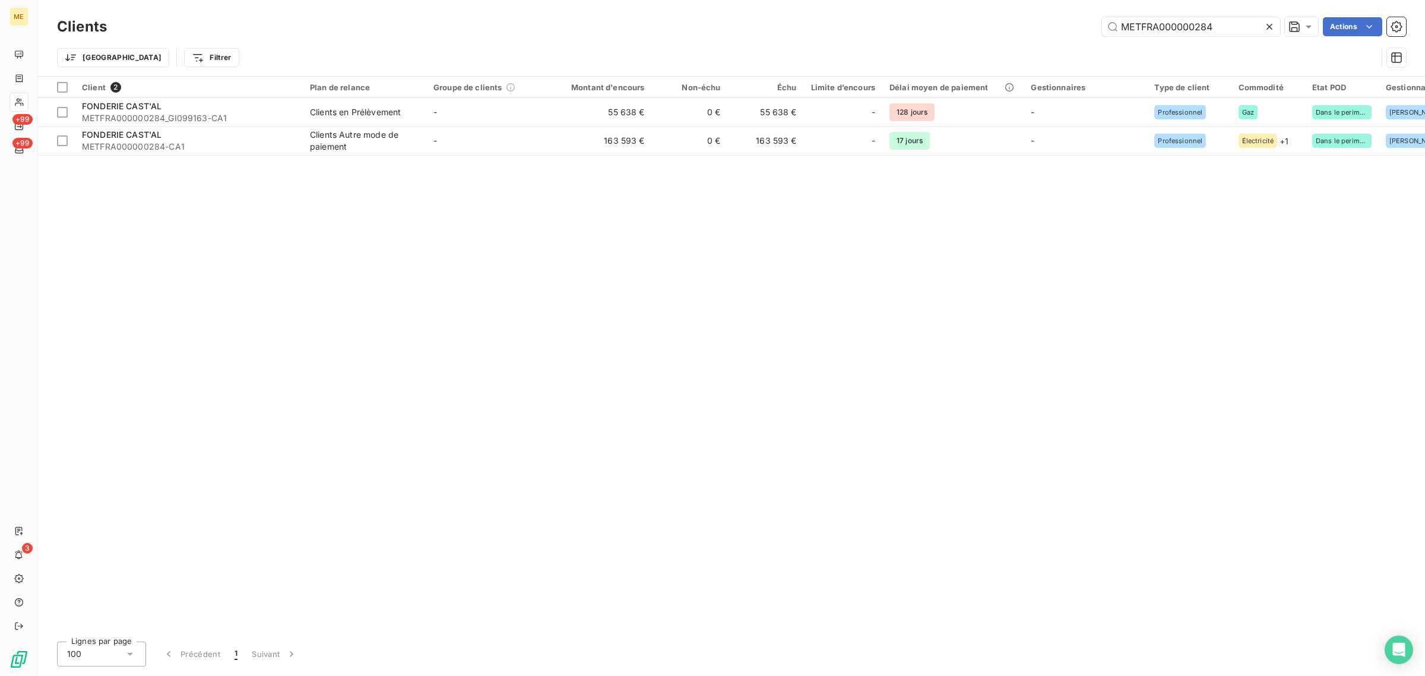
drag, startPoint x: 1210, startPoint y: 31, endPoint x: 1006, endPoint y: 36, distance: 203.7
click at [1012, 33] on div "METFRA000000284 Actions" at bounding box center [763, 26] width 1285 height 19
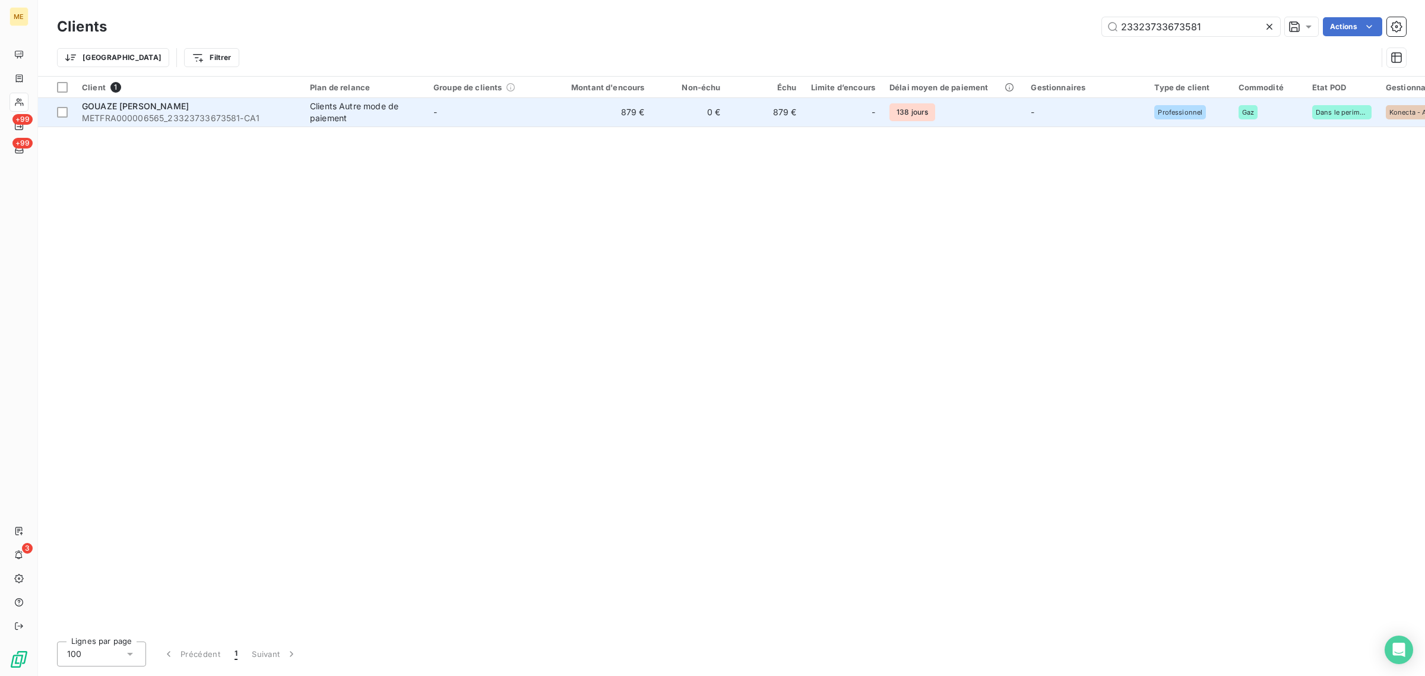
type input "23323733673581"
click at [610, 123] on td "879 €" at bounding box center [601, 112] width 102 height 28
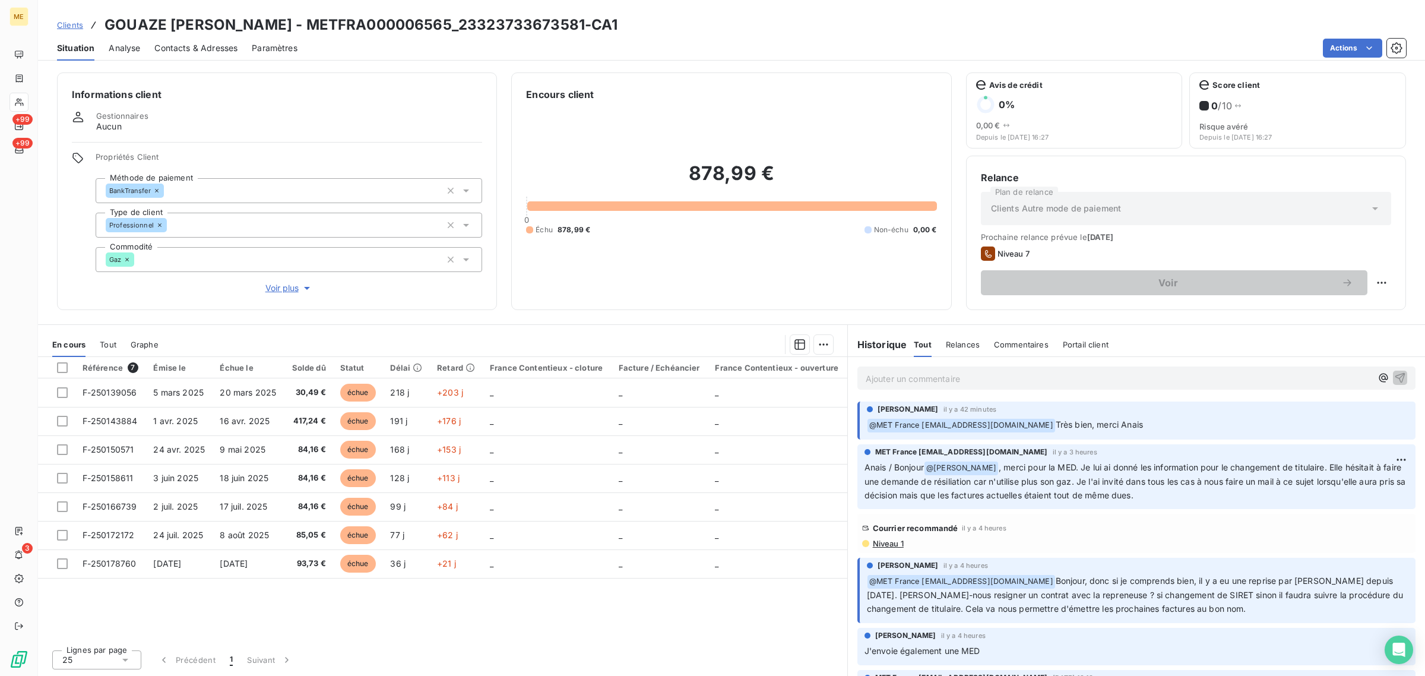
drag, startPoint x: 1155, startPoint y: 422, endPoint x: 1051, endPoint y: 430, distance: 104.2
click at [1051, 430] on p "﻿ @ MET [GEOGRAPHIC_DATA] [EMAIL_ADDRESS][DOMAIN_NAME] Très bien, merci Anais" at bounding box center [1137, 425] width 541 height 14
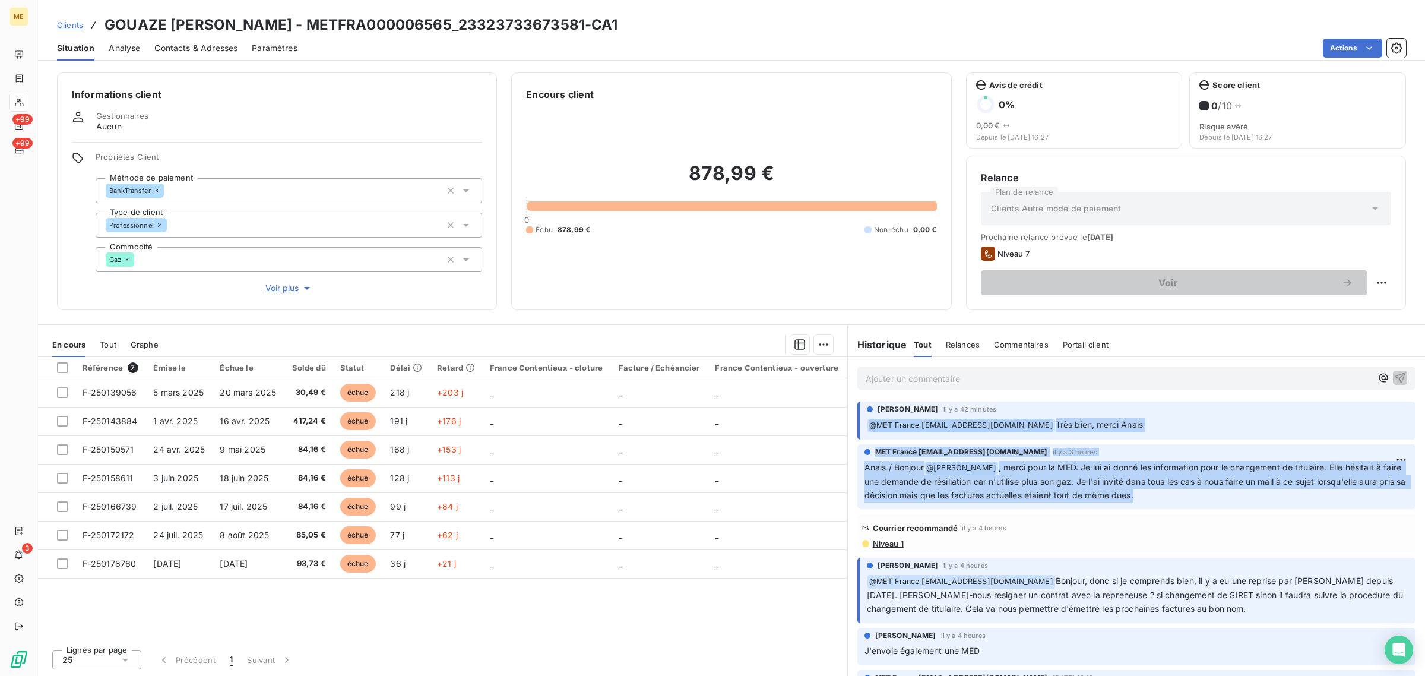
drag, startPoint x: 1205, startPoint y: 491, endPoint x: 1032, endPoint y: 419, distance: 187.6
click at [1202, 419] on p "﻿ @ MET [GEOGRAPHIC_DATA] [EMAIL_ADDRESS][DOMAIN_NAME] Très bien, merci Anais" at bounding box center [1137, 425] width 541 height 14
drag, startPoint x: 1186, startPoint y: 490, endPoint x: 860, endPoint y: 395, distance: 340.0
click at [860, 395] on div "Ajouter un commentaire ﻿ Bélinda Thomont il y a 42 minutes ﻿ @ MET France met-f…" at bounding box center [1136, 516] width 577 height 319
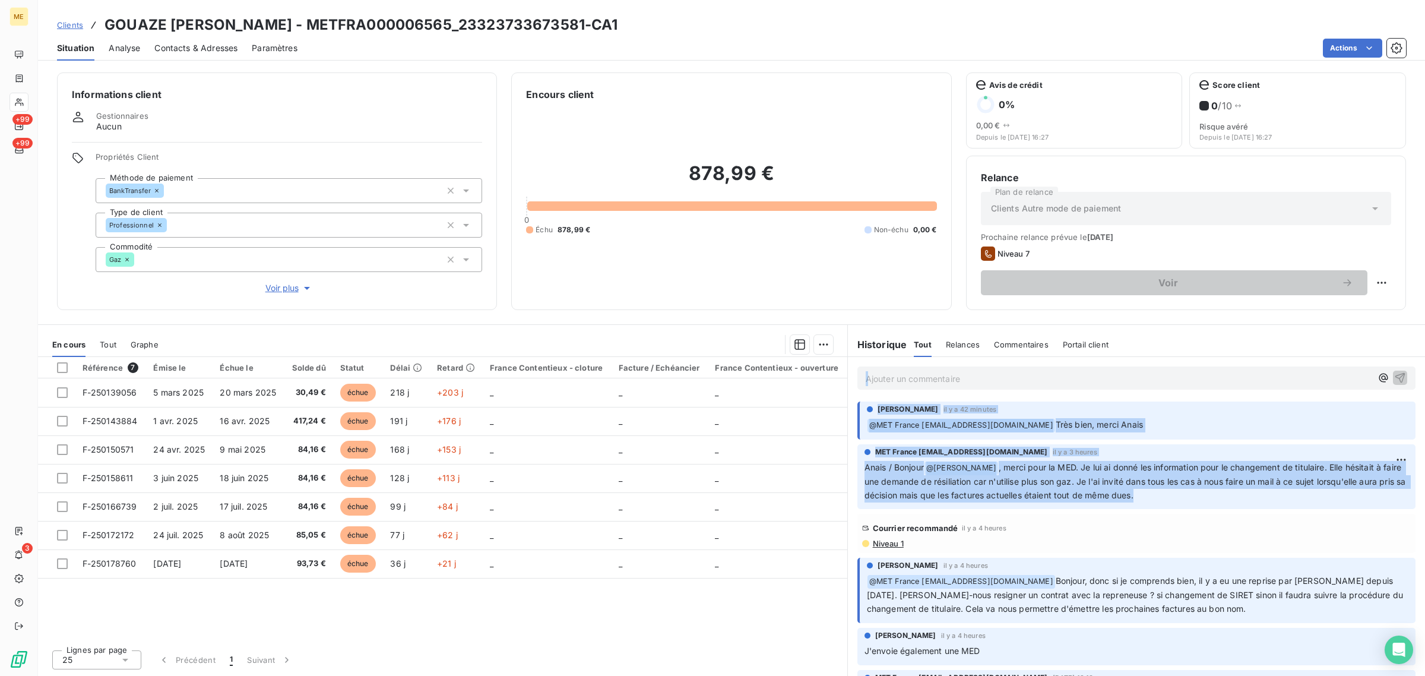
click at [1254, 452] on div "MET France met-france@recouvrement.met.com il y a 3 heures" at bounding box center [1136, 451] width 544 height 11
drag, startPoint x: 1206, startPoint y: 499, endPoint x: 867, endPoint y: 386, distance: 356.7
click at [867, 386] on div "Ajouter un commentaire ﻿ Bélinda Thomont il y a 42 minutes ﻿ @ MET France met-f…" at bounding box center [1136, 516] width 577 height 319
click at [1140, 426] on span "Très bien, merci Anais" at bounding box center [1098, 424] width 87 height 10
click at [1206, 509] on div "MET France met-france@recouvrement.met.com il y a 3 heures Anais / Bonjour @ Bé…" at bounding box center [1136, 477] width 577 height 70
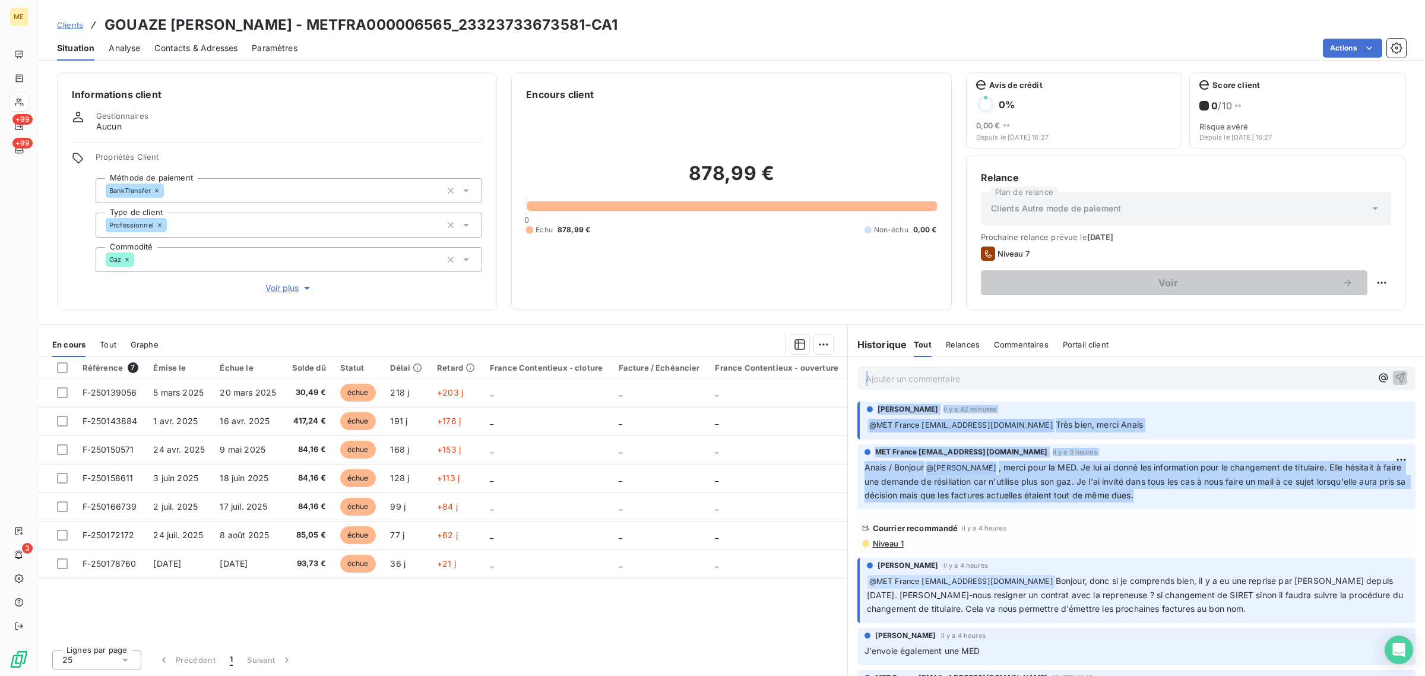
drag, startPoint x: 1200, startPoint y: 499, endPoint x: 866, endPoint y: 394, distance: 350.9
click at [866, 394] on div "Ajouter un commentaire ﻿ Bélinda Thomont il y a 42 minutes ﻿ @ MET France met-f…" at bounding box center [1136, 516] width 577 height 319
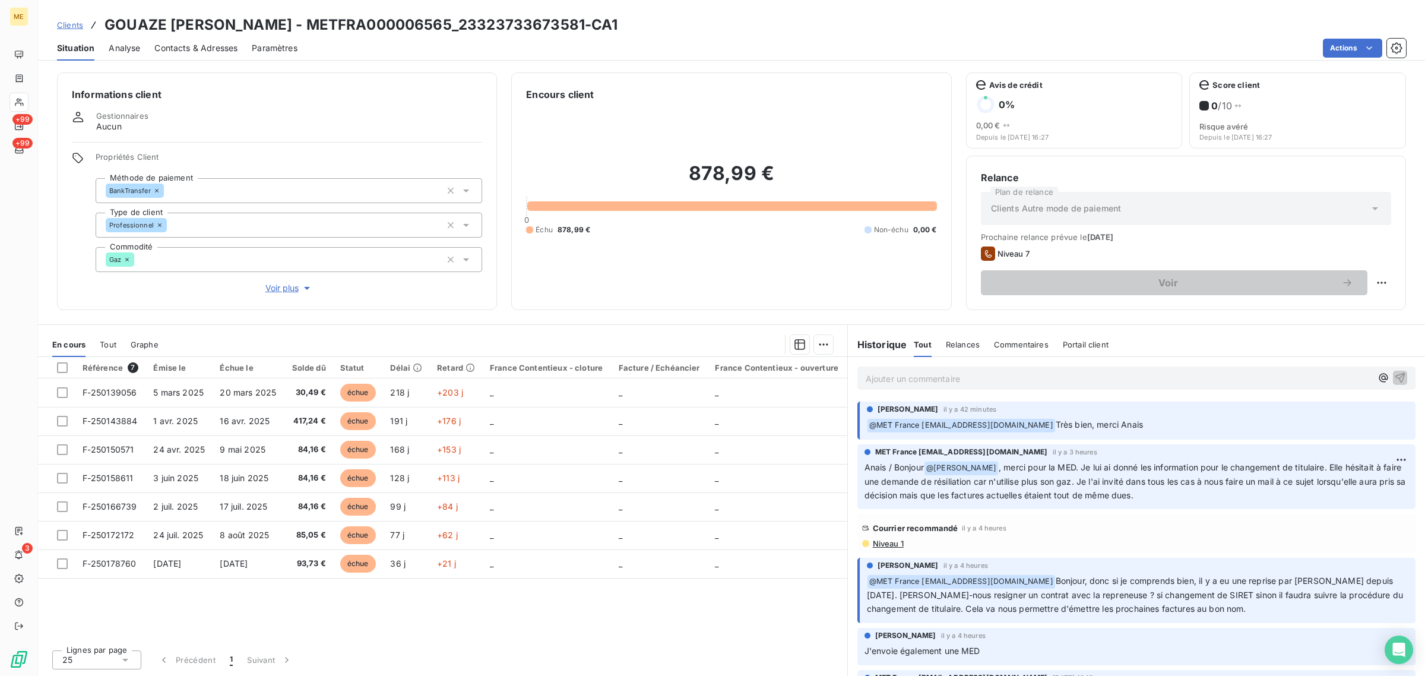
click at [648, 623] on div "Référence 7 Émise le Échue le Solde dû Statut Délai Retard France Contentieux -…" at bounding box center [442, 498] width 809 height 283
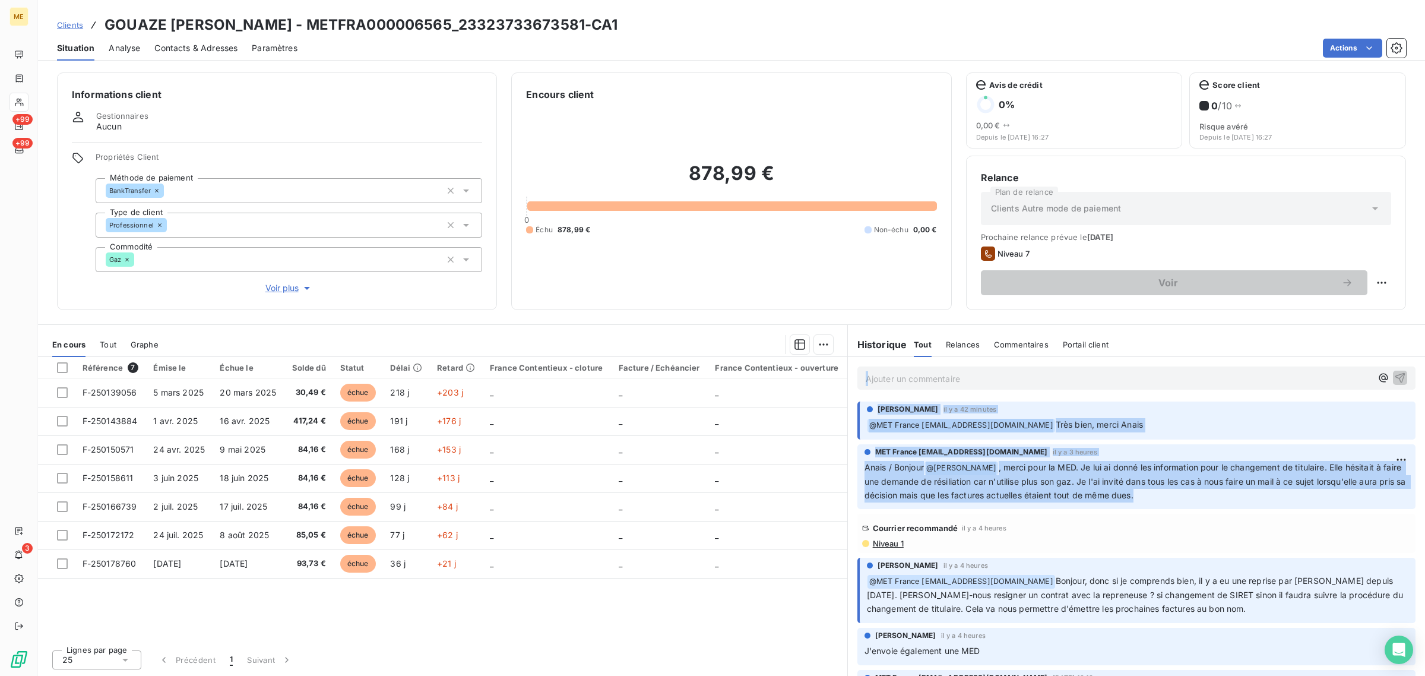
drag, startPoint x: 1191, startPoint y: 495, endPoint x: 862, endPoint y: 392, distance: 344.9
click at [862, 392] on div "Ajouter un commentaire ﻿ Bélinda Thomont il y a 42 minutes ﻿ @ MET France met-f…" at bounding box center [1136, 516] width 577 height 319
click at [22, 104] on icon at bounding box center [19, 101] width 10 height 9
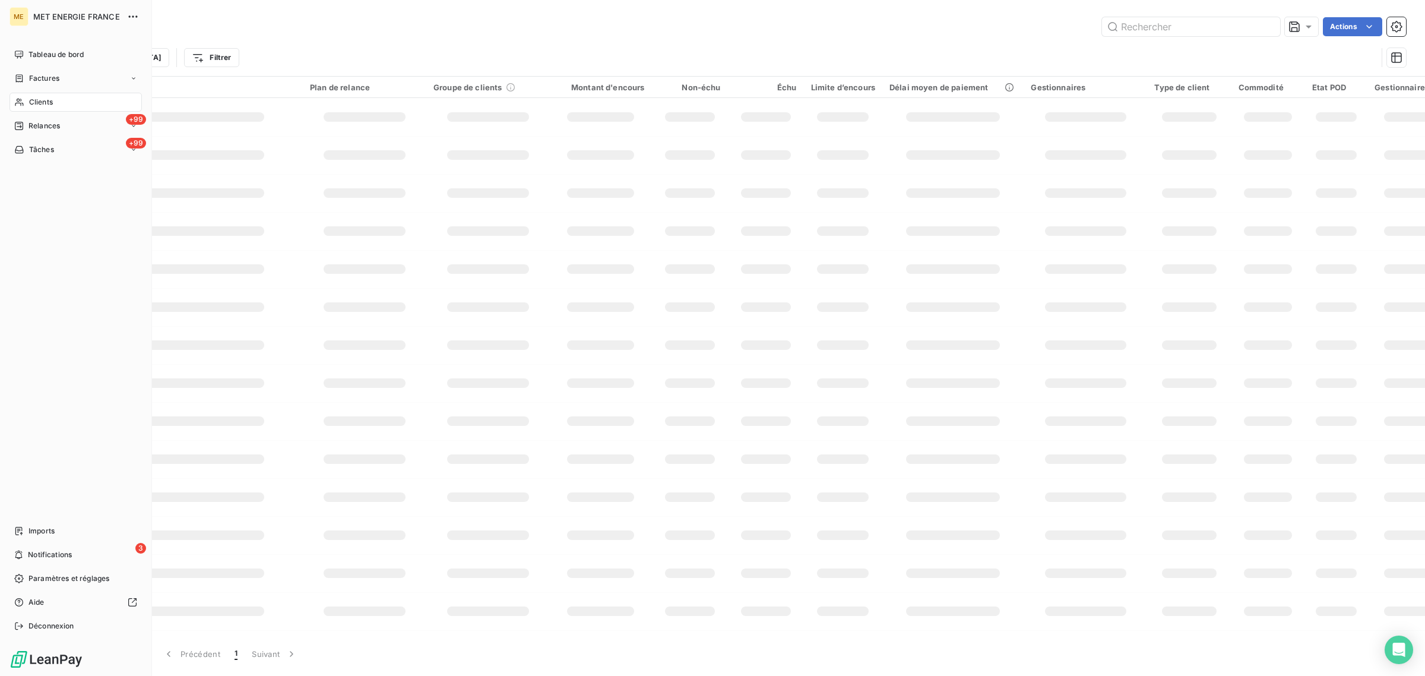
click at [25, 99] on div "Clients" at bounding box center [75, 102] width 132 height 19
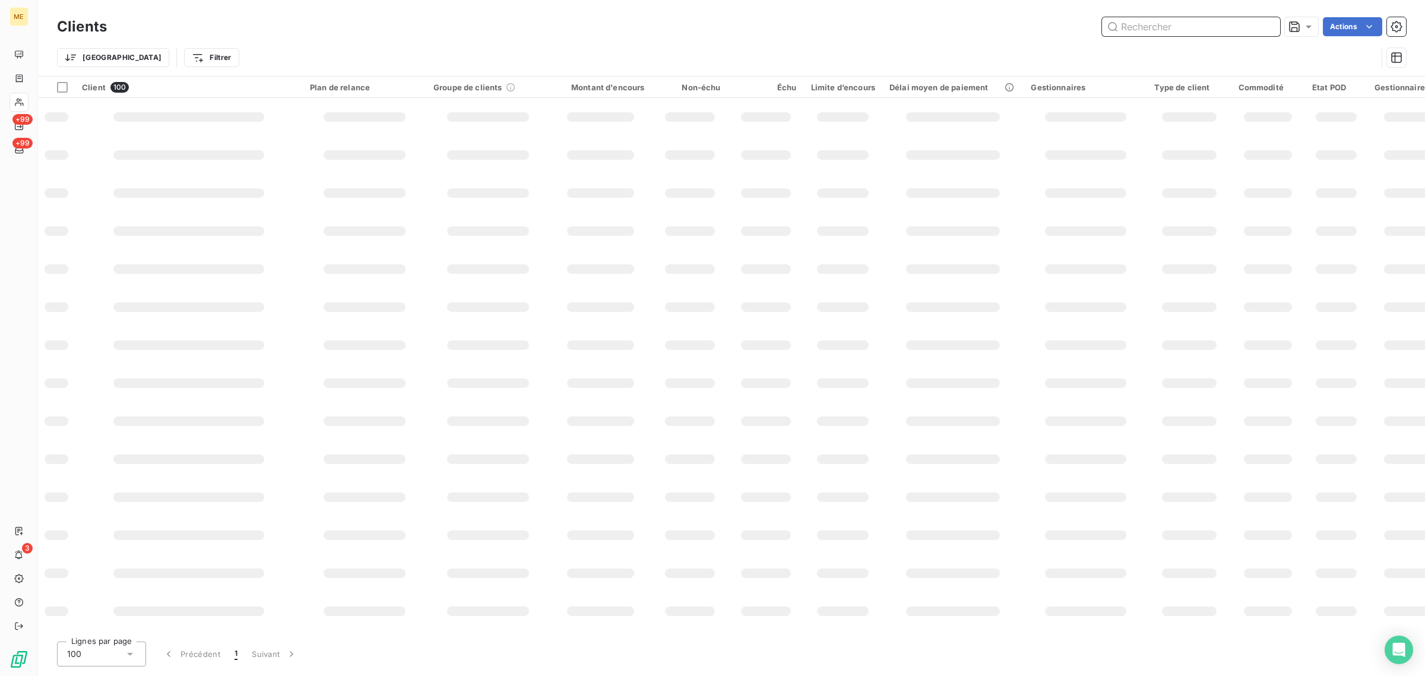
click at [1184, 26] on input "text" at bounding box center [1191, 26] width 178 height 19
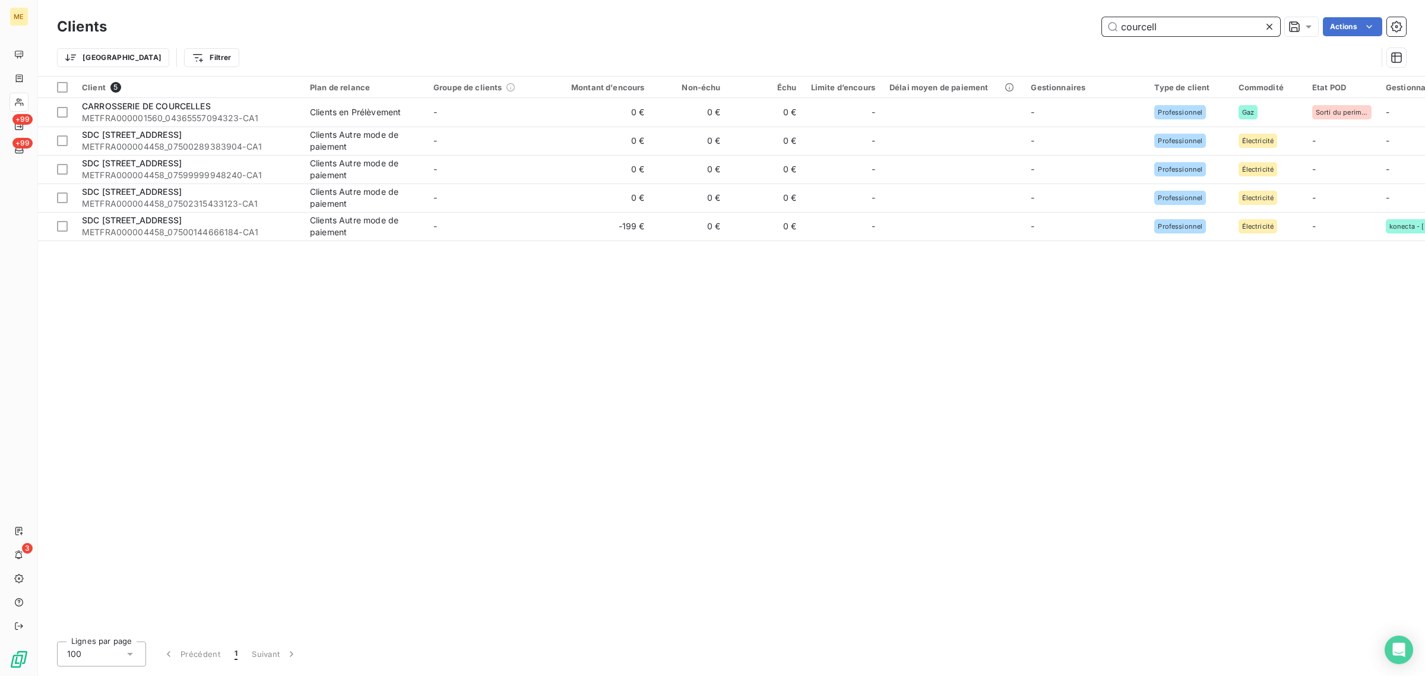
type input "courcell"
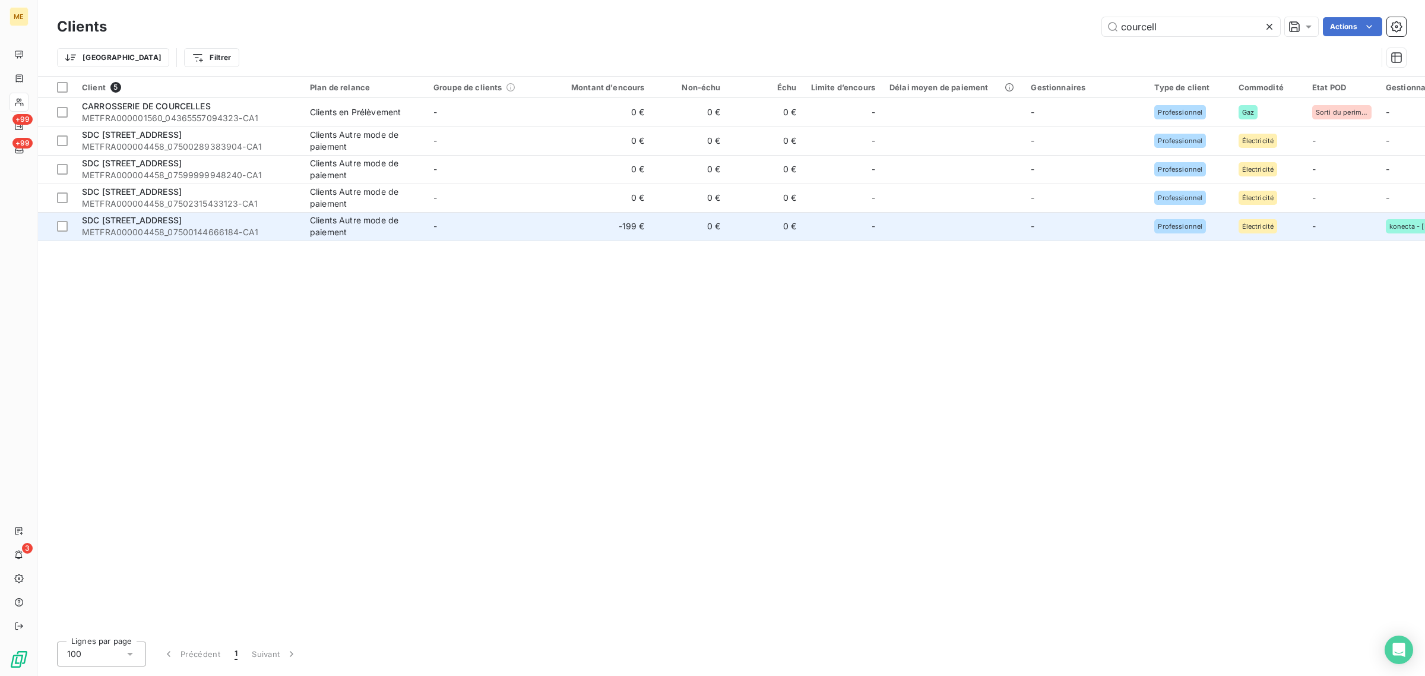
click at [526, 217] on td "-" at bounding box center [487, 226] width 123 height 28
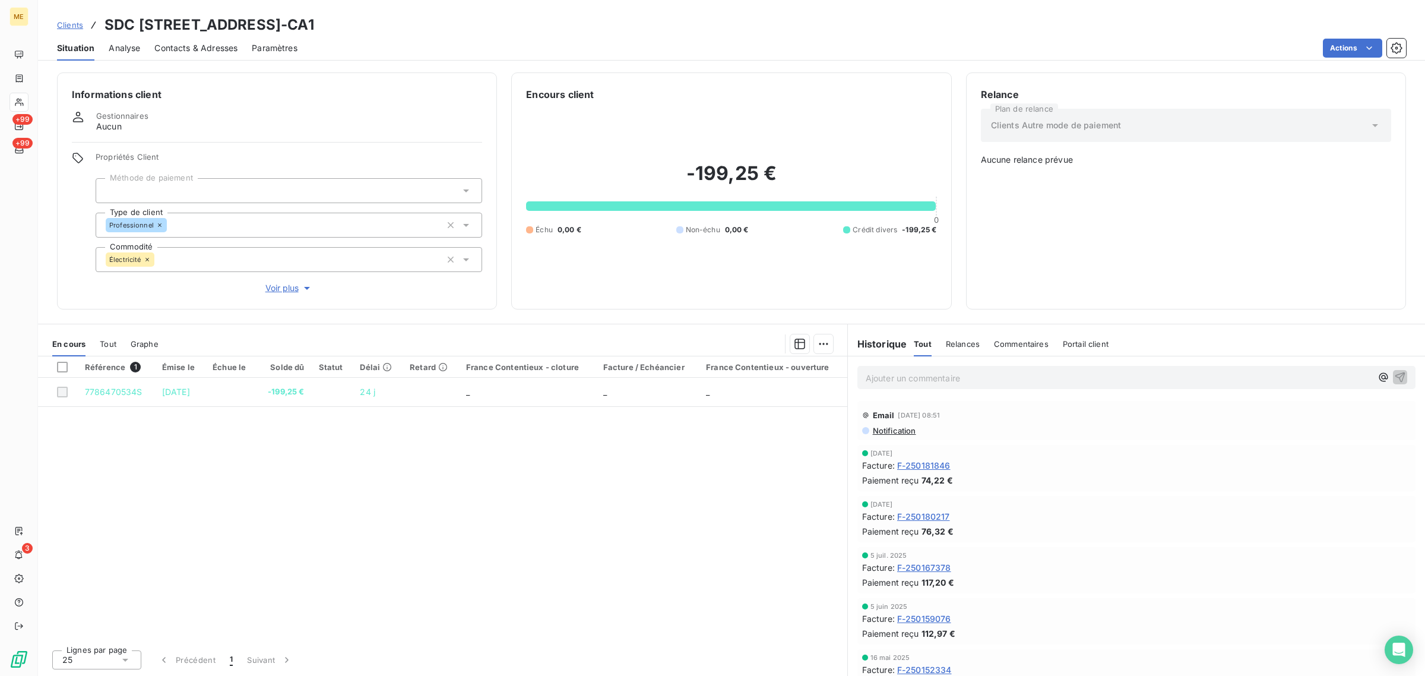
click at [67, 24] on span "Clients" at bounding box center [70, 24] width 26 height 9
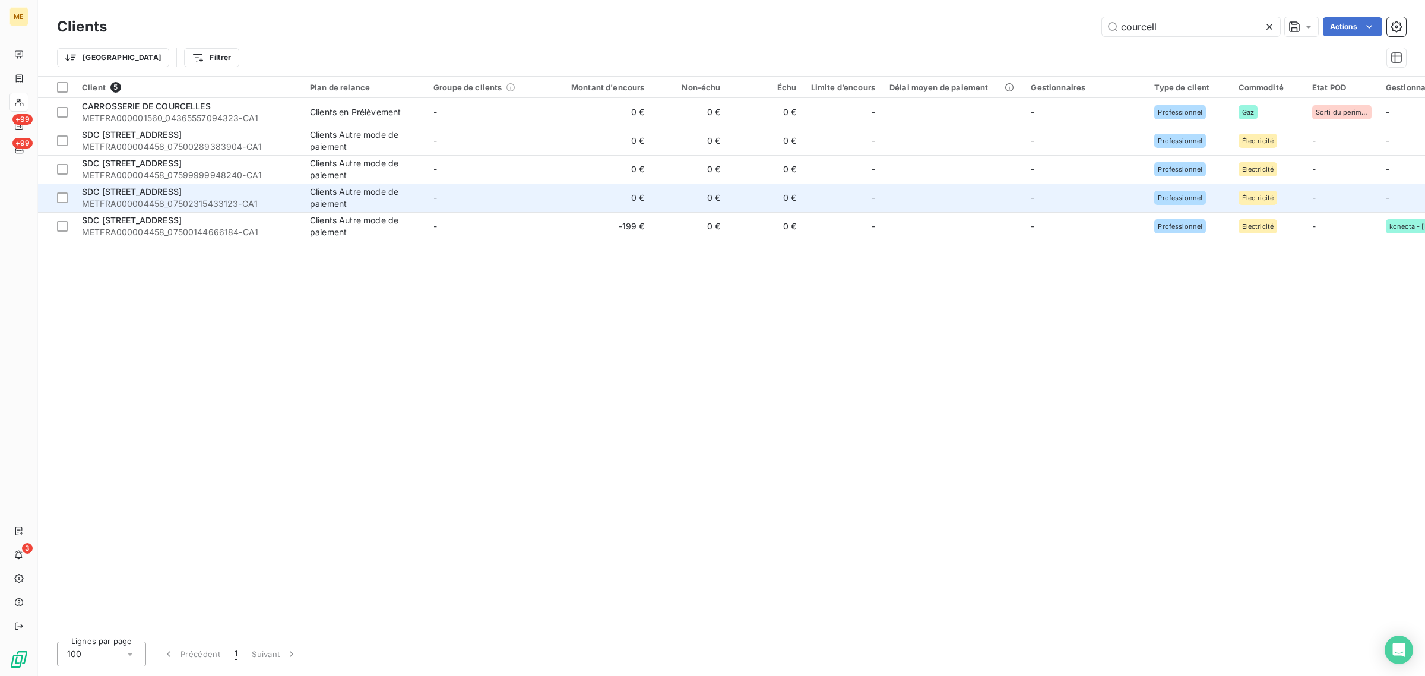
click at [617, 203] on td "0 €" at bounding box center [601, 197] width 102 height 28
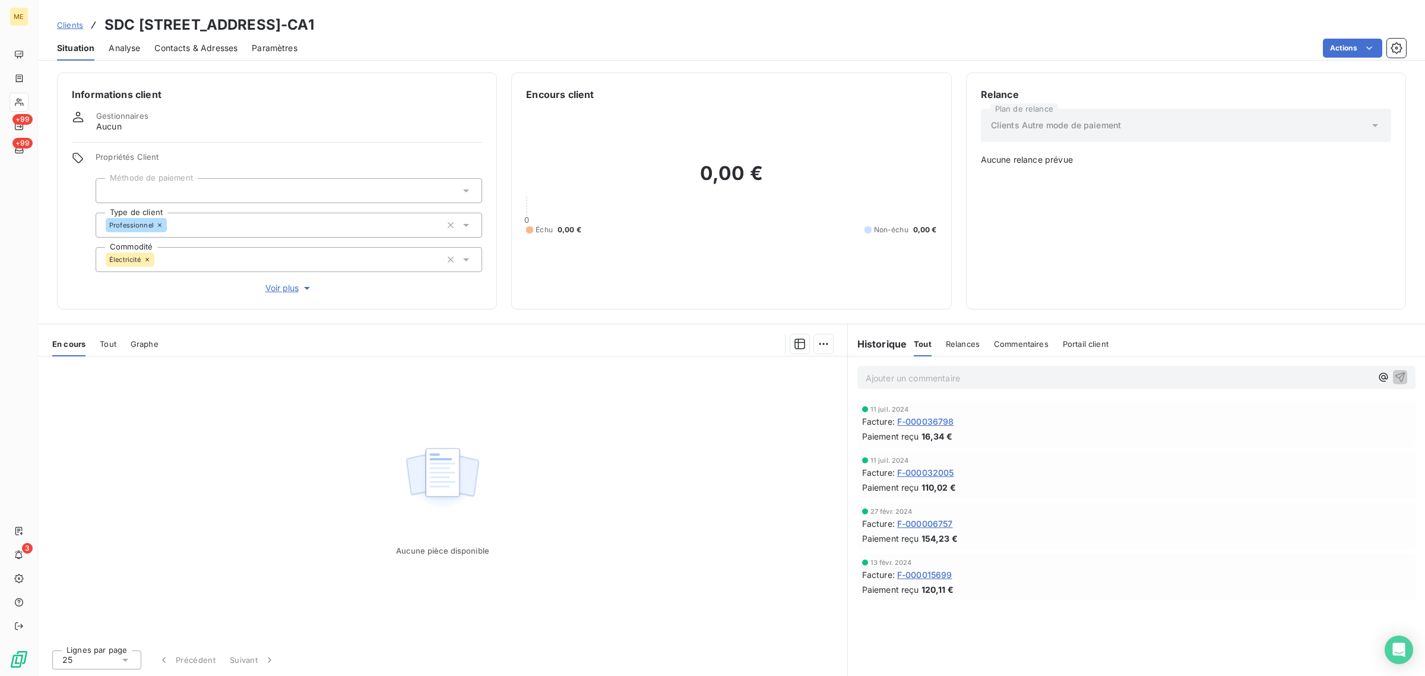
click at [64, 22] on span "Clients" at bounding box center [70, 24] width 26 height 9
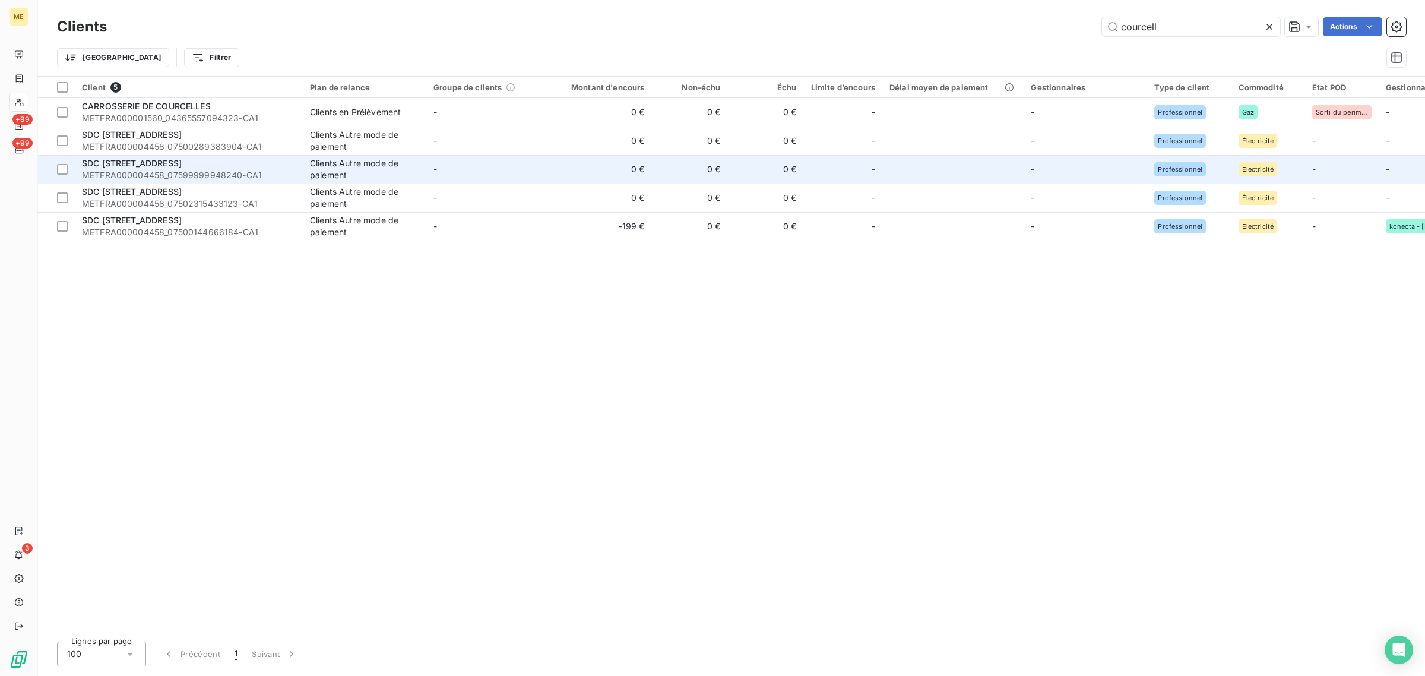
click at [613, 164] on td "0 €" at bounding box center [601, 169] width 102 height 28
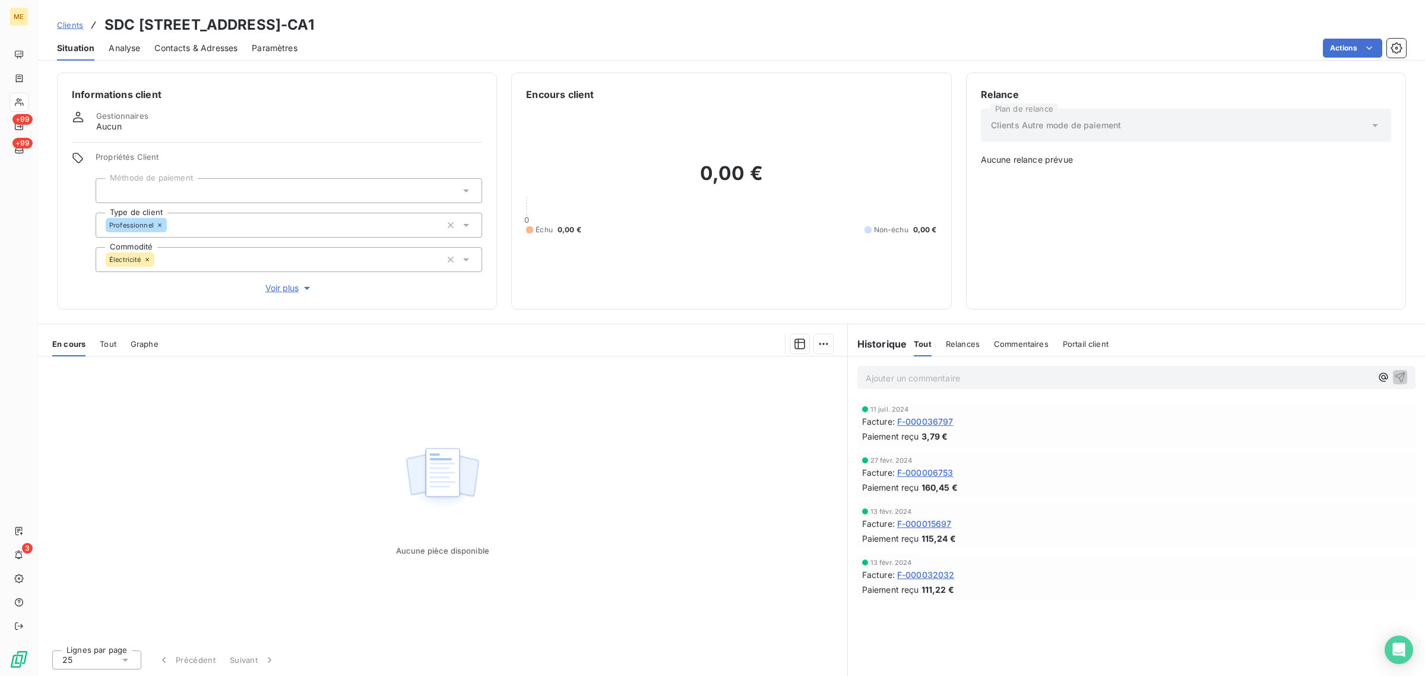
click at [83, 27] on div "Clients SDC 38 RUE DE COURCELLES - METFRA000004458_07599999948240-CA1" at bounding box center [185, 24] width 257 height 21
click at [75, 24] on span "Clients" at bounding box center [70, 24] width 26 height 9
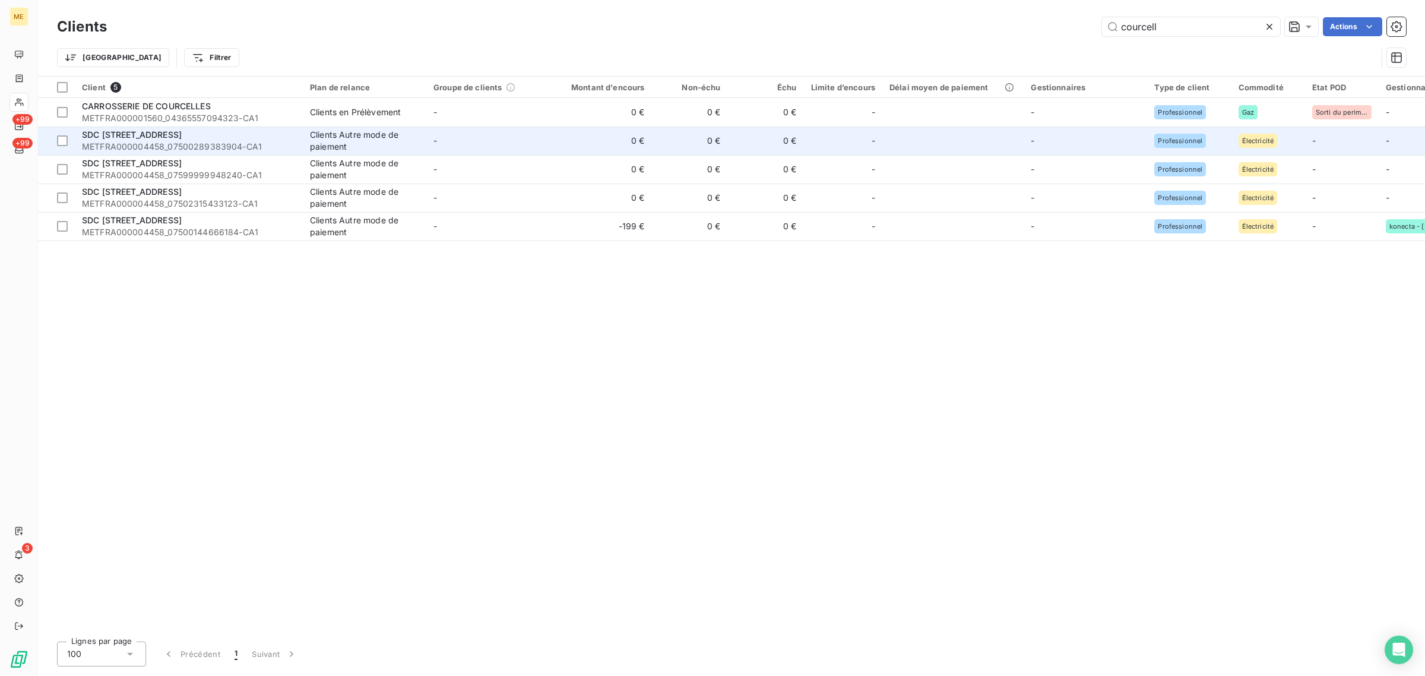
click at [530, 144] on td "-" at bounding box center [487, 140] width 123 height 28
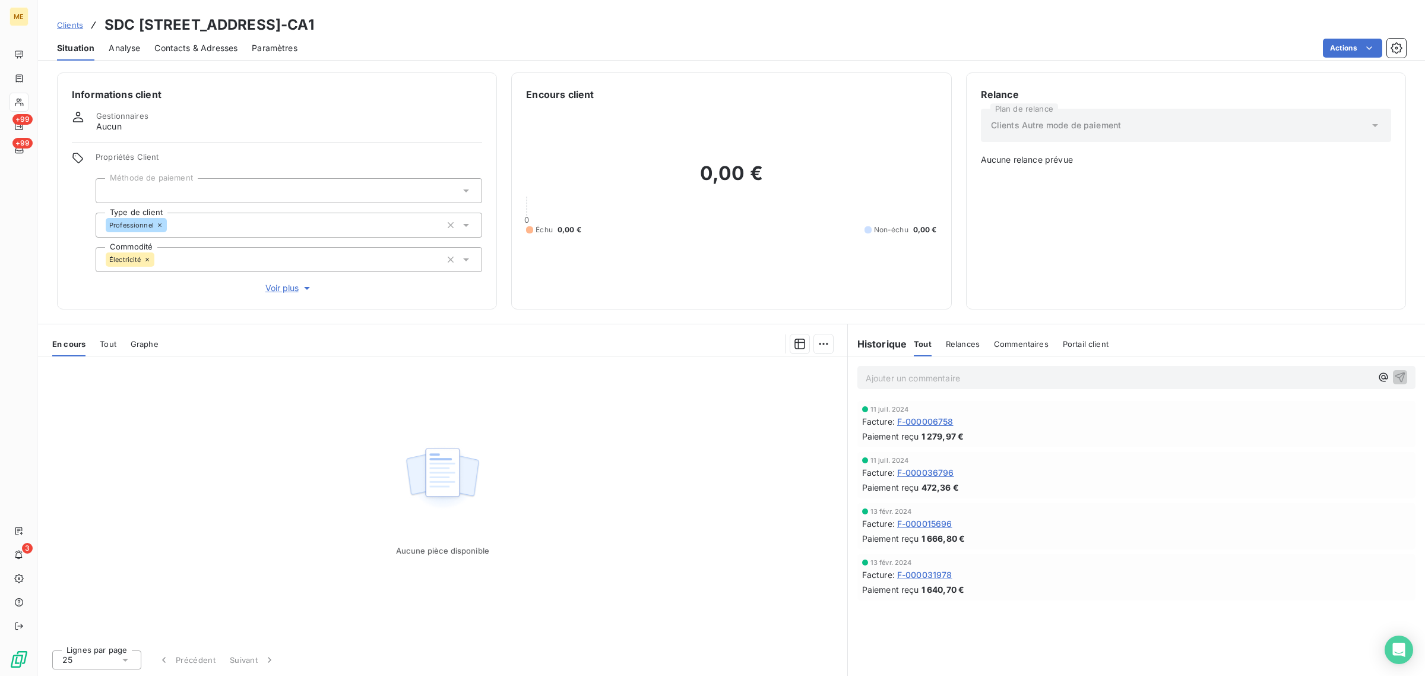
click at [59, 27] on span "Clients" at bounding box center [70, 24] width 26 height 9
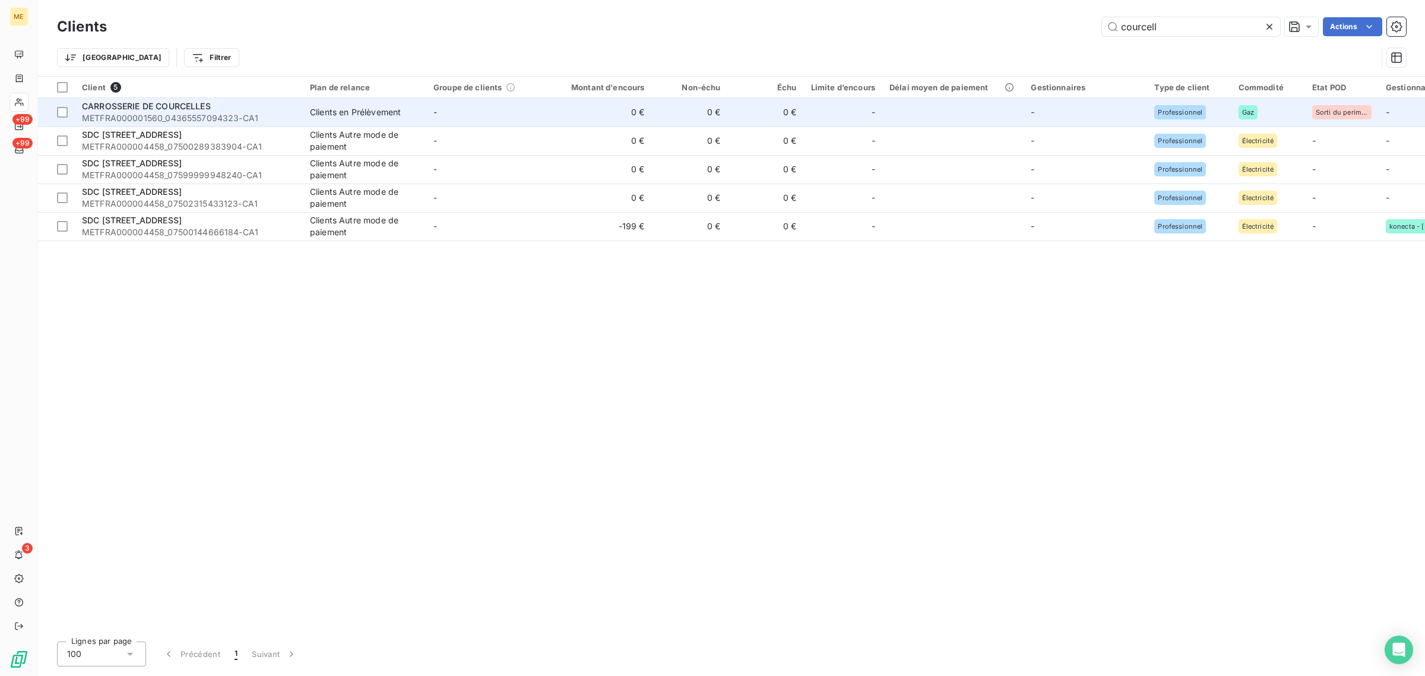
click at [473, 110] on td "-" at bounding box center [487, 112] width 123 height 28
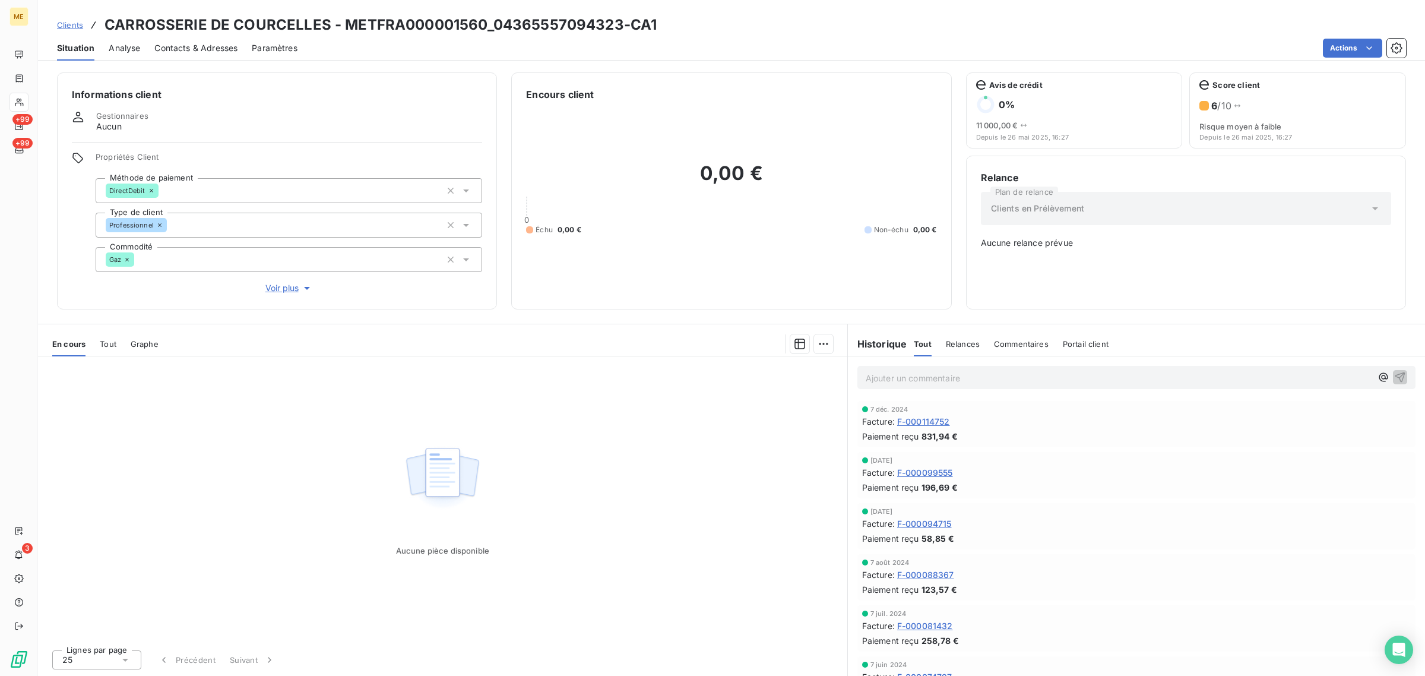
click at [69, 22] on span "Clients" at bounding box center [70, 24] width 26 height 9
